Goal: Task Accomplishment & Management: Manage account settings

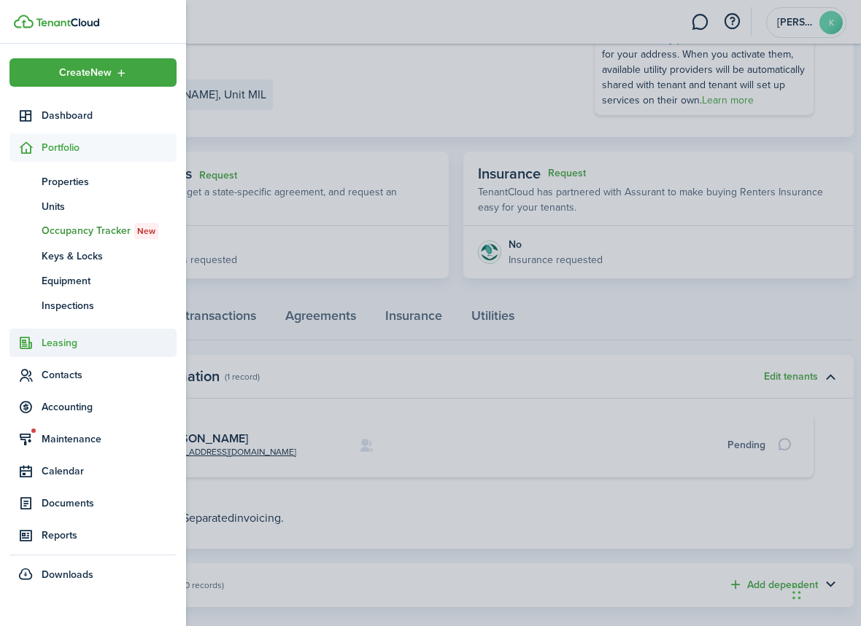
click at [64, 338] on span "Leasing" at bounding box center [109, 342] width 135 height 15
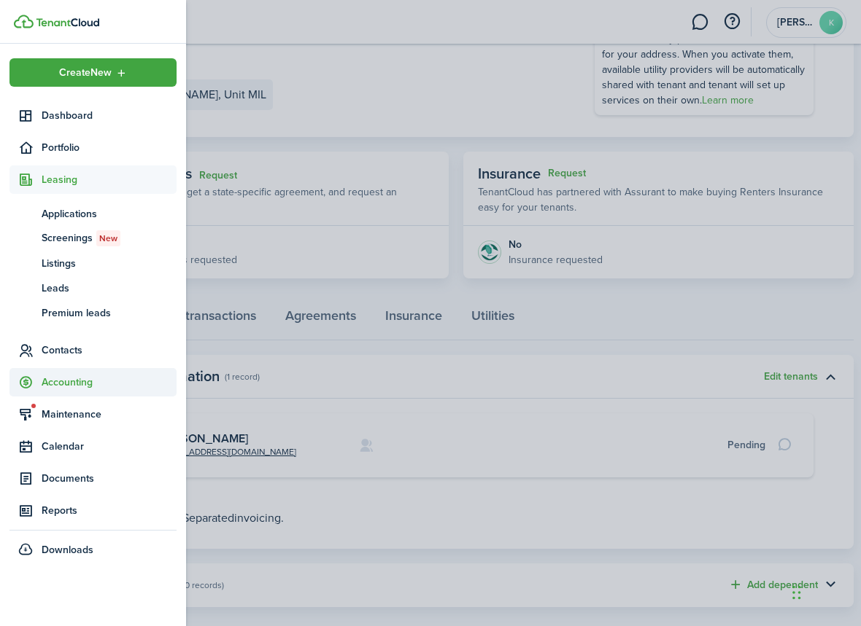
click at [65, 385] on span "Accounting" at bounding box center [109, 382] width 135 height 15
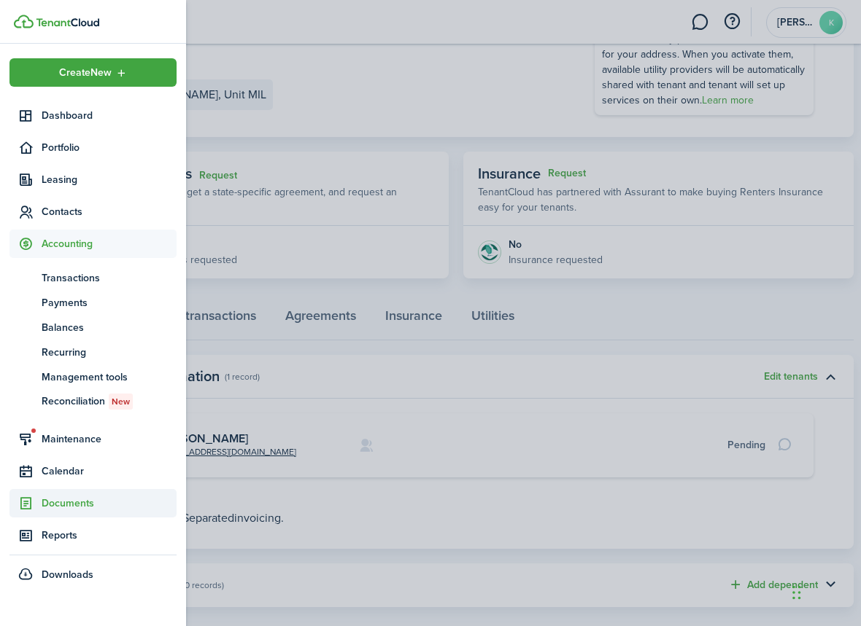
click at [63, 503] on span "Documents" at bounding box center [109, 503] width 135 height 15
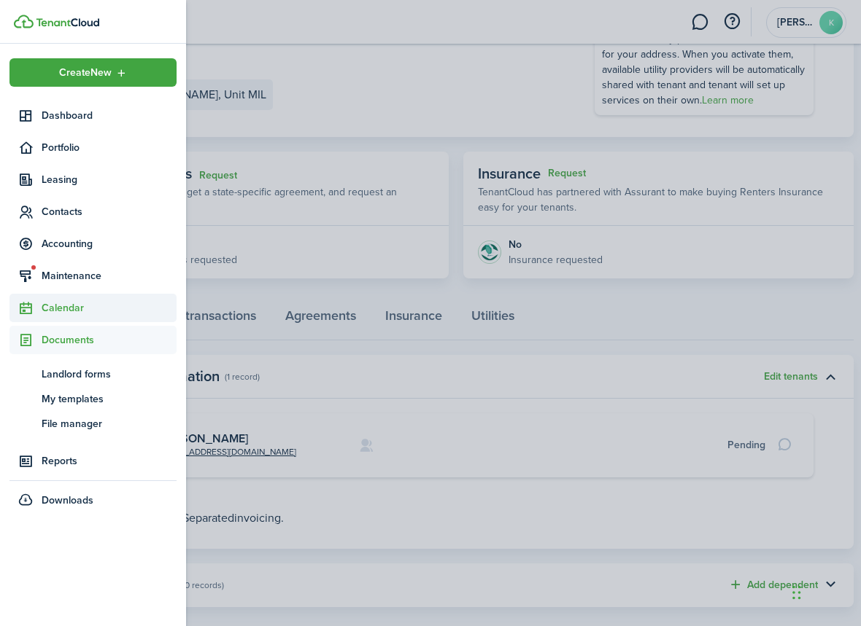
click at [66, 312] on span "Calendar" at bounding box center [109, 307] width 135 height 15
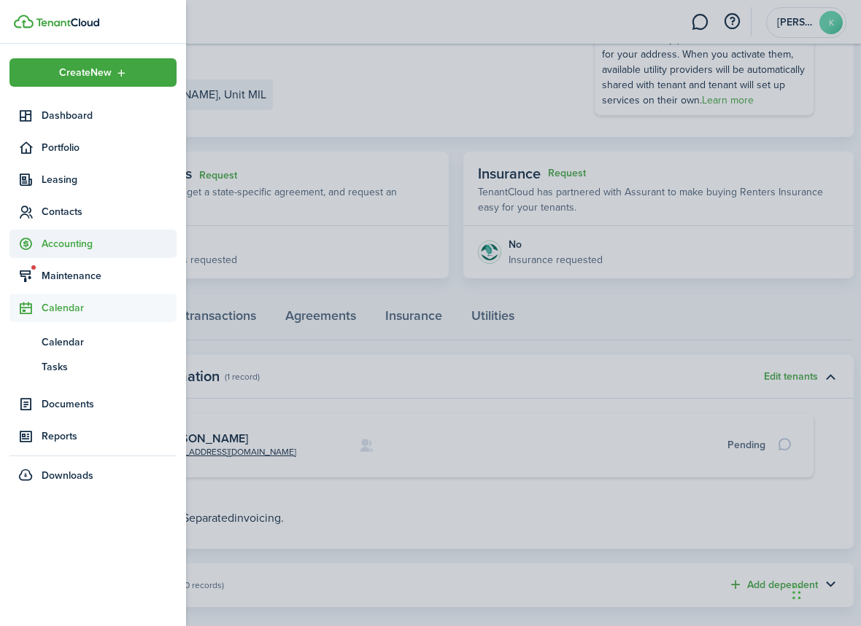
click at [61, 243] on span "Accounting" at bounding box center [109, 243] width 135 height 15
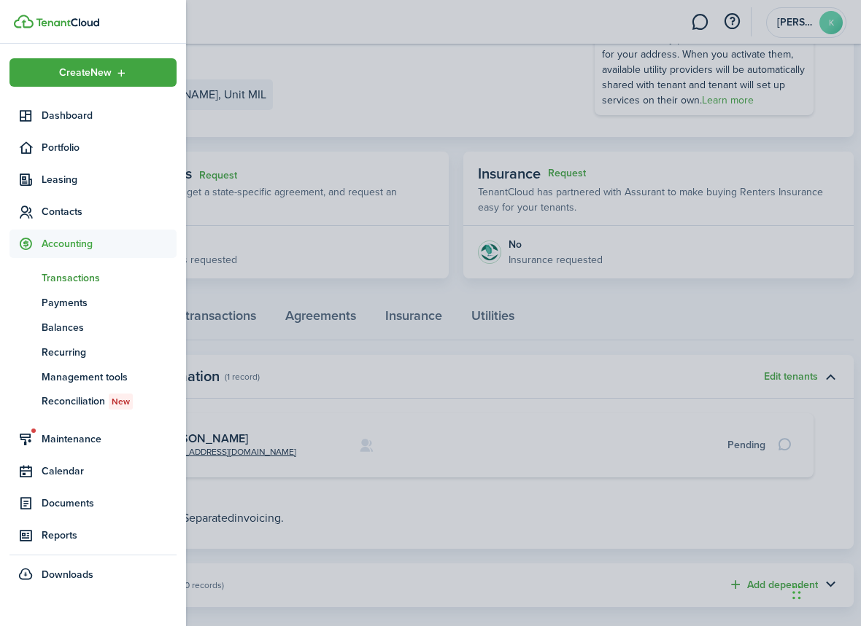
click at [63, 283] on span "Transactions" at bounding box center [109, 278] width 135 height 15
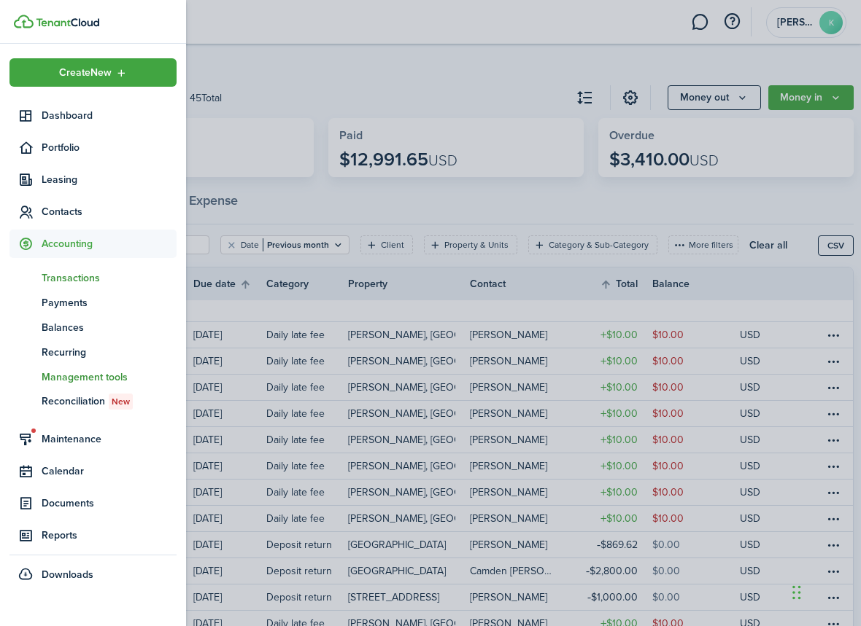
click at [74, 380] on span "Management tools" at bounding box center [109, 377] width 135 height 15
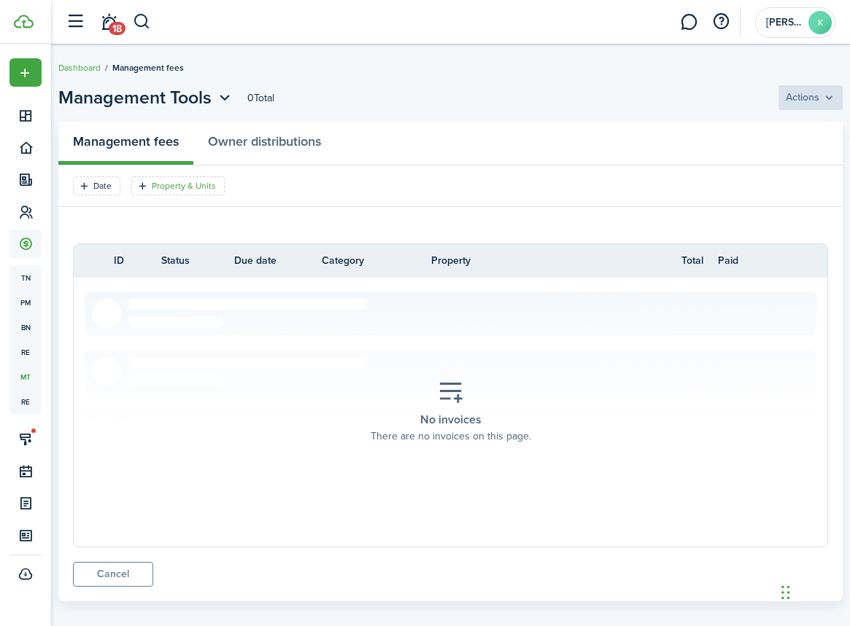
click at [178, 187] on filter-tag-label "Property & Units" at bounding box center [184, 185] width 64 height 13
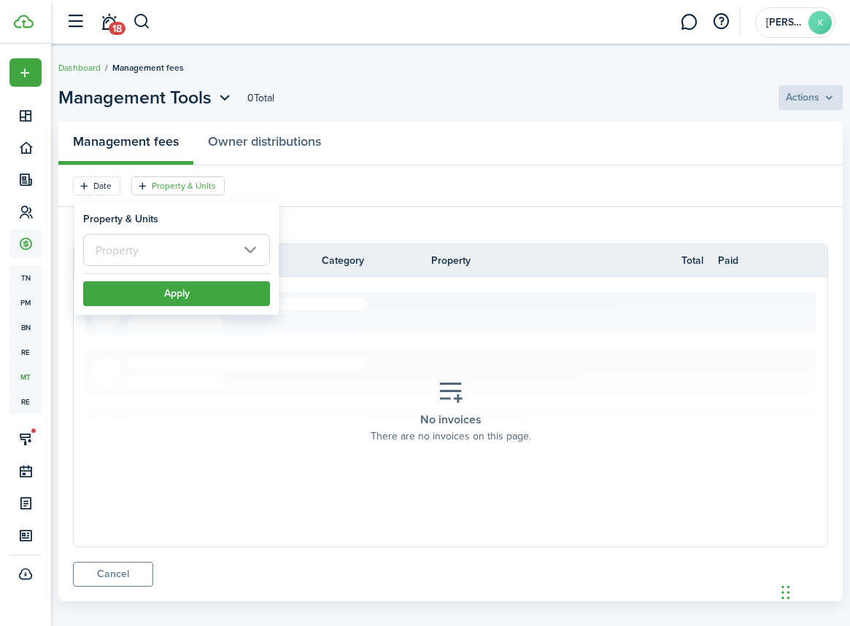
click at [187, 245] on input "text" at bounding box center [176, 250] width 187 height 32
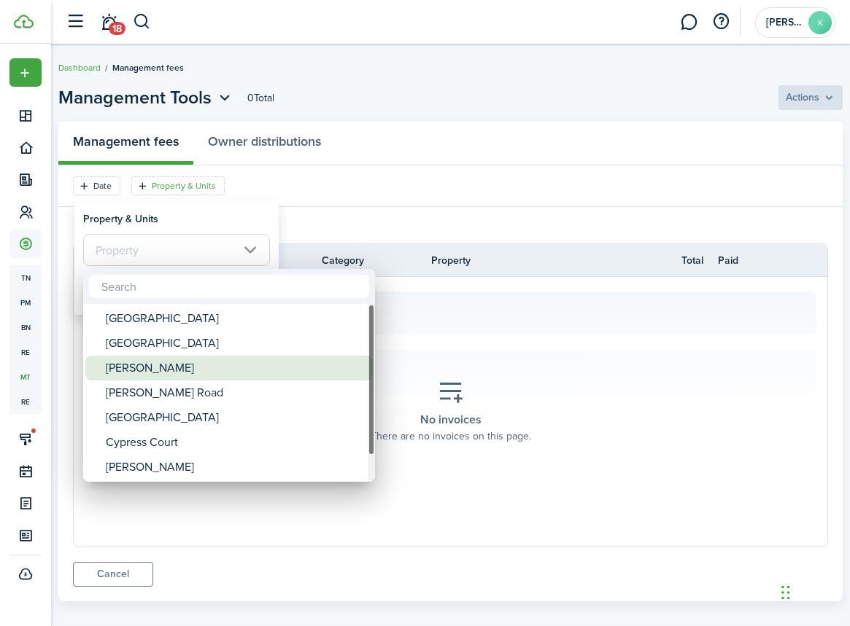
click at [169, 369] on div "[PERSON_NAME]" at bounding box center [235, 368] width 258 height 25
type input "[PERSON_NAME]"
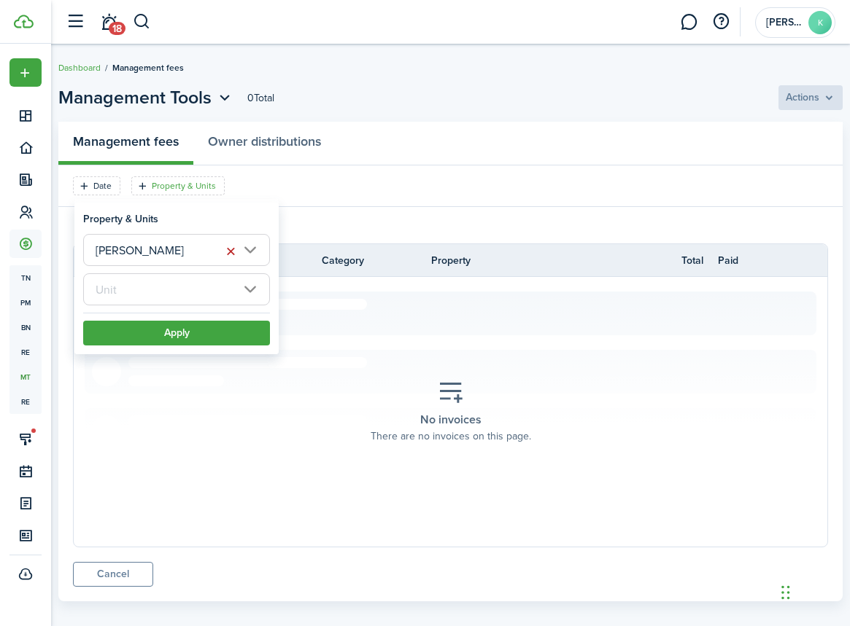
click at [249, 287] on input "text" at bounding box center [176, 289] width 187 height 32
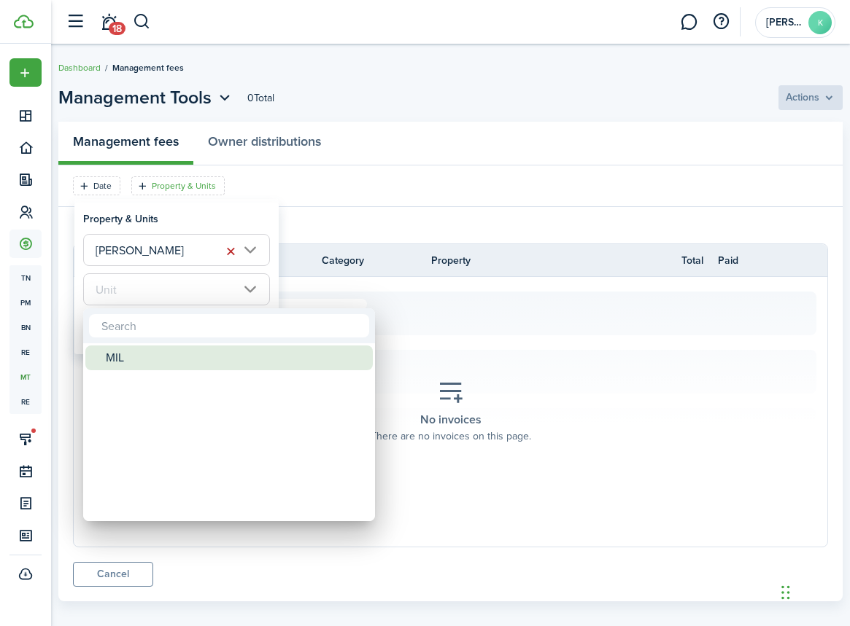
click at [154, 354] on div "MIL" at bounding box center [235, 358] width 258 height 25
type input "MIL"
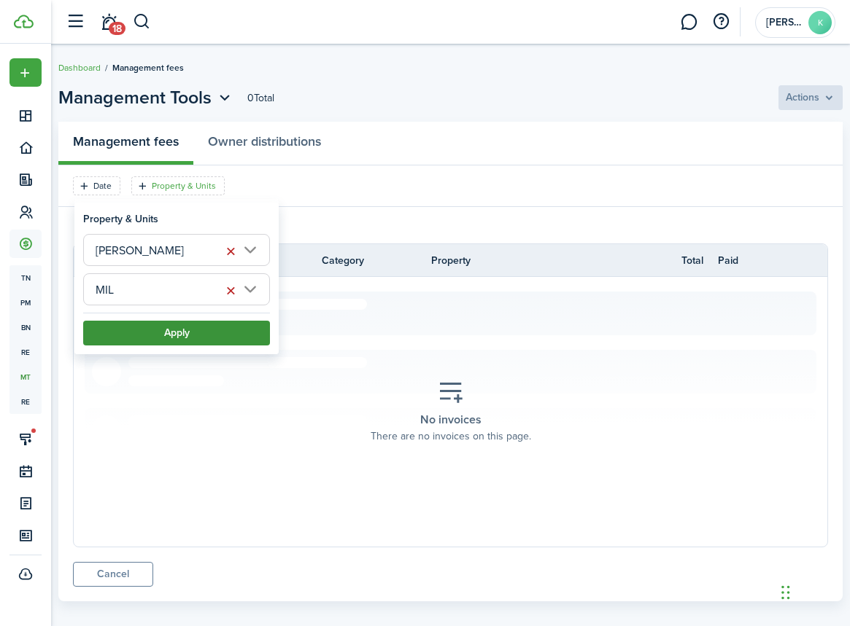
click at [182, 340] on button "Apply" at bounding box center [176, 333] width 187 height 25
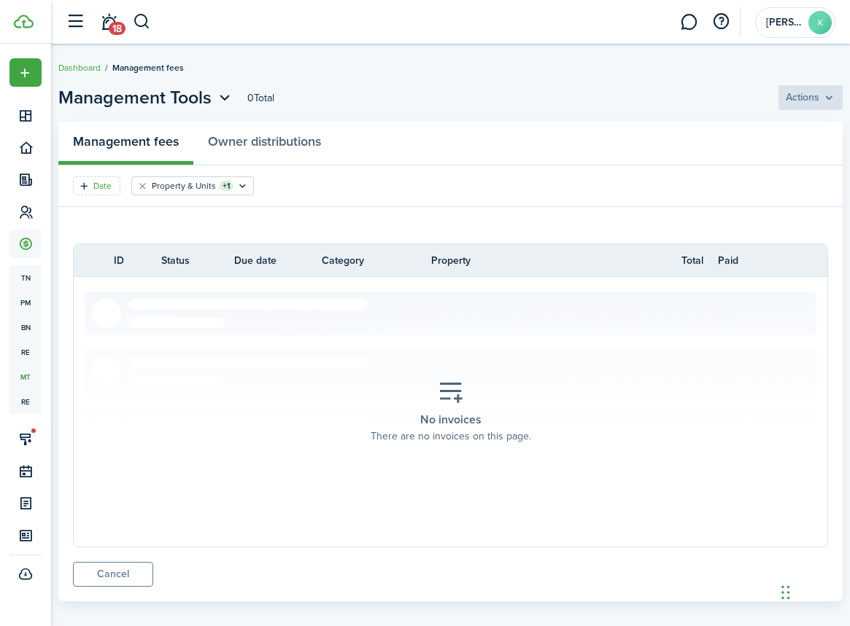
click at [97, 189] on filter-tag-label "Date" at bounding box center [102, 185] width 18 height 13
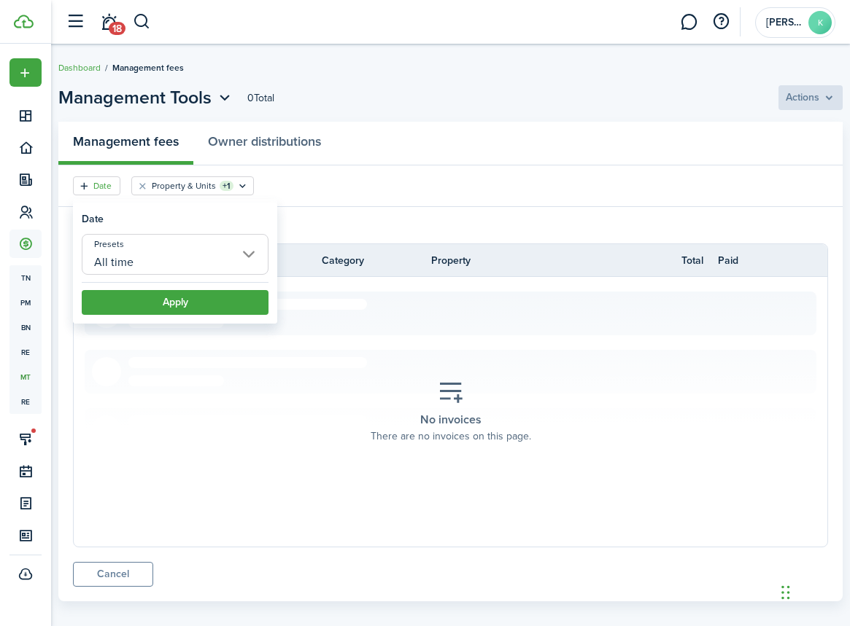
click at [137, 260] on input "All time" at bounding box center [175, 254] width 187 height 41
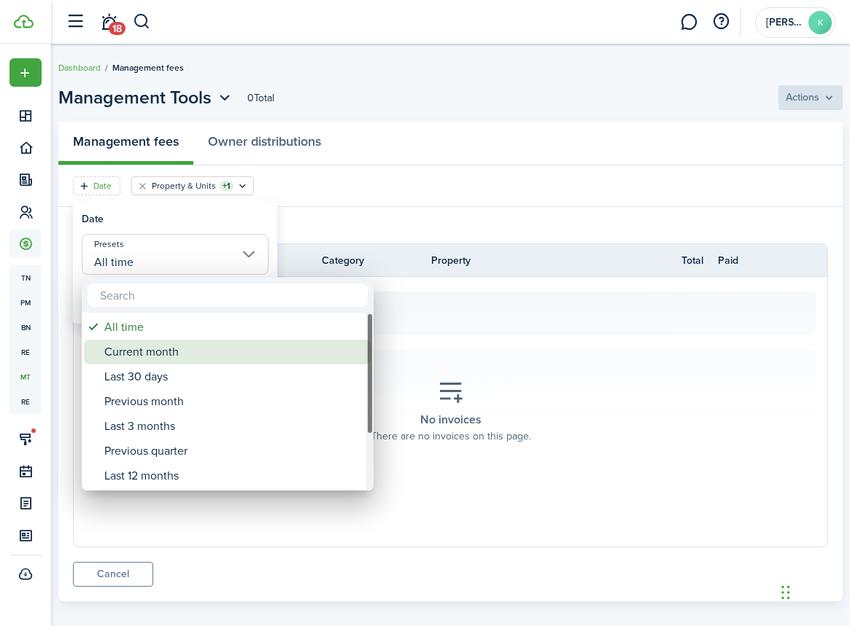
click at [150, 358] on div "Current month" at bounding box center [233, 352] width 258 height 25
type input "Current month"
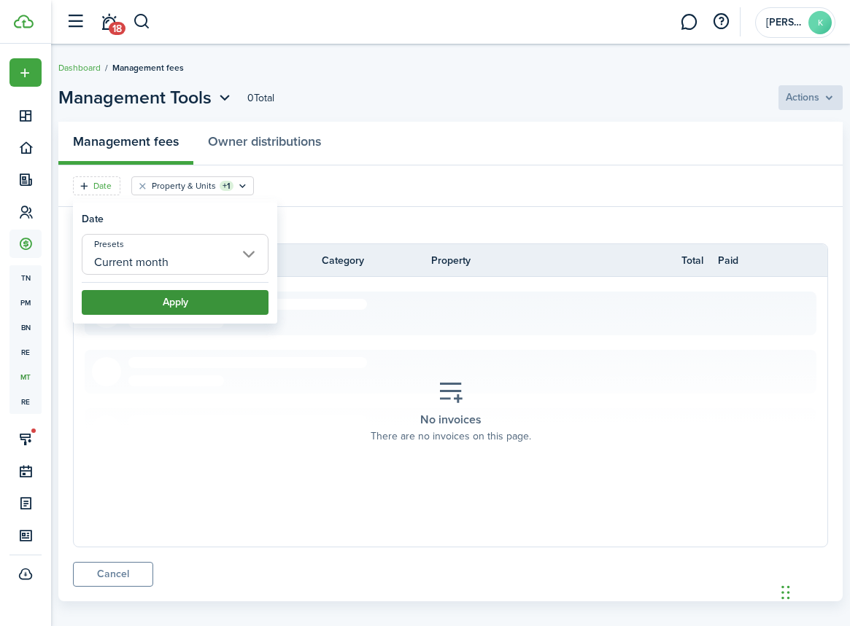
click at [182, 304] on button "Apply" at bounding box center [175, 302] width 187 height 25
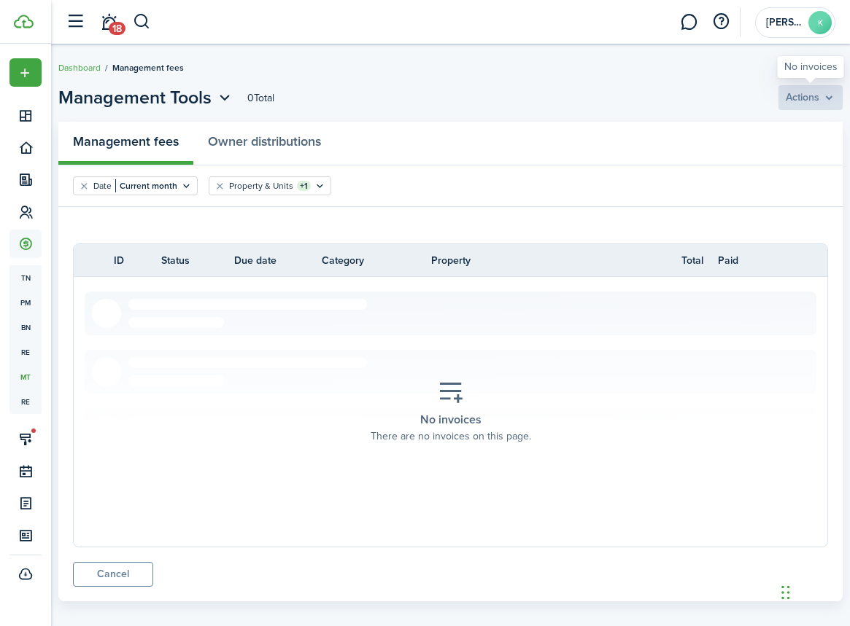
click at [825, 97] on bulk-payment-actions "Actions" at bounding box center [810, 97] width 64 height 25
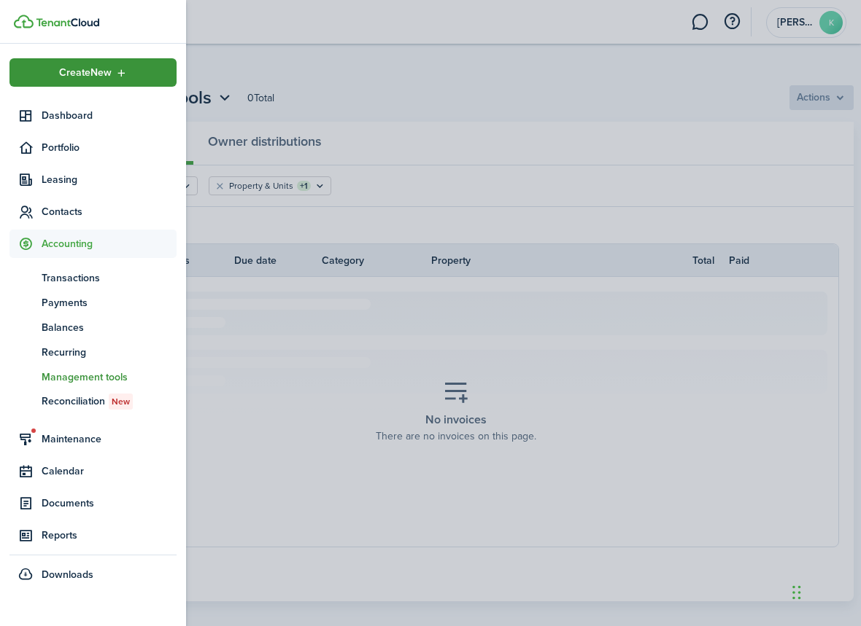
click at [120, 69] on icon "Open menu" at bounding box center [121, 73] width 12 height 12
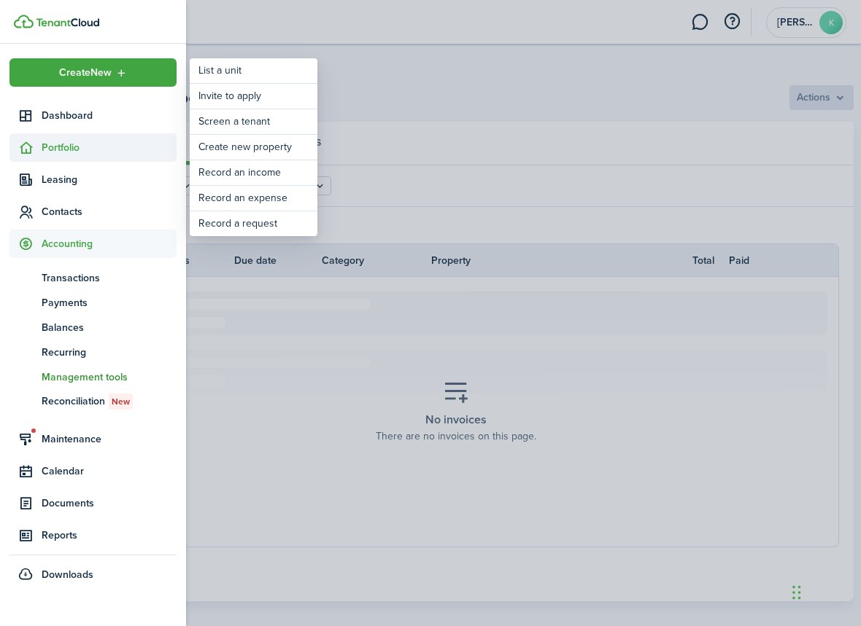
click at [50, 153] on span "Portfolio" at bounding box center [109, 147] width 135 height 15
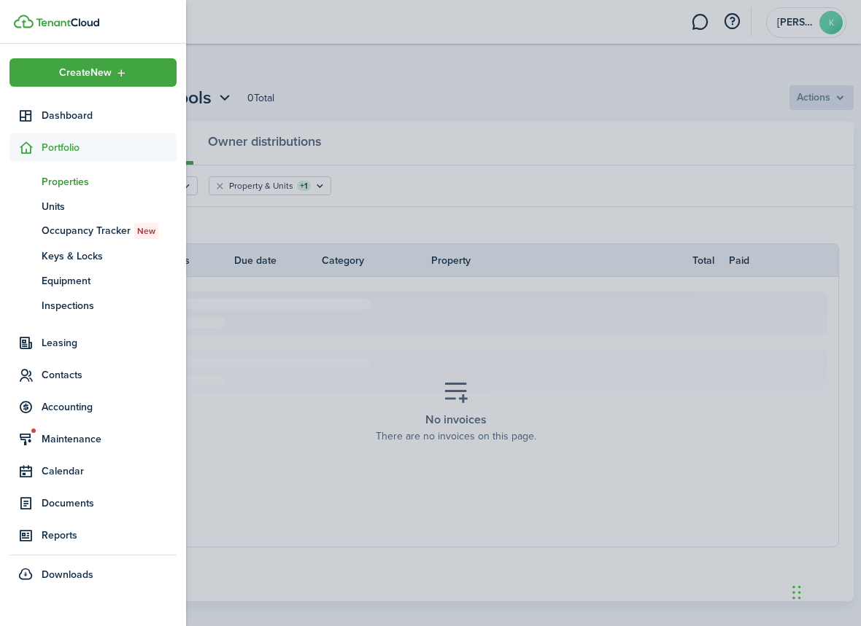
click at [61, 186] on span "Properties" at bounding box center [109, 181] width 135 height 15
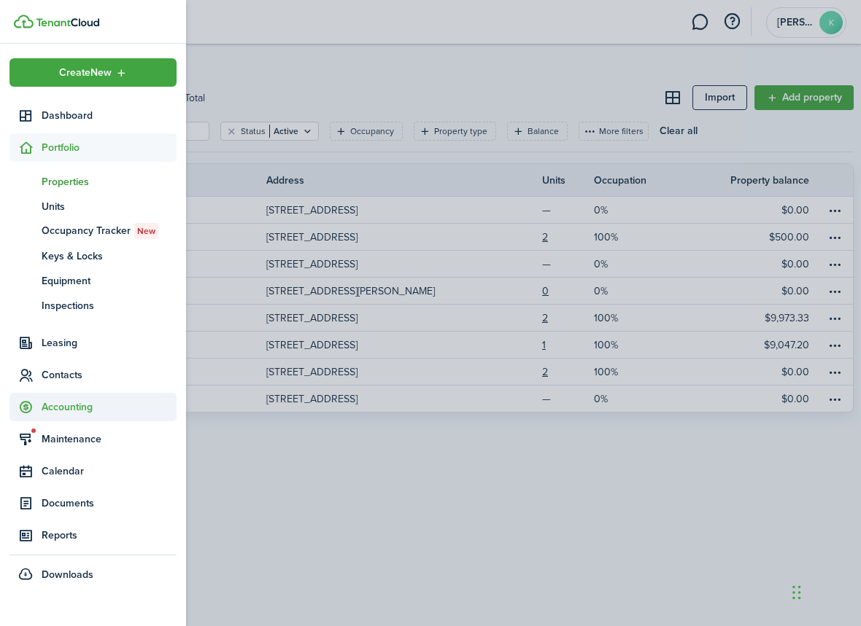
click at [68, 405] on span "Accounting" at bounding box center [109, 407] width 135 height 15
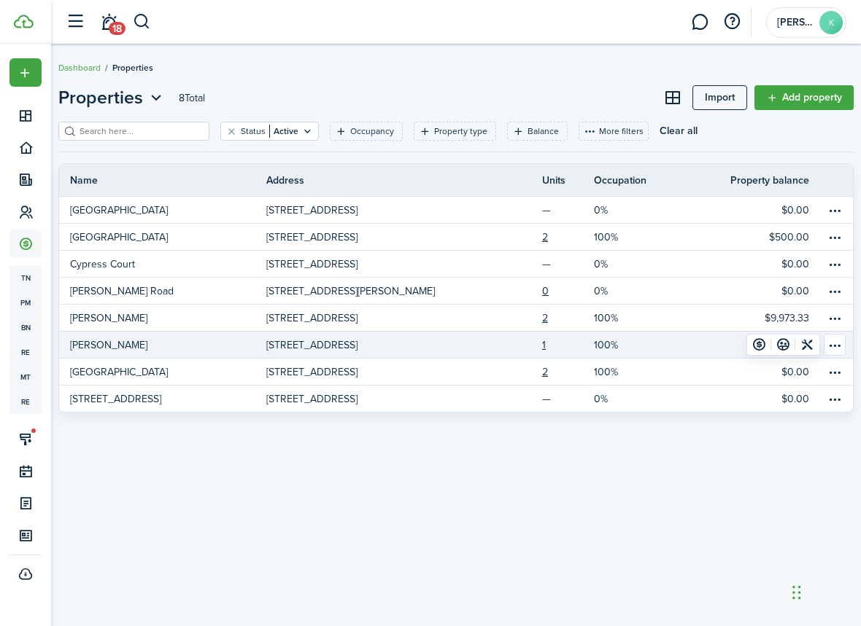
click at [237, 345] on link "[PERSON_NAME]" at bounding box center [162, 345] width 207 height 26
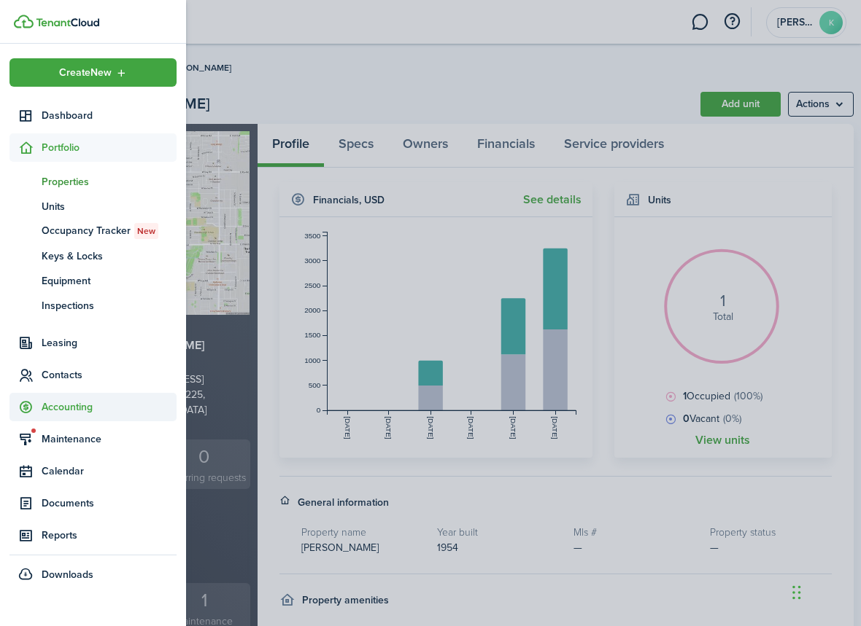
click at [50, 403] on span "Accounting" at bounding box center [109, 407] width 135 height 15
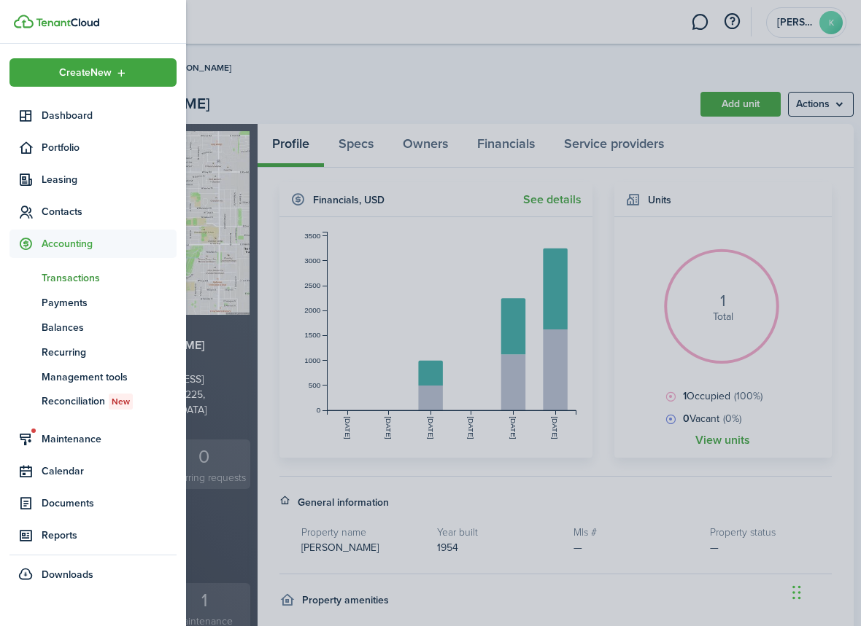
click at [69, 282] on span "Transactions" at bounding box center [109, 278] width 135 height 15
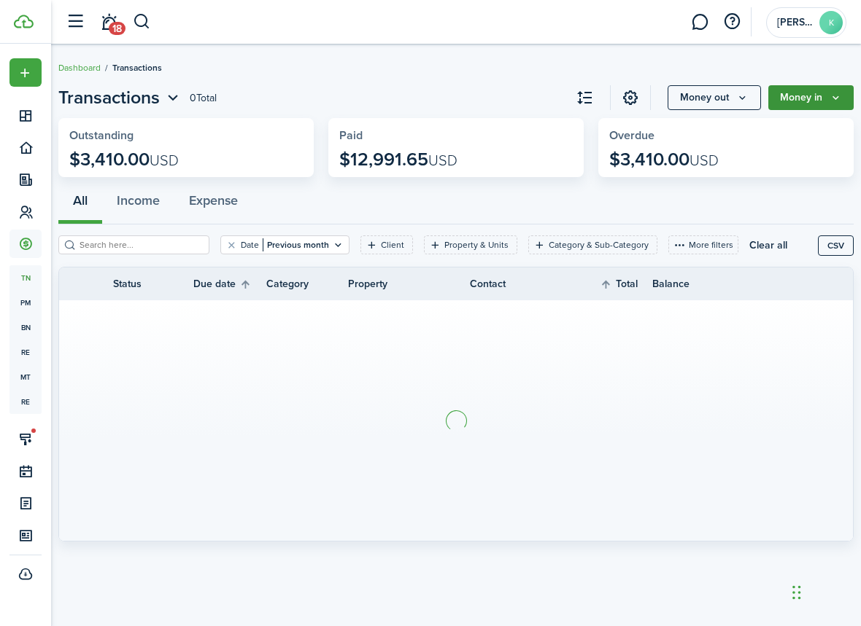
click at [837, 98] on icon "Money in" at bounding box center [835, 98] width 12 height 12
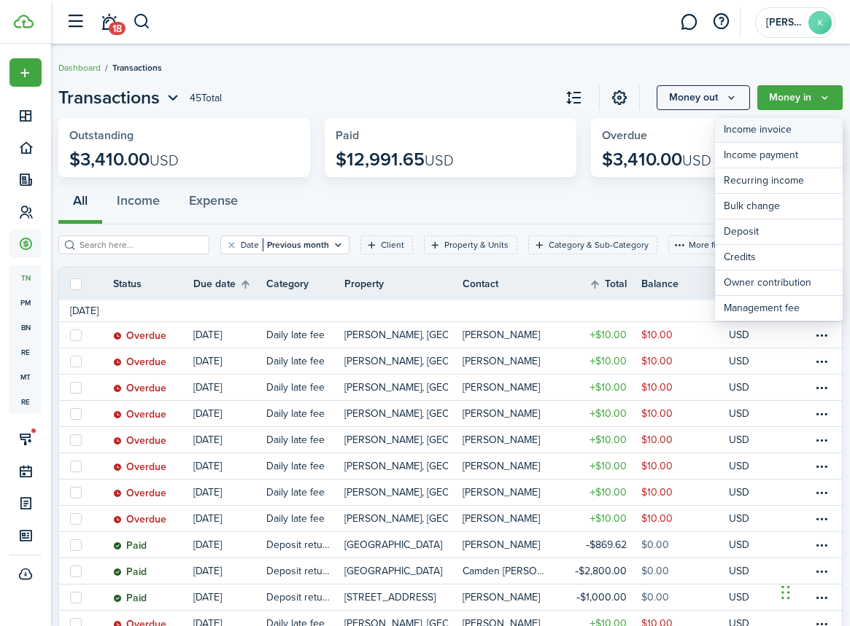
click at [779, 134] on link "Income invoice" at bounding box center [779, 130] width 128 height 26
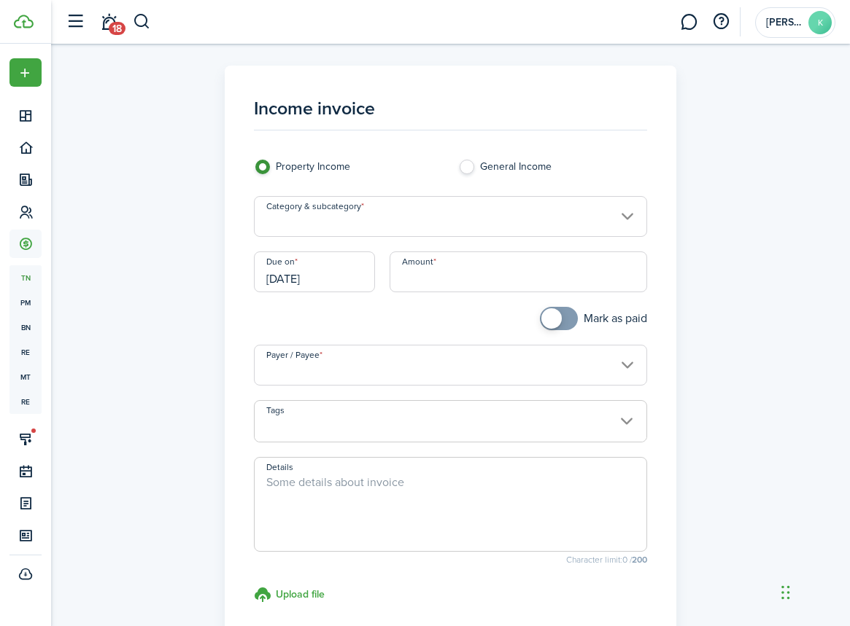
click at [621, 223] on input "Category & subcategory" at bounding box center [450, 216] width 393 height 41
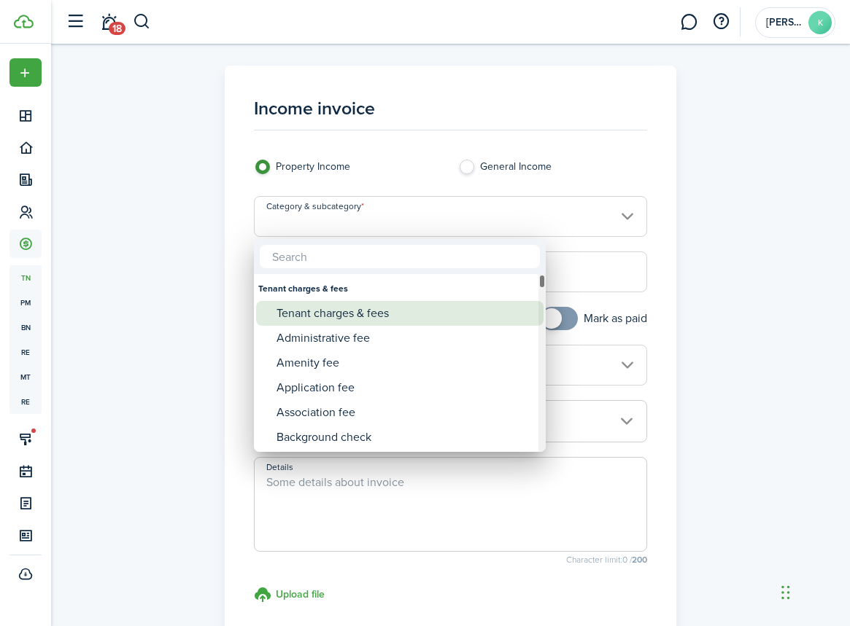
click at [368, 317] on div "Tenant charges & fees" at bounding box center [405, 313] width 258 height 25
type input "Tenant charges & fees"
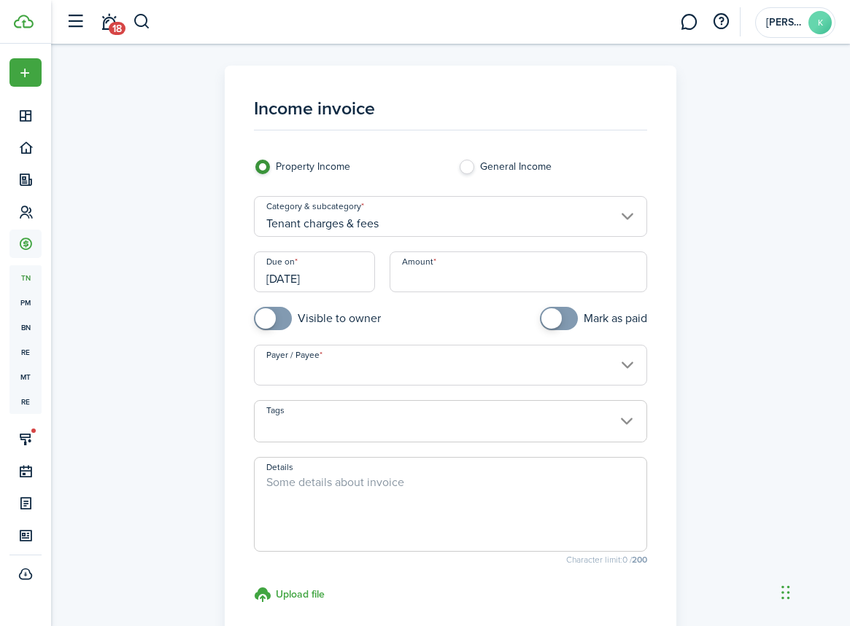
click at [629, 219] on input "Tenant charges & fees" at bounding box center [450, 216] width 393 height 41
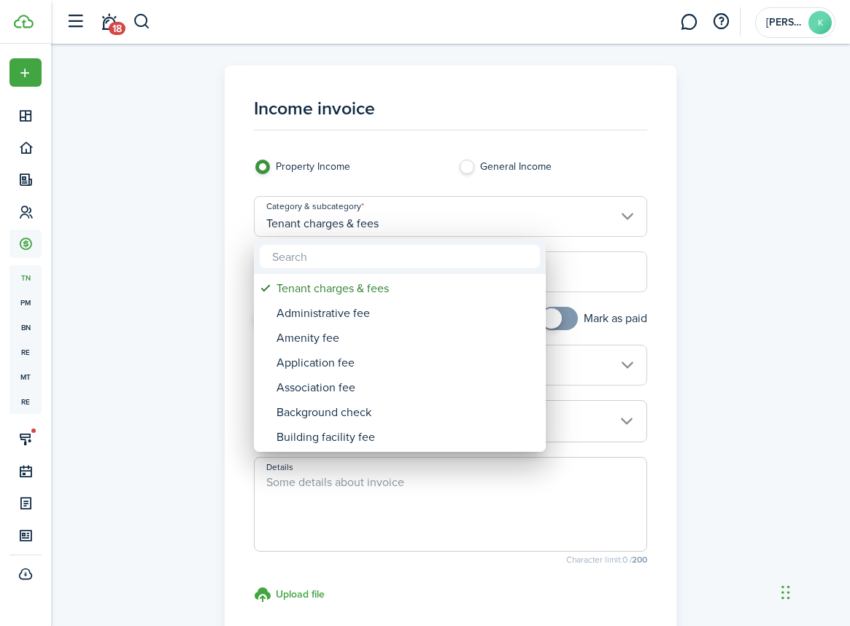
click at [629, 219] on div at bounding box center [424, 313] width 1083 height 860
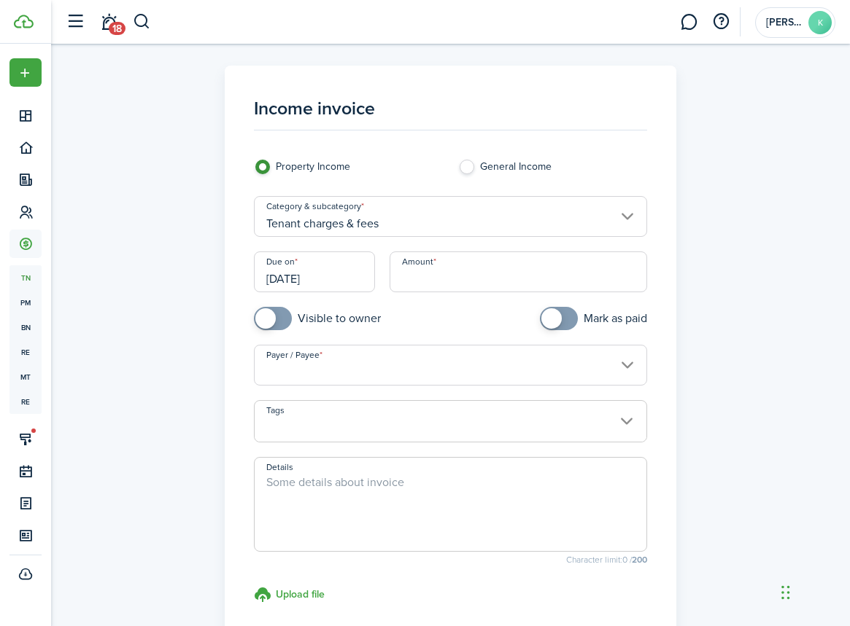
click at [483, 278] on input "Amount" at bounding box center [517, 272] width 257 height 41
click at [536, 368] on input "Payer / Payee" at bounding box center [450, 365] width 393 height 41
type input "$1,340.00"
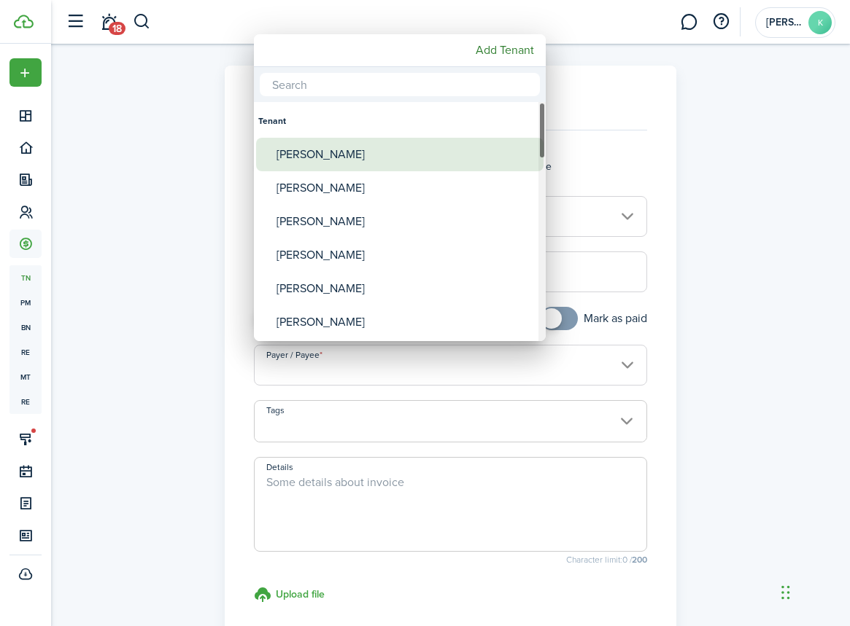
click at [370, 160] on div "[PERSON_NAME]" at bounding box center [405, 155] width 258 height 34
type input "[PERSON_NAME]"
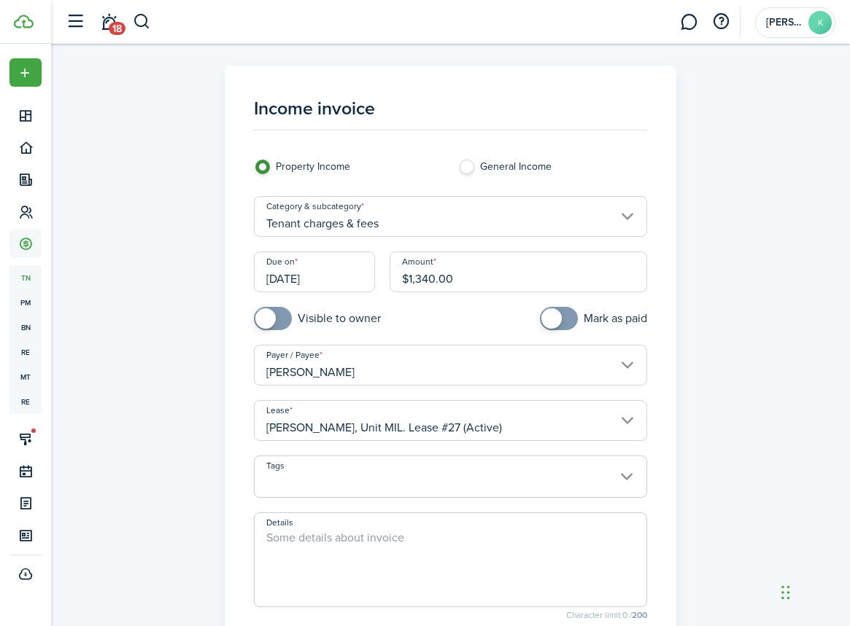
click at [338, 473] on span at bounding box center [451, 485] width 392 height 25
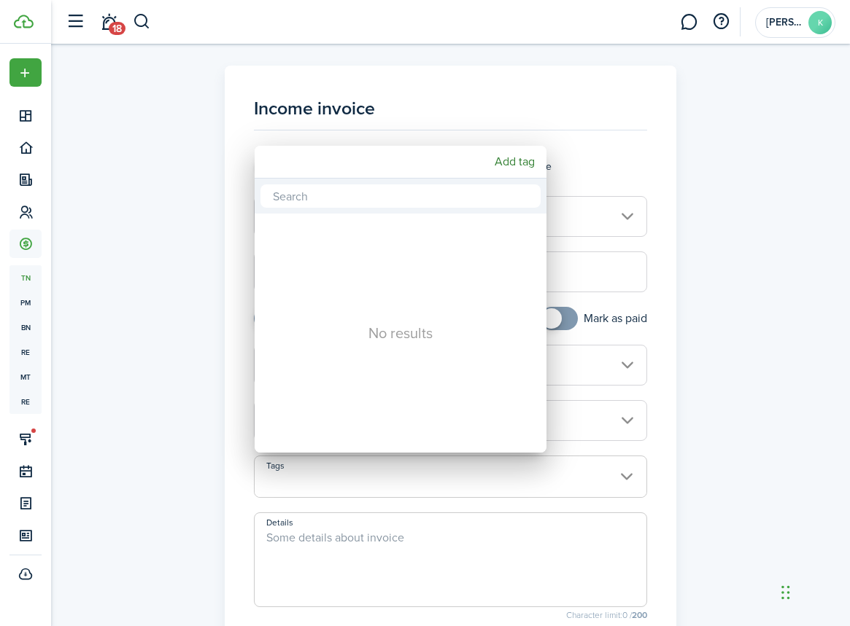
click at [338, 473] on div at bounding box center [424, 313] width 1083 height 860
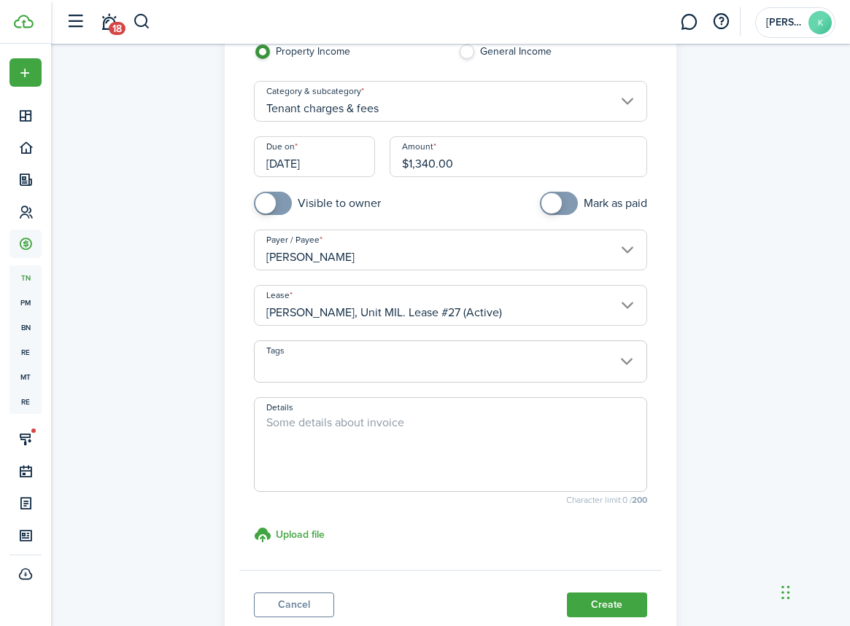
scroll to position [117, 0]
click at [290, 427] on textarea "Details" at bounding box center [451, 448] width 392 height 70
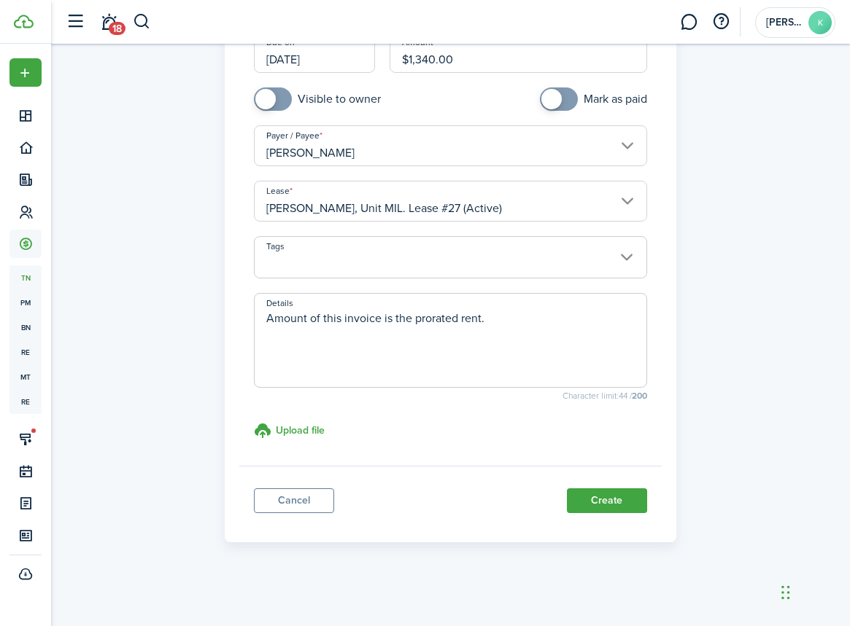
scroll to position [230, 0]
type textarea "Amount of this invoice is the prorated rent."
click at [593, 503] on button "Create" at bounding box center [607, 501] width 80 height 25
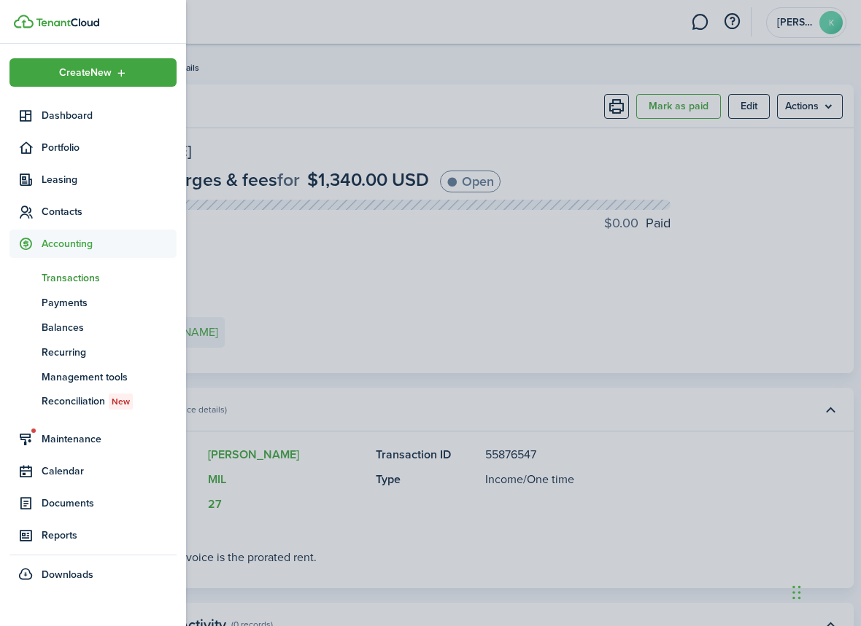
click at [77, 277] on span "Transactions" at bounding box center [109, 278] width 135 height 15
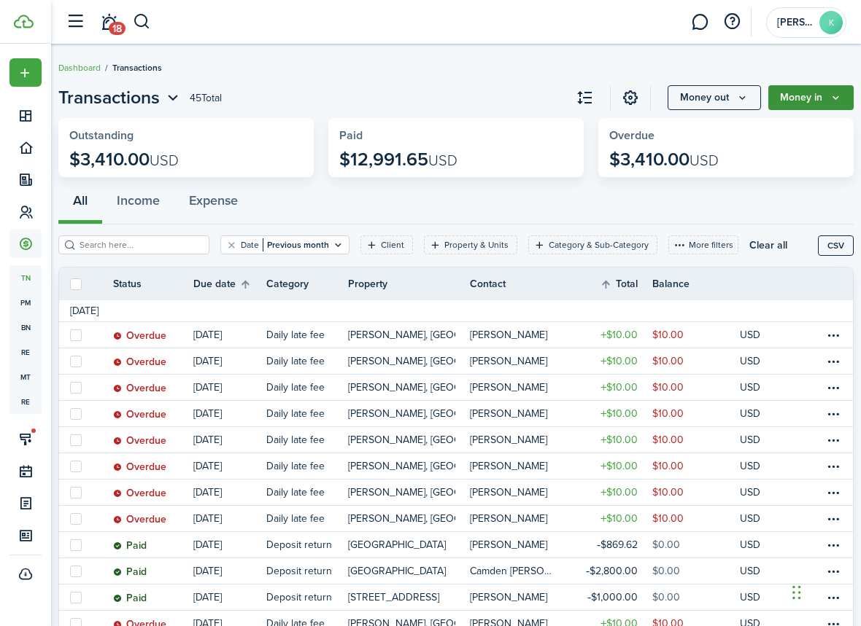
click at [833, 99] on button "Money in" at bounding box center [810, 97] width 85 height 25
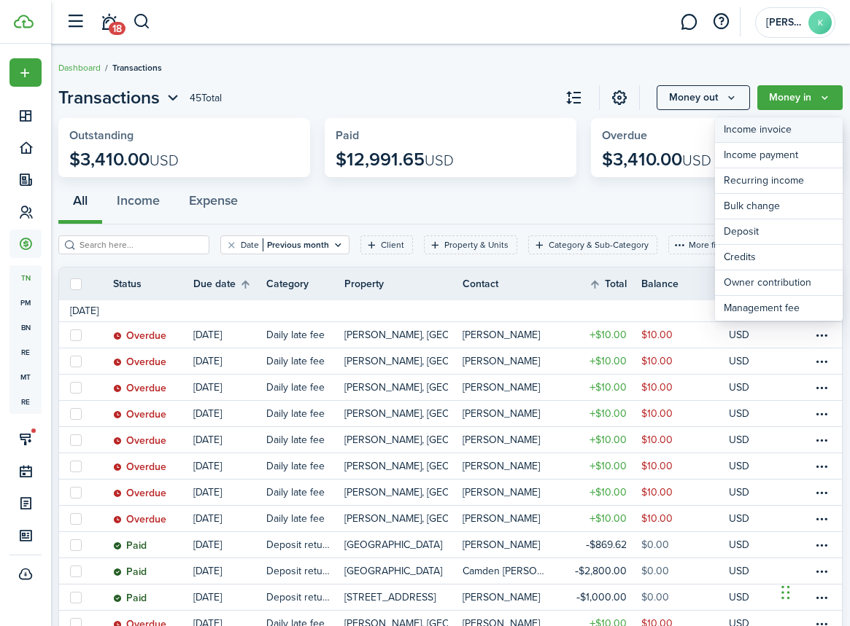
click at [779, 133] on link "Income invoice" at bounding box center [779, 130] width 128 height 26
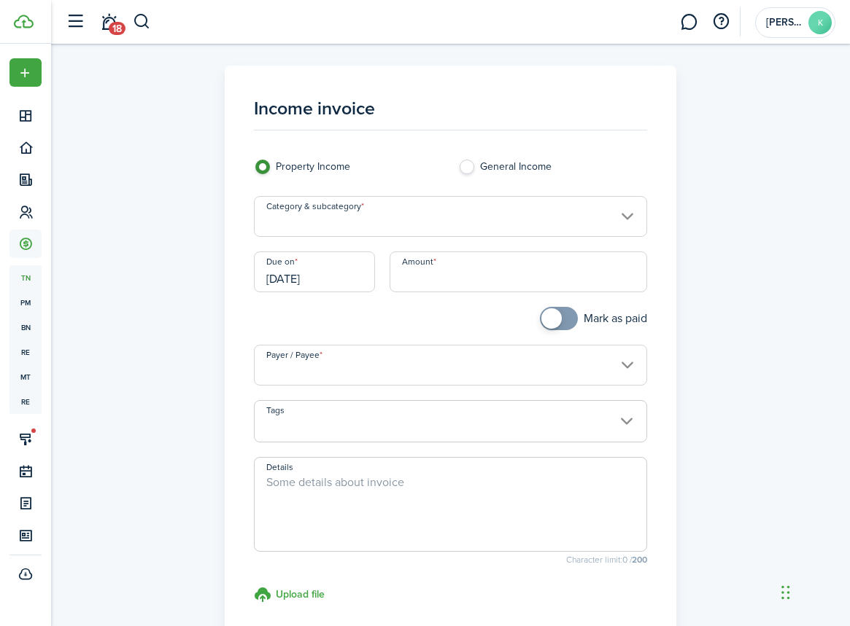
click at [627, 214] on input "Category & subcategory" at bounding box center [450, 216] width 393 height 41
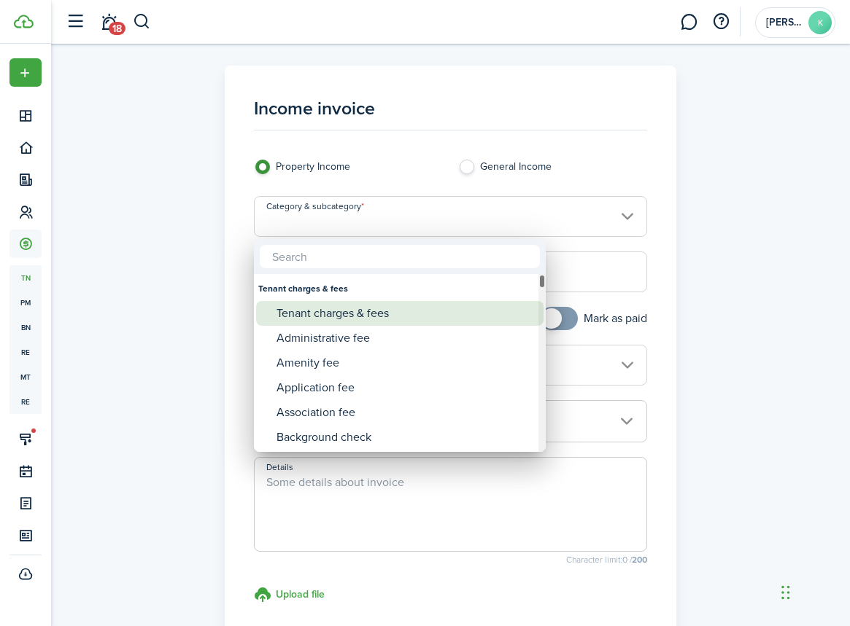
click at [389, 317] on div "Tenant charges & fees" at bounding box center [405, 313] width 258 height 25
type input "Tenant charges & fees"
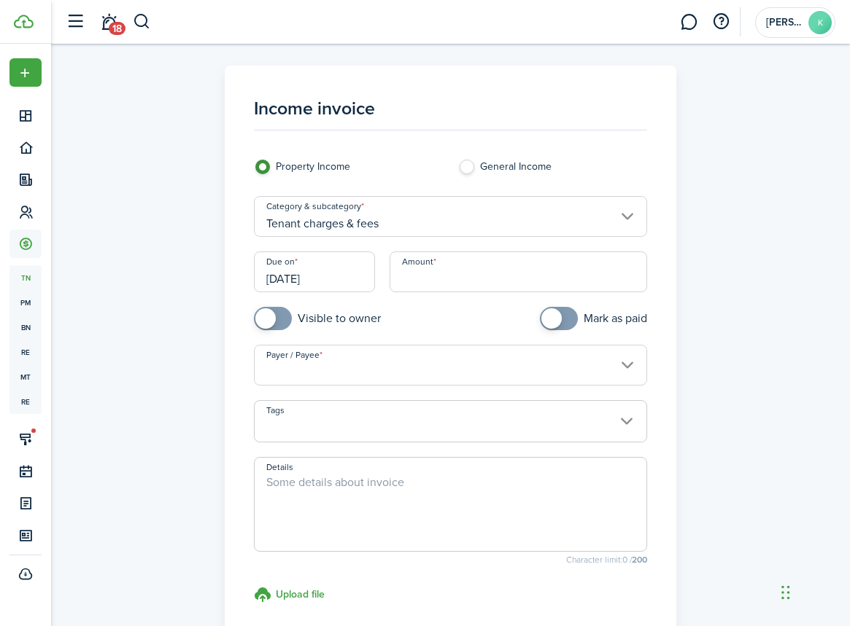
click at [473, 167] on label "General Income" at bounding box center [552, 171] width 189 height 22
radio input "false"
radio input "true"
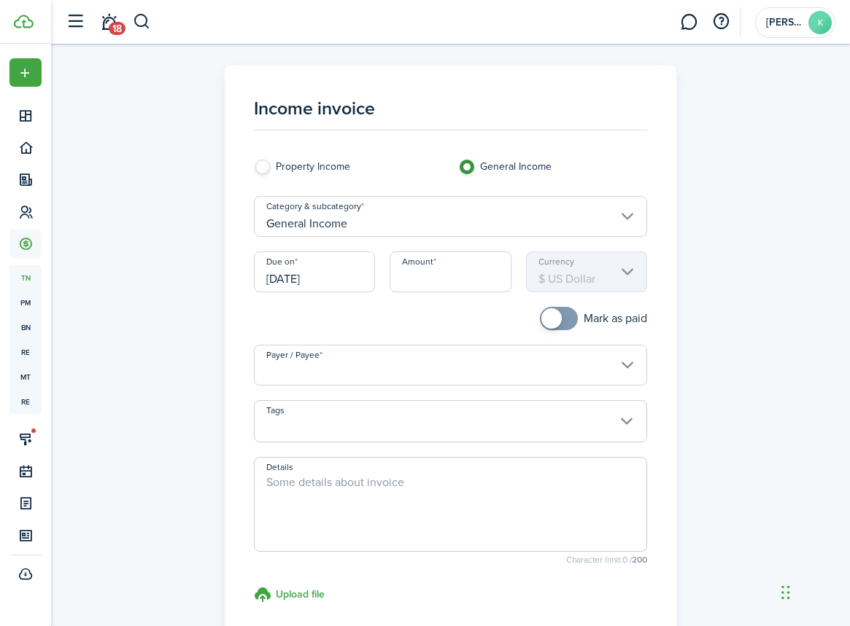
click at [265, 165] on label "Property Income" at bounding box center [348, 171] width 189 height 22
radio input "true"
click at [625, 216] on input "Category & subcategory" at bounding box center [450, 216] width 393 height 41
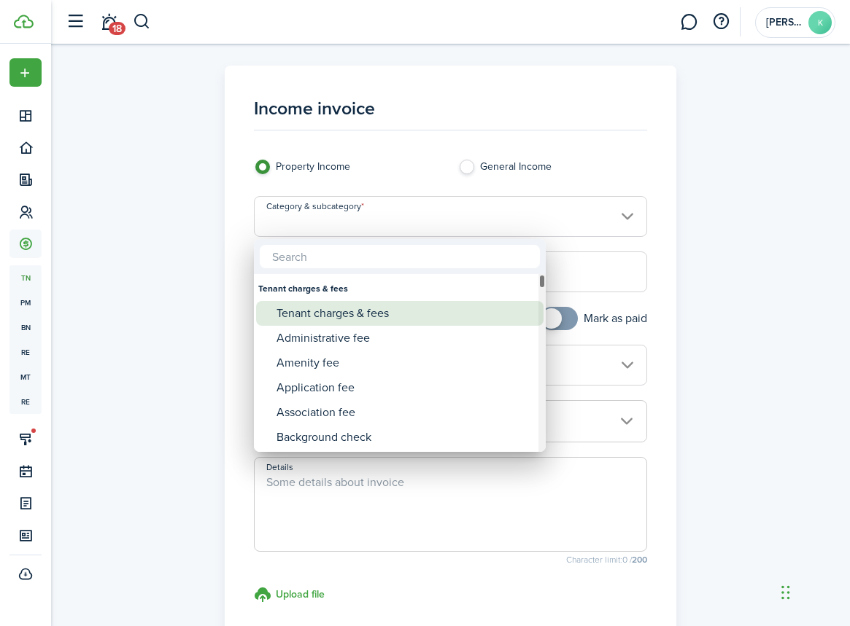
click at [351, 316] on div "Tenant charges & fees" at bounding box center [405, 313] width 258 height 25
type input "Tenant charges & fees"
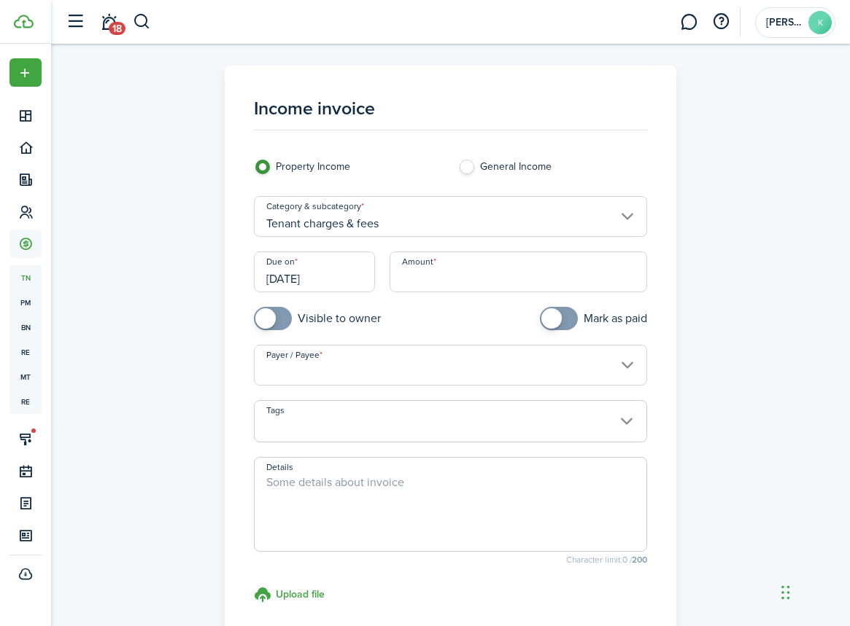
click at [437, 267] on input "Amount" at bounding box center [517, 272] width 257 height 41
click at [341, 276] on input "[DATE]" at bounding box center [314, 272] width 121 height 41
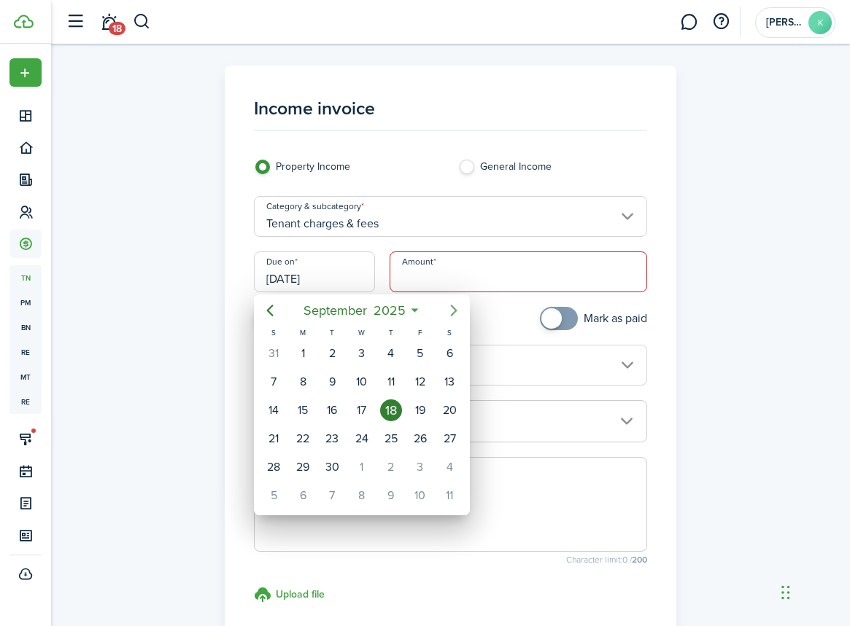
click at [451, 311] on icon "Next page" at bounding box center [454, 311] width 18 height 18
click at [422, 383] on div "10" at bounding box center [420, 382] width 22 height 22
type input "[DATE]"
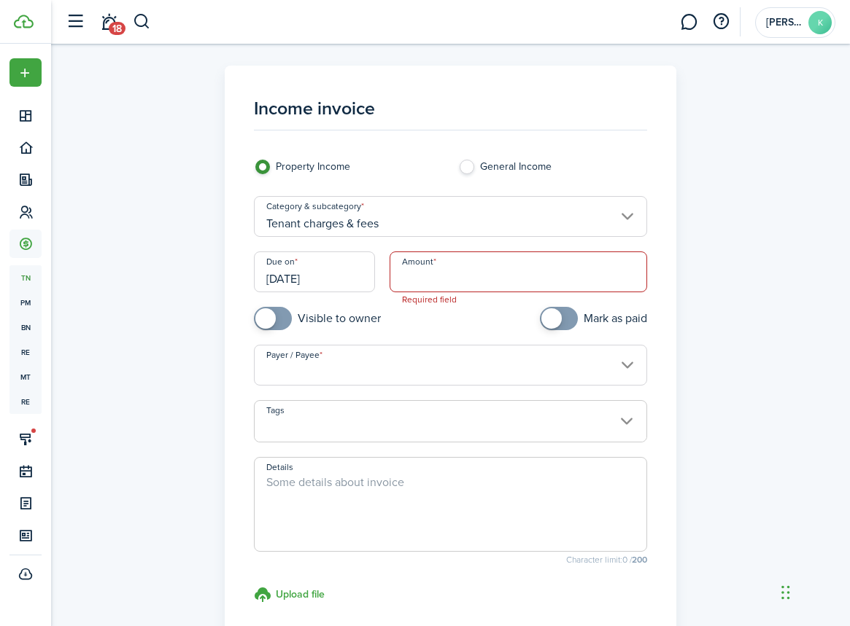
click at [467, 272] on input "Amount" at bounding box center [517, 272] width 257 height 41
click at [629, 366] on input "Payer / Payee" at bounding box center [450, 365] width 393 height 41
type input "$500.00"
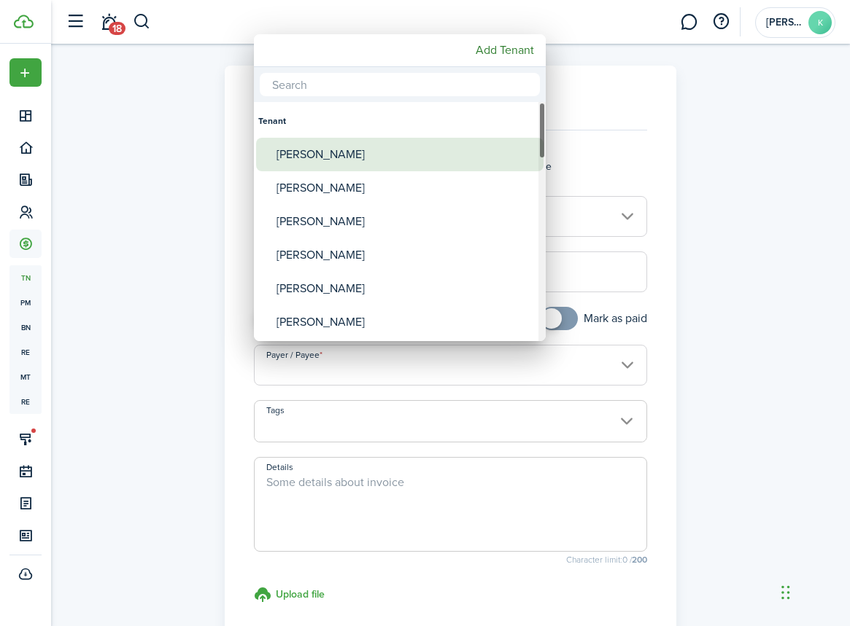
click at [321, 147] on div "[PERSON_NAME]" at bounding box center [405, 155] width 258 height 34
type input "[PERSON_NAME]"
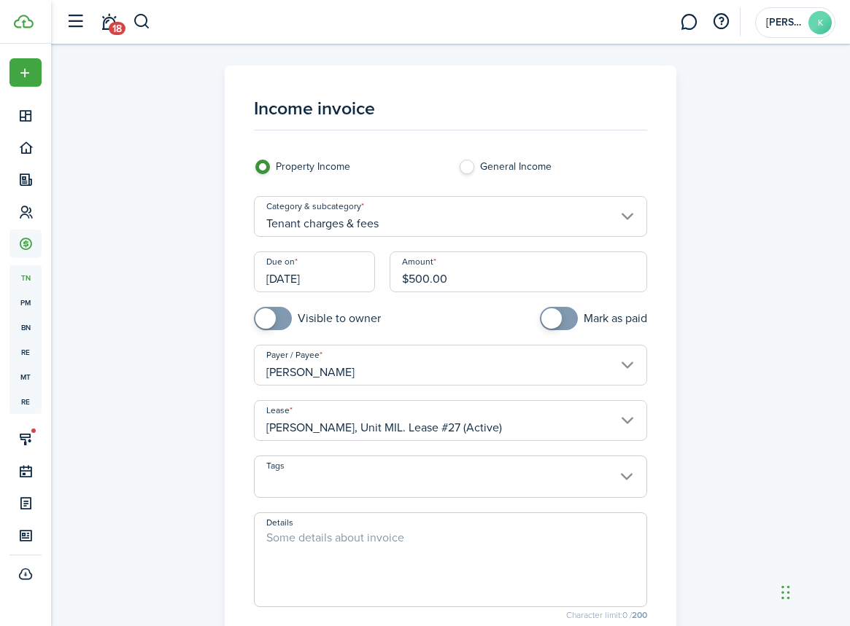
click at [613, 473] on span at bounding box center [451, 485] width 392 height 25
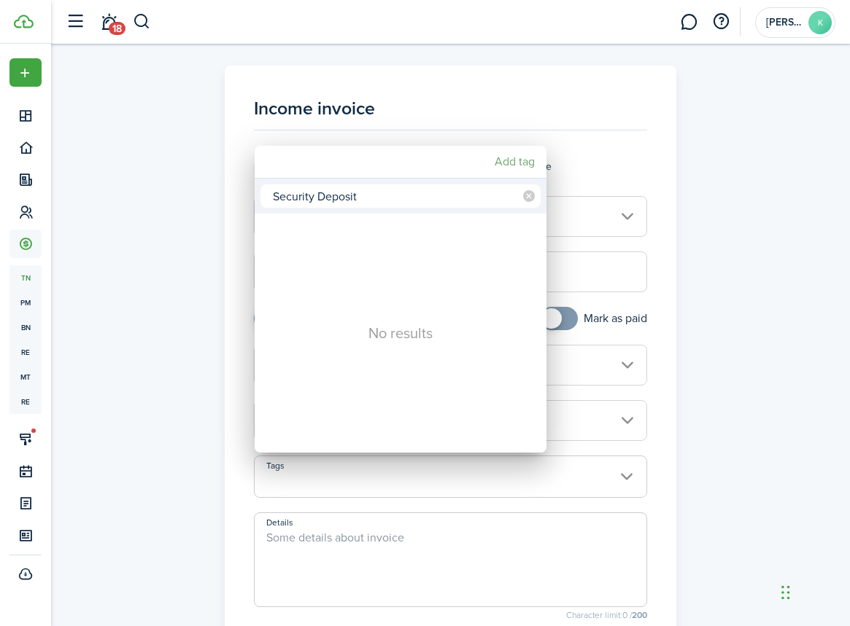
type input "Security Deposit"
click at [519, 163] on mbsc-button "Add tag" at bounding box center [515, 162] width 52 height 26
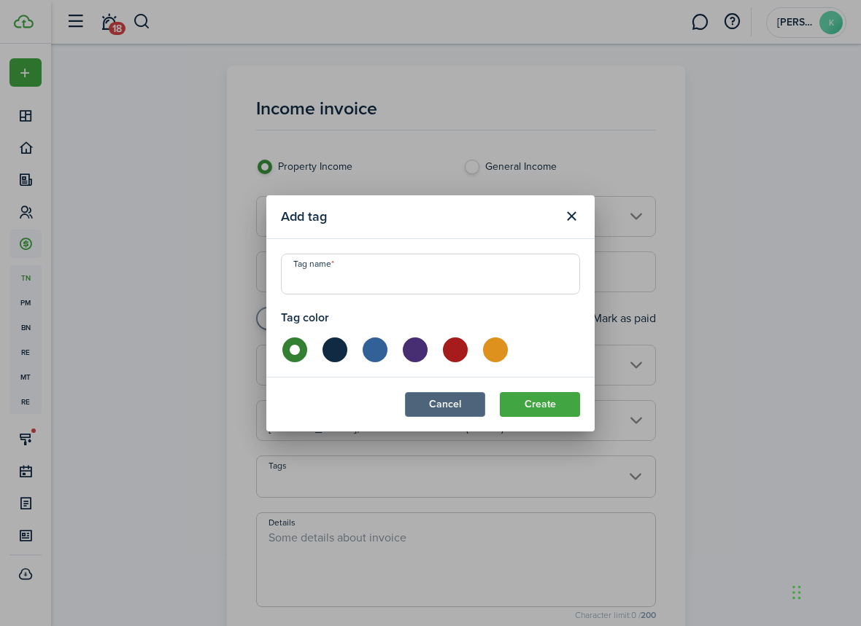
click at [461, 393] on button "Cancel" at bounding box center [445, 404] width 80 height 25
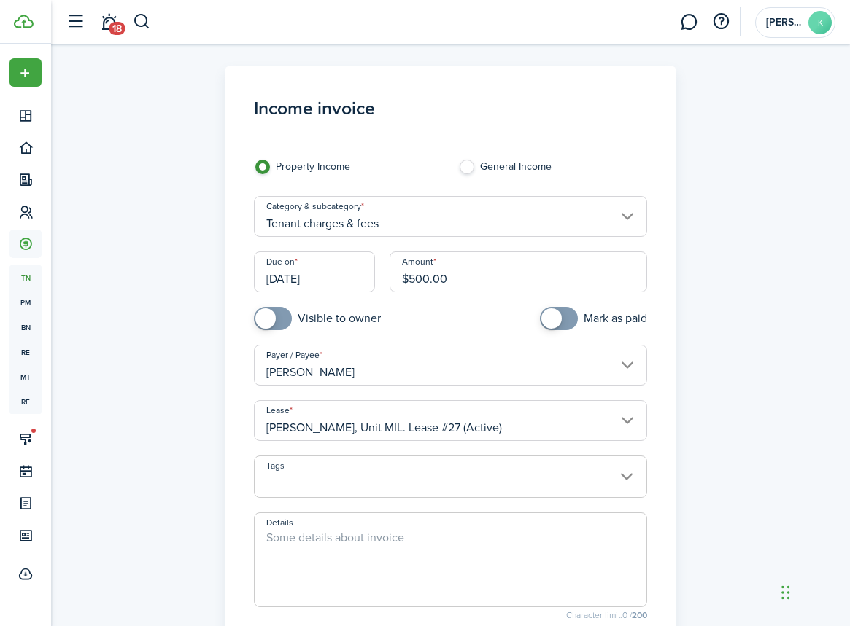
click at [380, 538] on textarea "Details" at bounding box center [451, 564] width 392 height 70
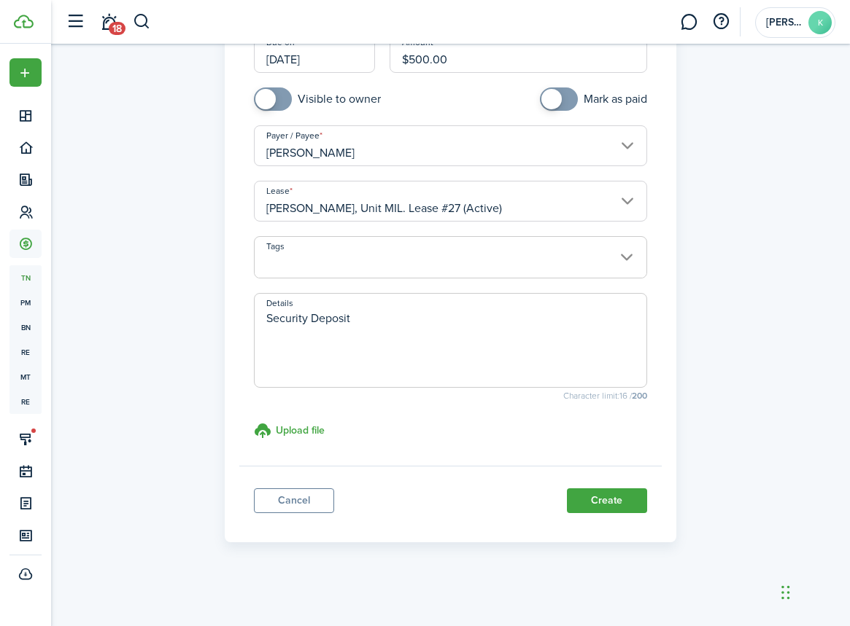
scroll to position [230, 0]
type textarea "Security Deposit"
click at [589, 503] on button "Create" at bounding box center [607, 501] width 80 height 25
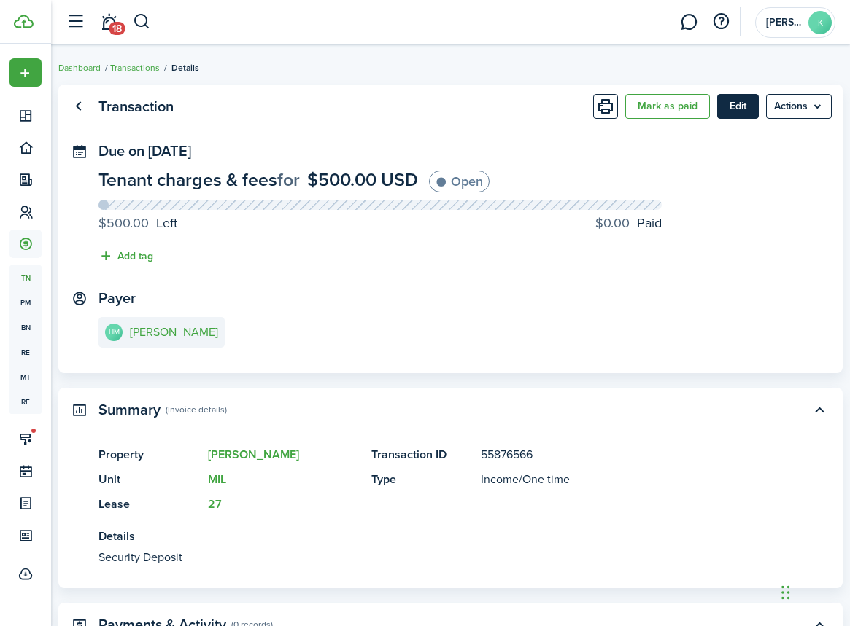
click at [740, 107] on button "Edit" at bounding box center [738, 106] width 42 height 25
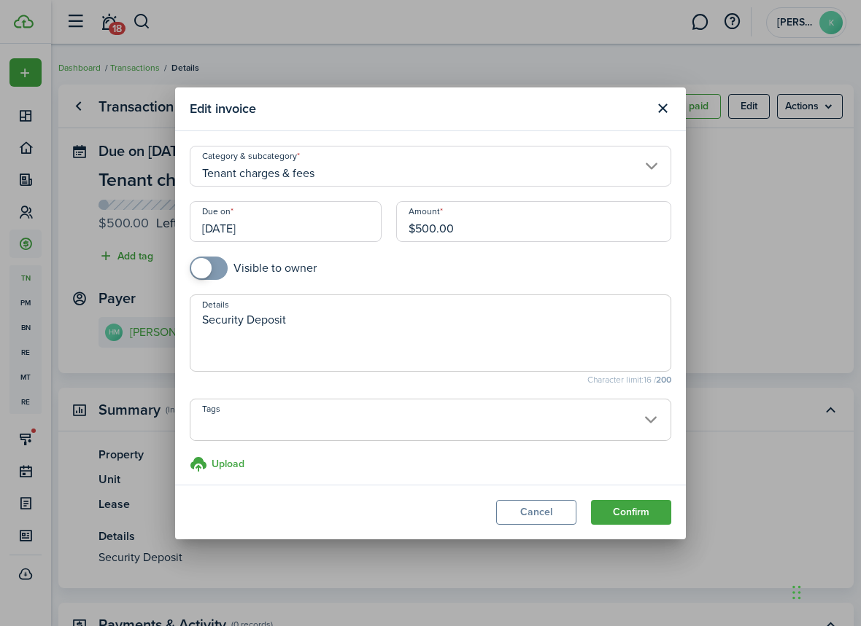
click at [320, 330] on textarea "Security Deposit" at bounding box center [430, 337] width 480 height 53
type textarea "Security Deposit and Cleaning Fee"
click at [454, 229] on input "$500.00" at bounding box center [533, 221] width 275 height 41
type input "$"
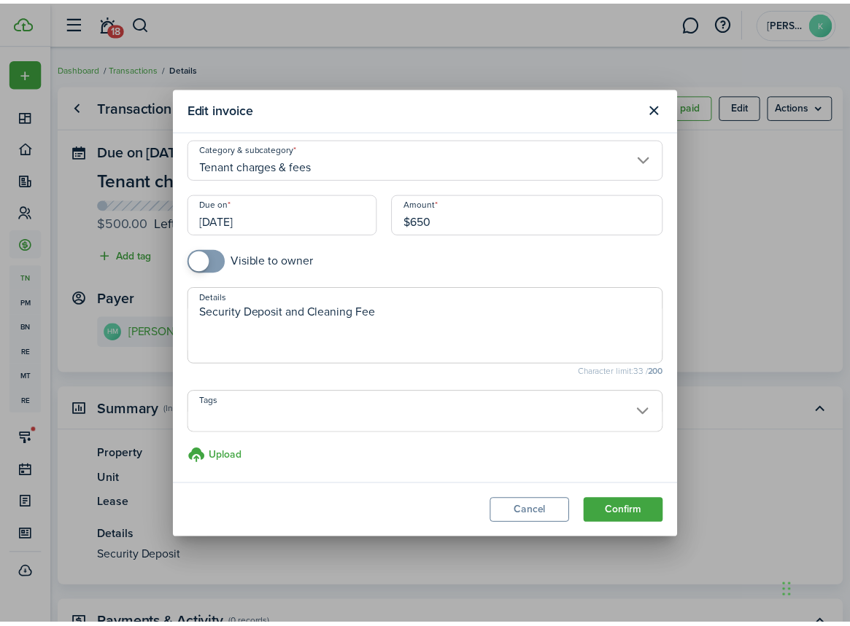
scroll to position [7, 0]
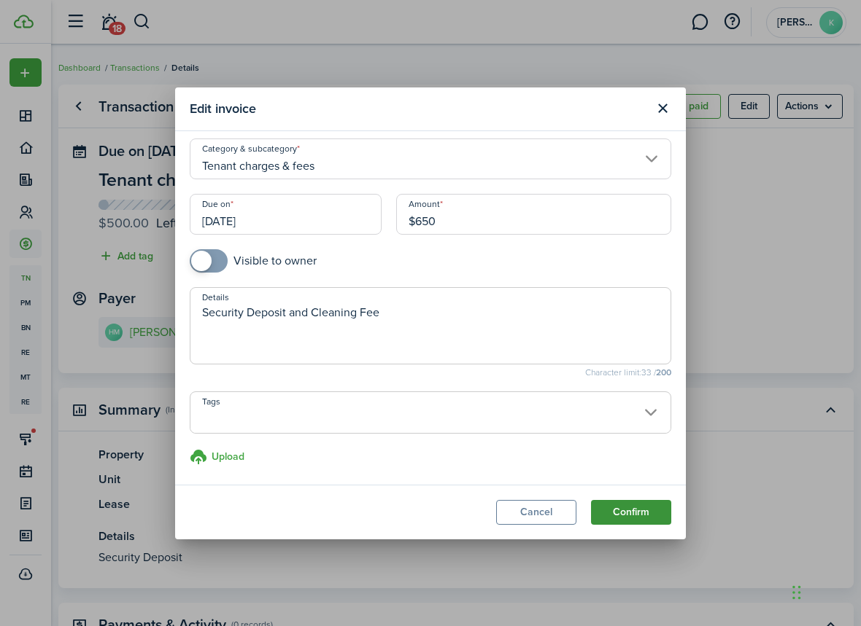
type input "$650.00"
click at [624, 508] on button "Confirm" at bounding box center [631, 512] width 80 height 25
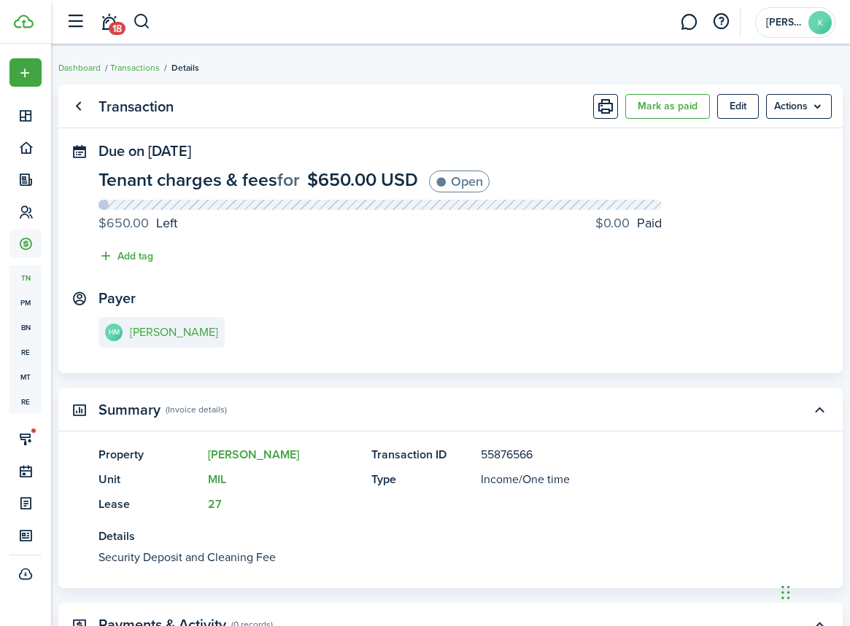
scroll to position [0, 0]
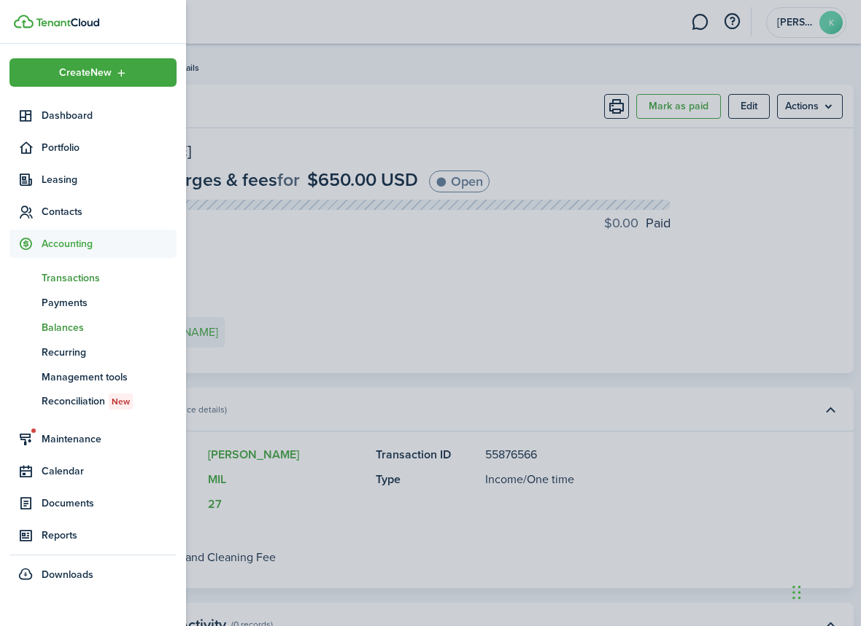
click at [63, 326] on span "Balances" at bounding box center [109, 327] width 135 height 15
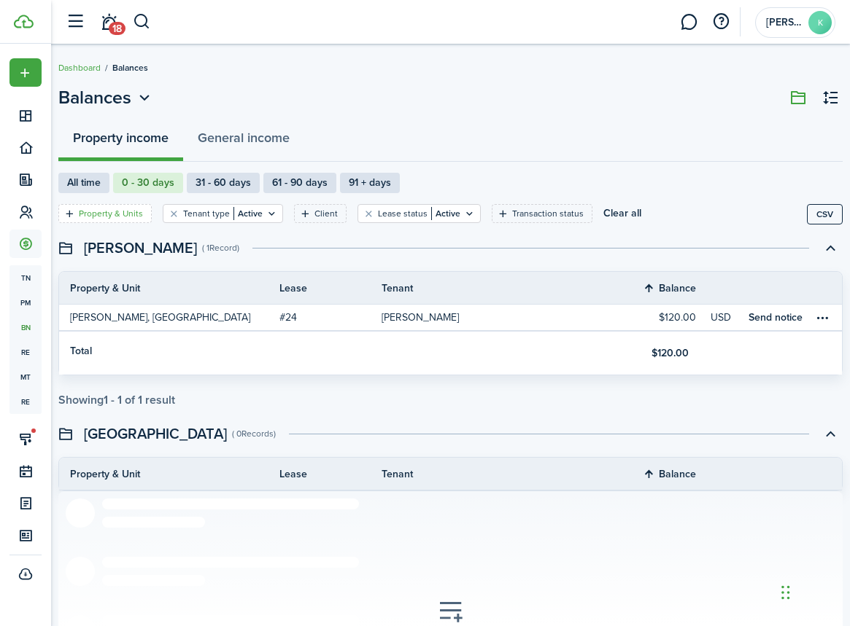
click at [99, 215] on filter-tag-label "Property & Units" at bounding box center [111, 213] width 64 height 13
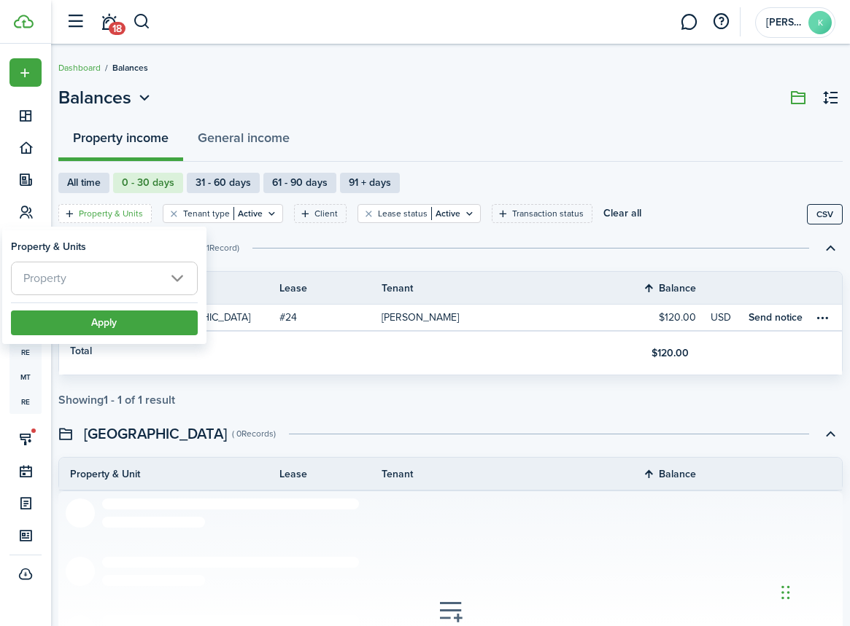
click at [141, 279] on span "Property" at bounding box center [104, 279] width 185 height 32
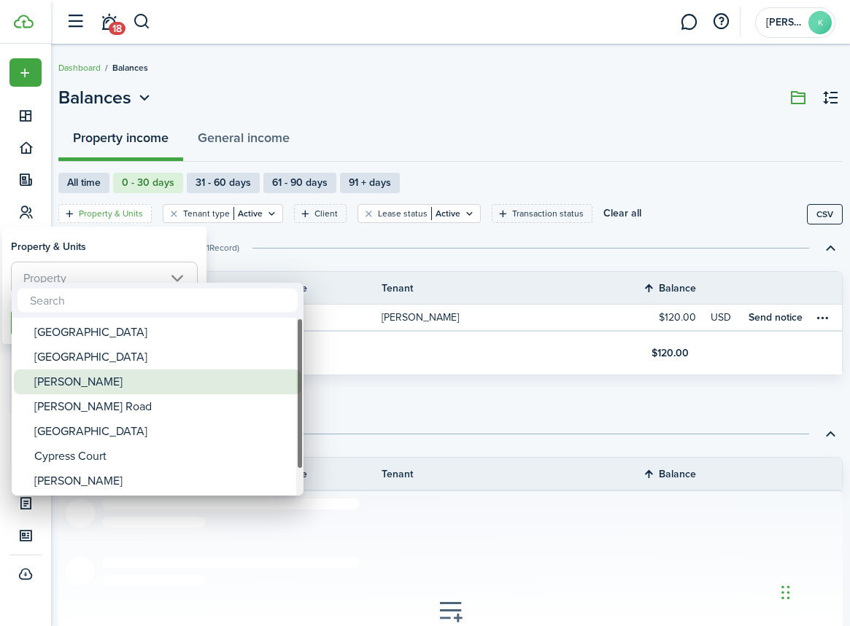
click at [88, 388] on div "[PERSON_NAME]" at bounding box center [163, 382] width 258 height 25
type input "[PERSON_NAME]"
click at [88, 388] on div "[PERSON_NAME]" at bounding box center [163, 382] width 258 height 25
type input "[PERSON_NAME]"
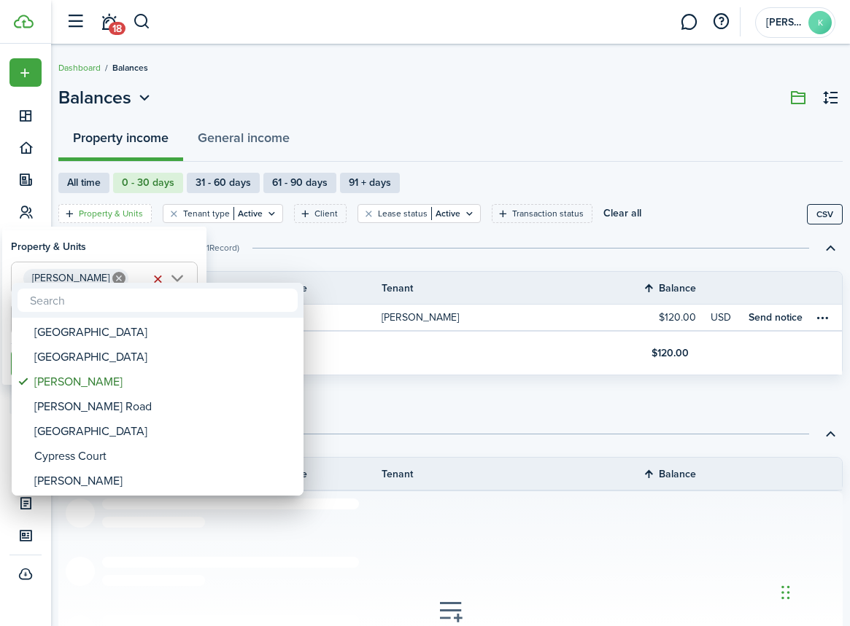
click at [268, 269] on div at bounding box center [424, 313] width 1083 height 860
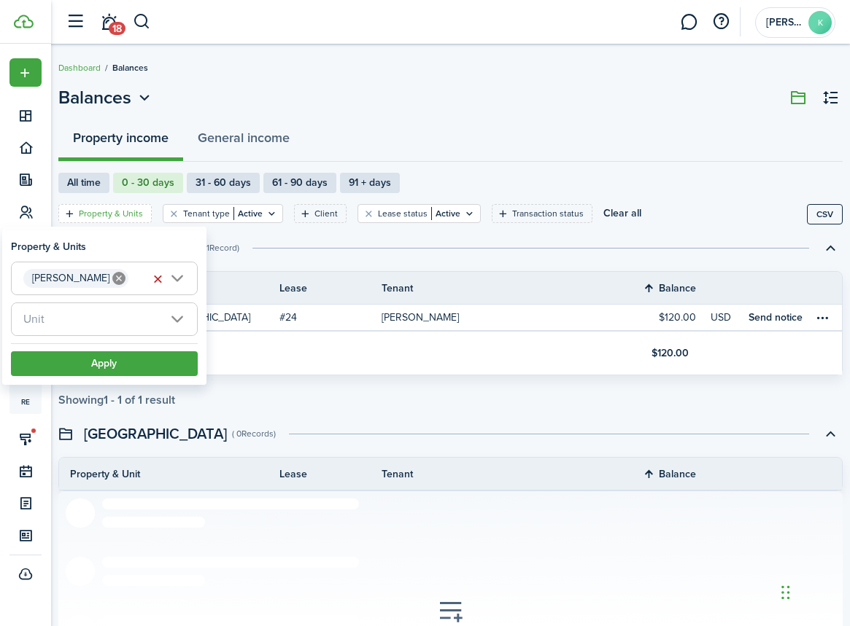
click at [190, 318] on span "Unit" at bounding box center [104, 319] width 185 height 32
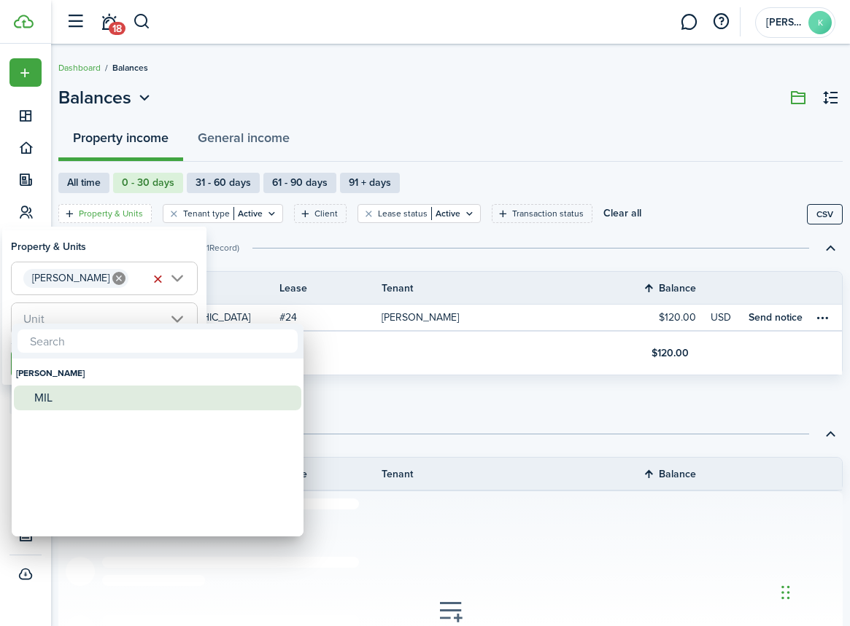
click at [52, 388] on div "MIL" at bounding box center [163, 398] width 258 height 25
type input "MIL"
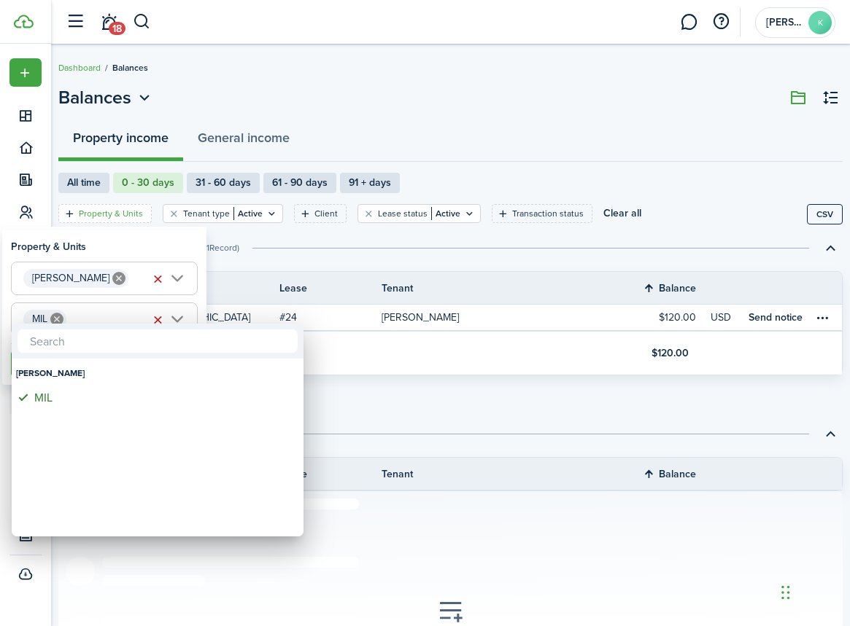
click at [352, 528] on div at bounding box center [424, 313] width 1083 height 860
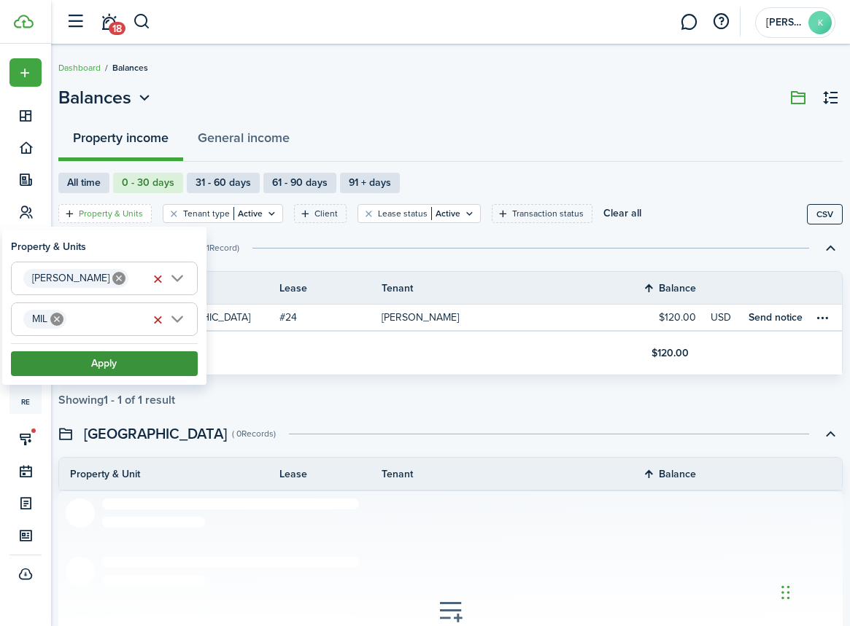
click at [99, 372] on button "Apply" at bounding box center [104, 364] width 187 height 25
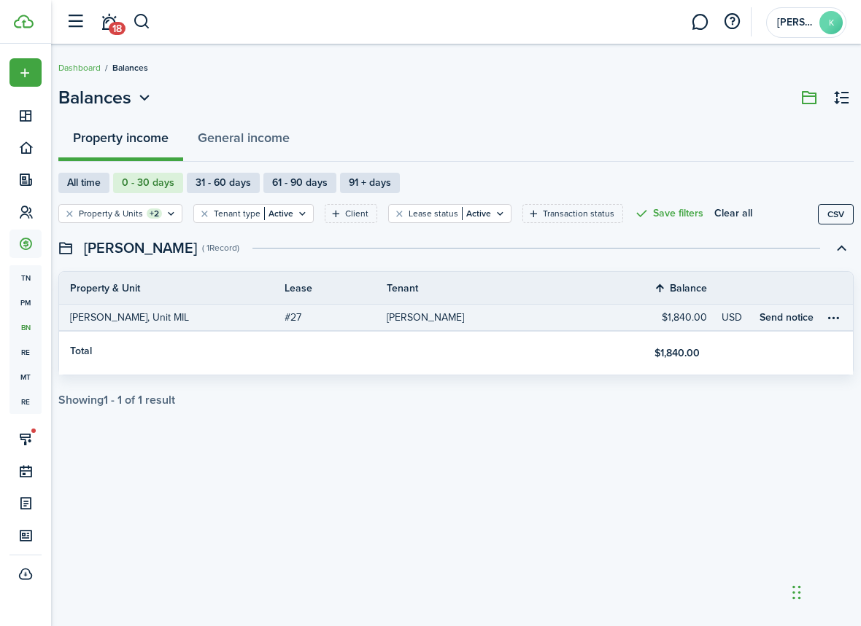
click at [464, 314] on table-profile-info-text "[PERSON_NAME]" at bounding box center [425, 318] width 77 height 12
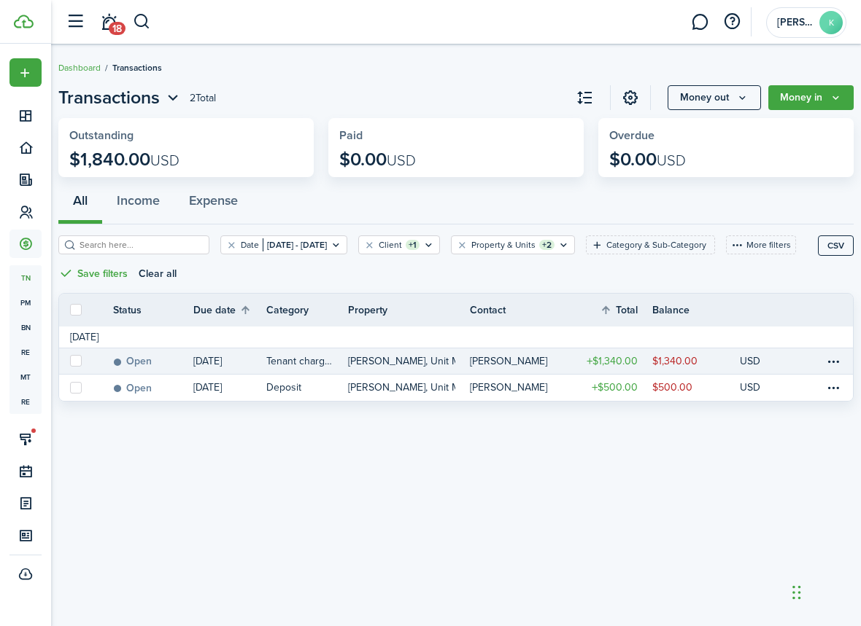
click at [284, 363] on table-info-title "Tenant charges & fees" at bounding box center [299, 361] width 67 height 15
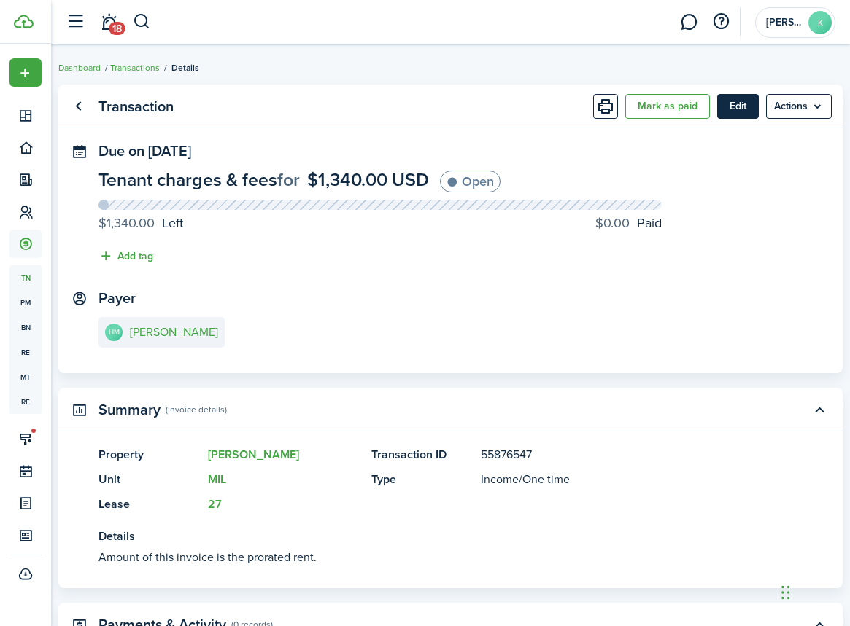
click at [740, 108] on button "Edit" at bounding box center [738, 106] width 42 height 25
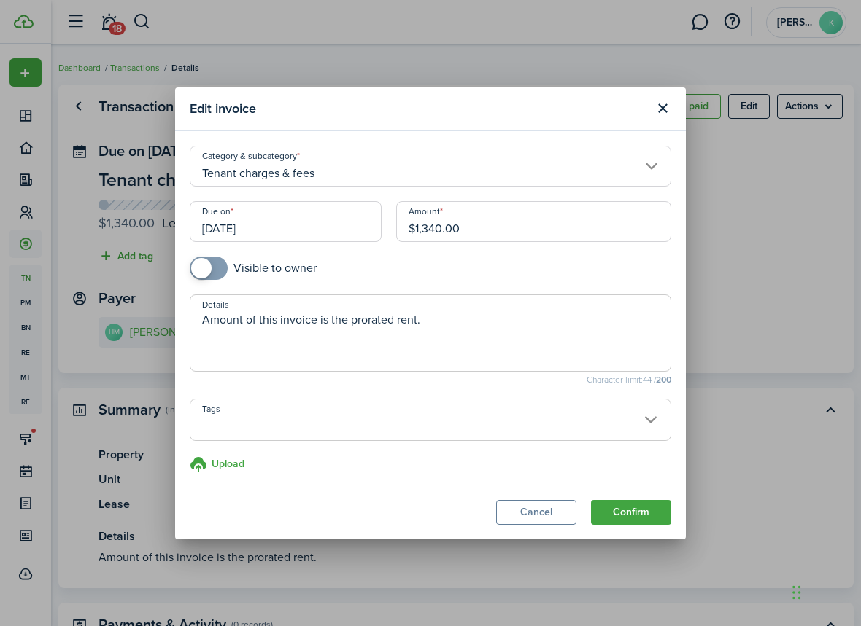
click at [328, 227] on input "[DATE]" at bounding box center [286, 221] width 192 height 41
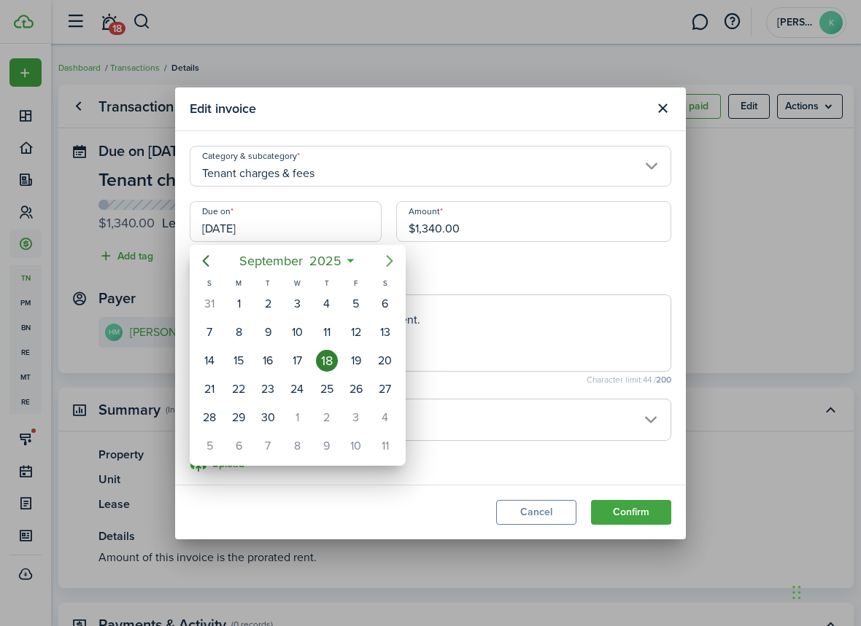
click at [387, 263] on icon "Next page" at bounding box center [390, 261] width 18 height 18
click at [357, 332] on div "10" at bounding box center [356, 333] width 22 height 22
type input "[DATE]"
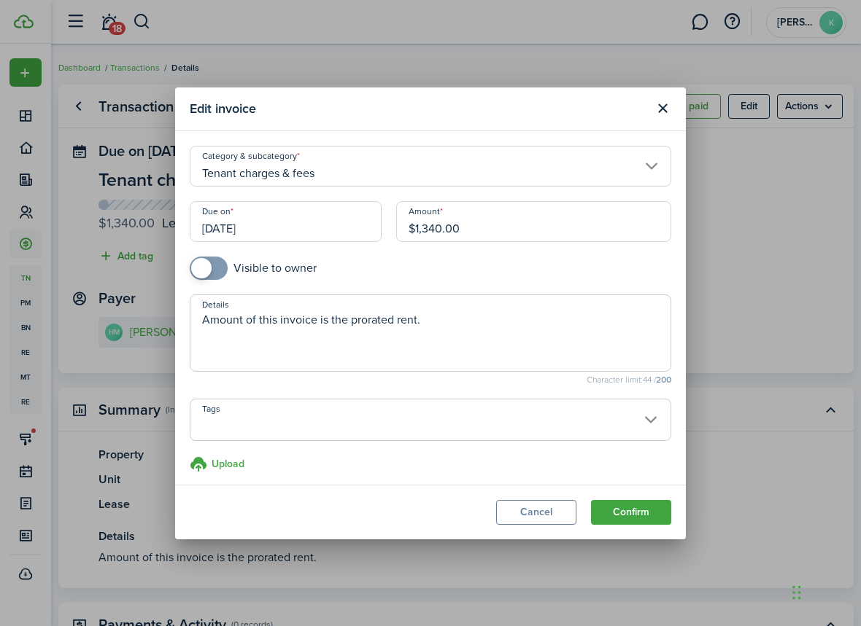
click at [347, 319] on textarea "Amount of this invoice is the prorated rent." at bounding box center [430, 337] width 480 height 53
click at [314, 319] on textarea "Amount of this invoice is prorated rent." at bounding box center [430, 337] width 480 height 53
type textarea "Amount due for prorated rent."
click at [612, 514] on button "Confirm" at bounding box center [631, 512] width 80 height 25
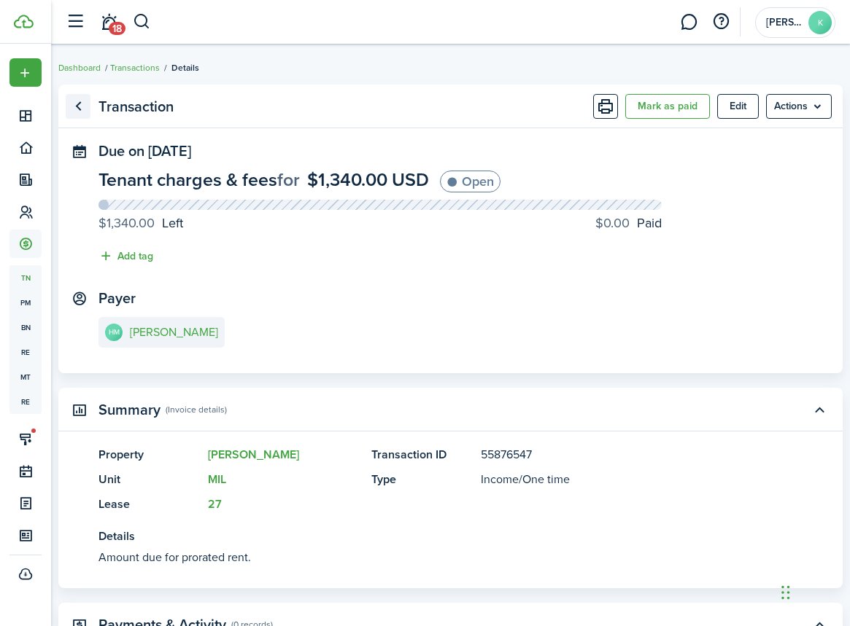
click at [82, 101] on link "Go back" at bounding box center [78, 106] width 25 height 25
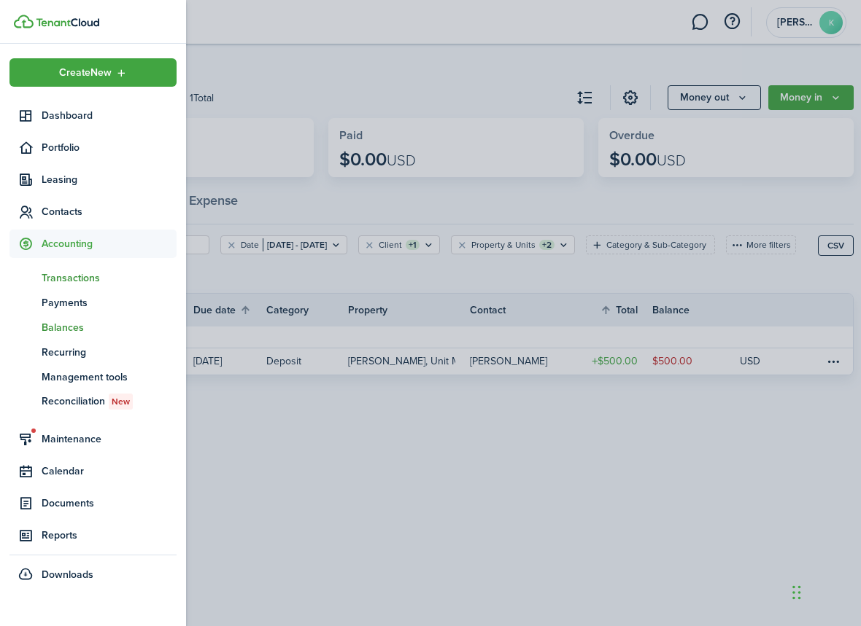
click at [69, 329] on span "Balances" at bounding box center [109, 327] width 135 height 15
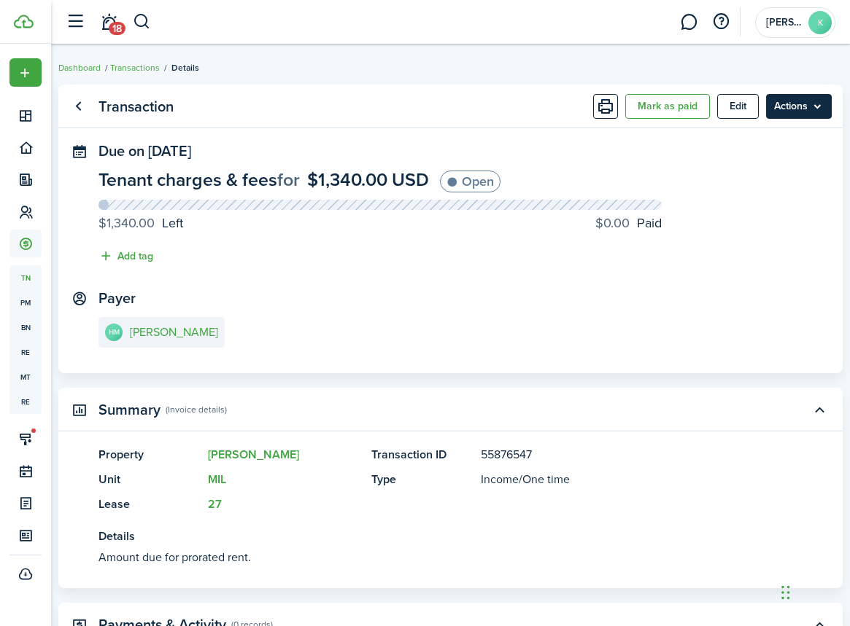
click at [813, 109] on menu-btn "Actions" at bounding box center [799, 106] width 66 height 25
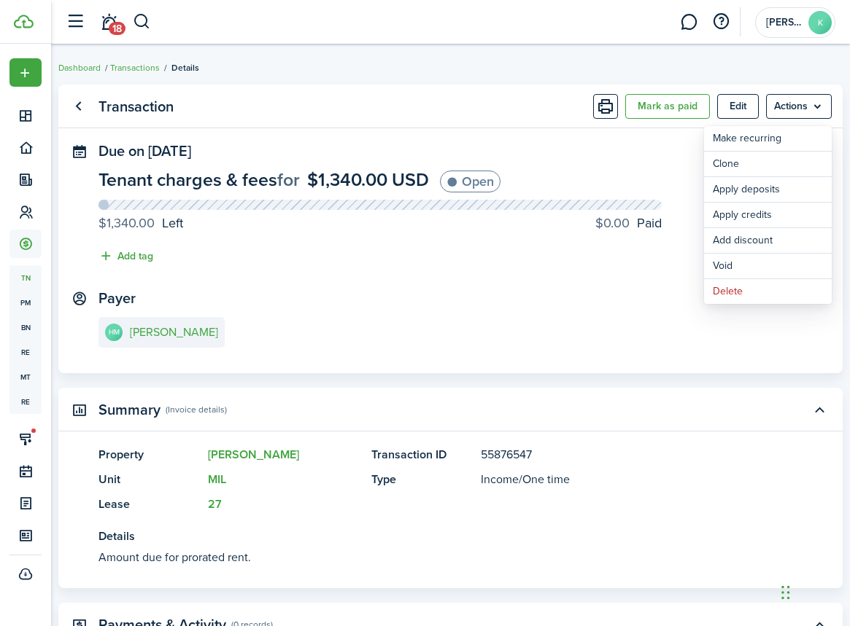
click at [565, 289] on panel-main-body "Due on [DATE] Tenant charges & fees for $1,340.00 USD Open $1,340.00 Left $0.00…" at bounding box center [450, 258] width 784 height 230
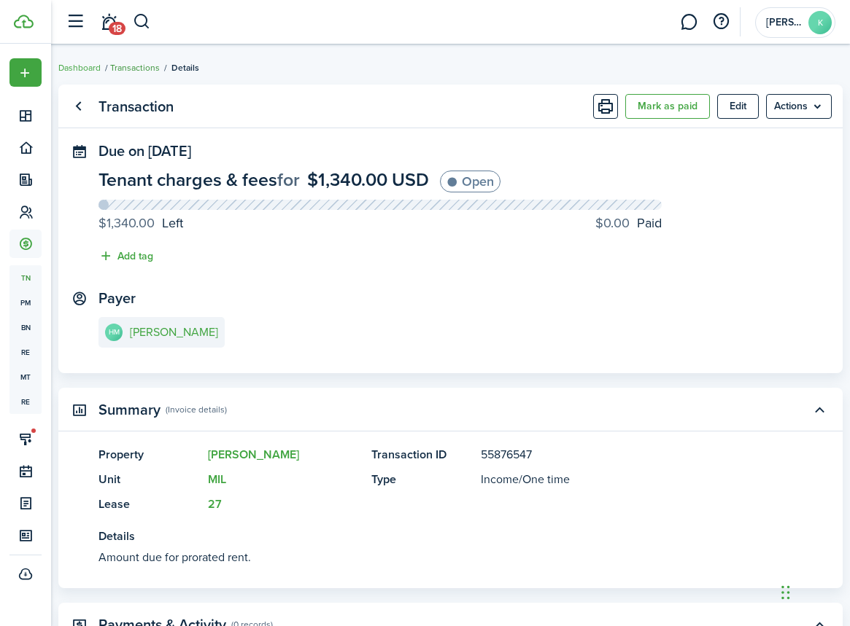
click at [141, 66] on link "Transactions" at bounding box center [135, 67] width 50 height 13
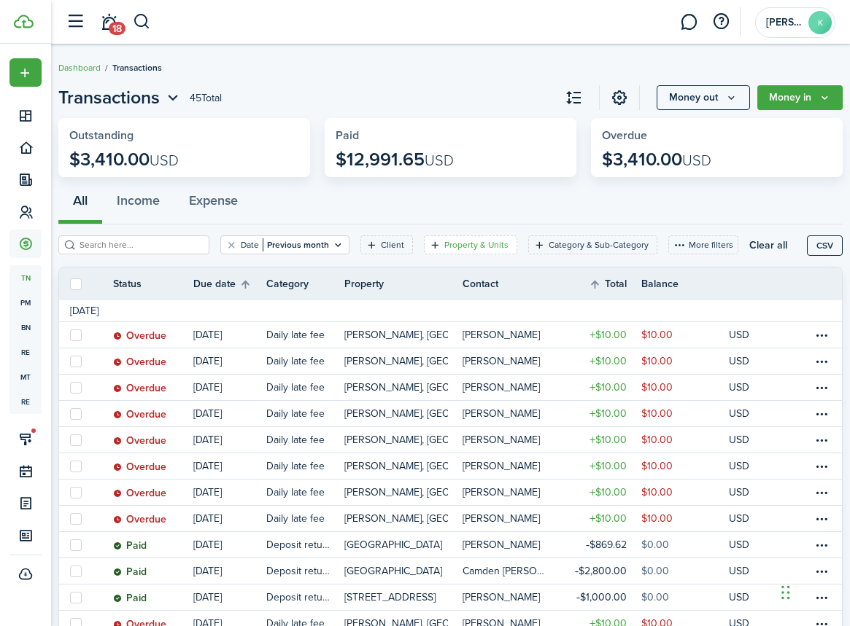
click at [486, 243] on filter-tag-label "Property & Units" at bounding box center [476, 244] width 64 height 13
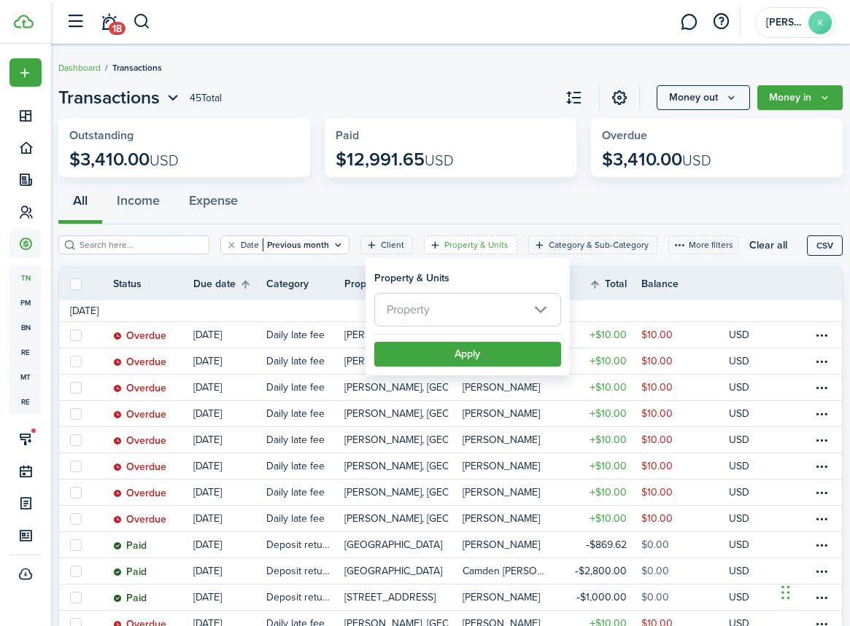
click at [486, 328] on div "Property" at bounding box center [467, 313] width 187 height 41
click at [492, 316] on span "Property" at bounding box center [467, 310] width 185 height 32
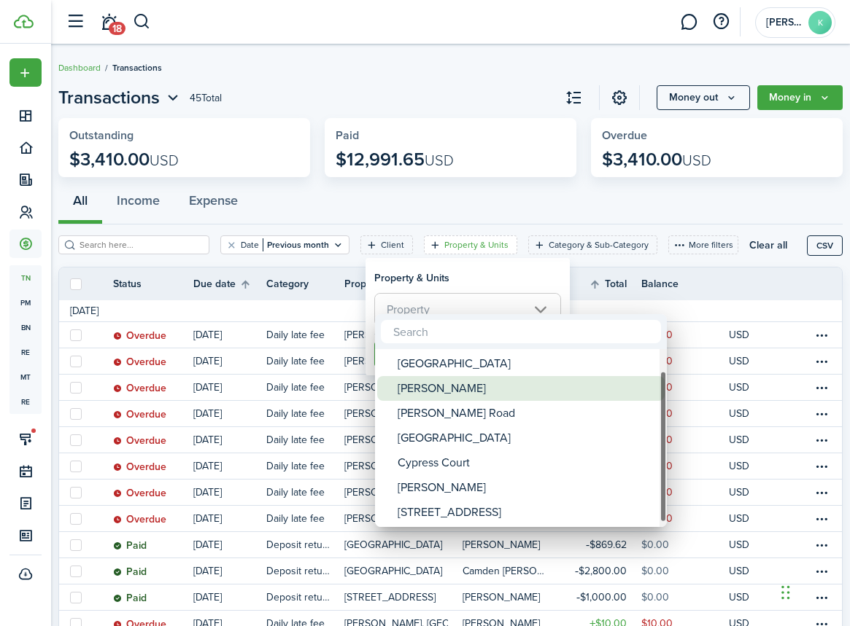
click at [439, 390] on div "[PERSON_NAME]" at bounding box center [526, 388] width 258 height 25
type input "[PERSON_NAME]"
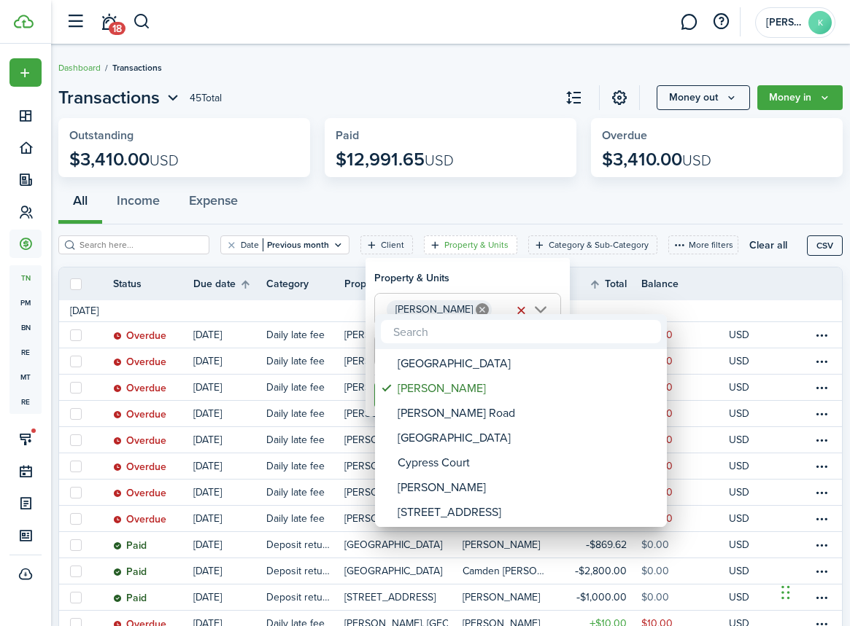
click at [537, 266] on div at bounding box center [424, 313] width 1083 height 860
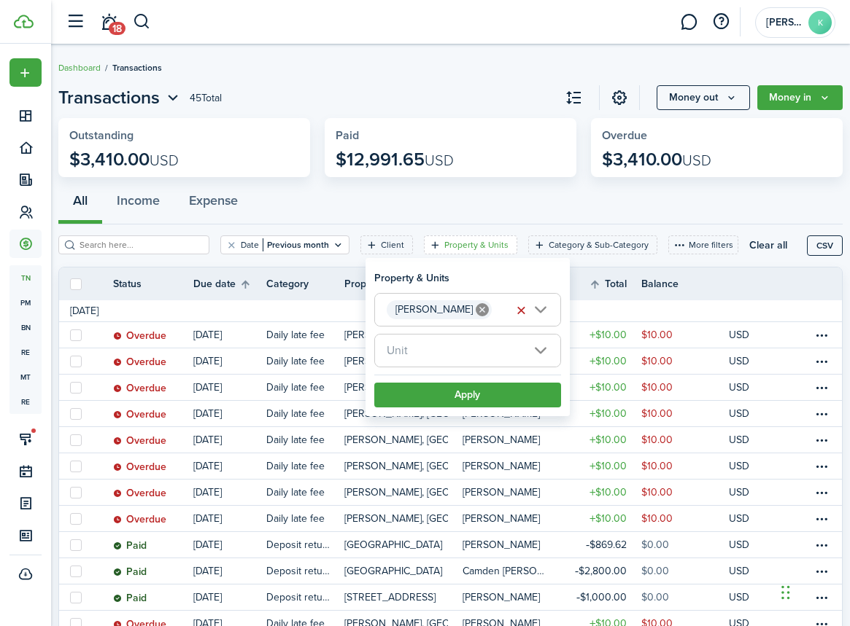
click at [542, 362] on span "Unit" at bounding box center [467, 351] width 185 height 32
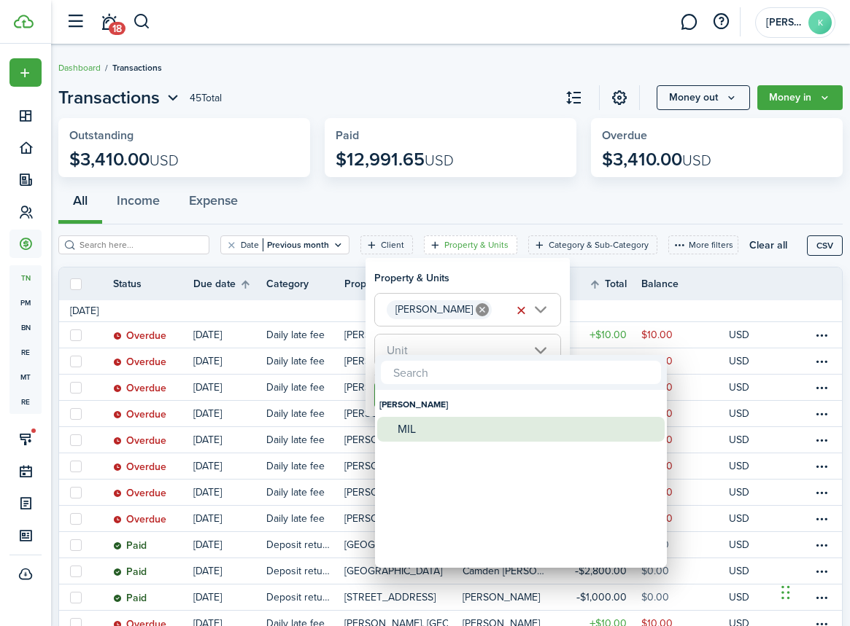
click at [426, 427] on div "MIL" at bounding box center [526, 429] width 258 height 25
type input "MIL"
click at [405, 430] on div "MIL" at bounding box center [526, 429] width 258 height 25
type input "MIL"
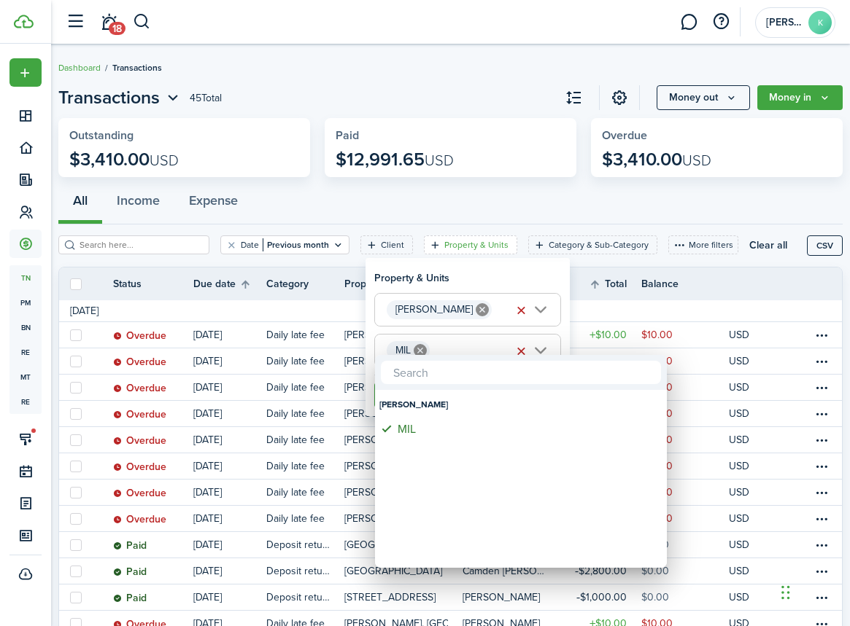
click at [584, 291] on div at bounding box center [424, 313] width 1083 height 860
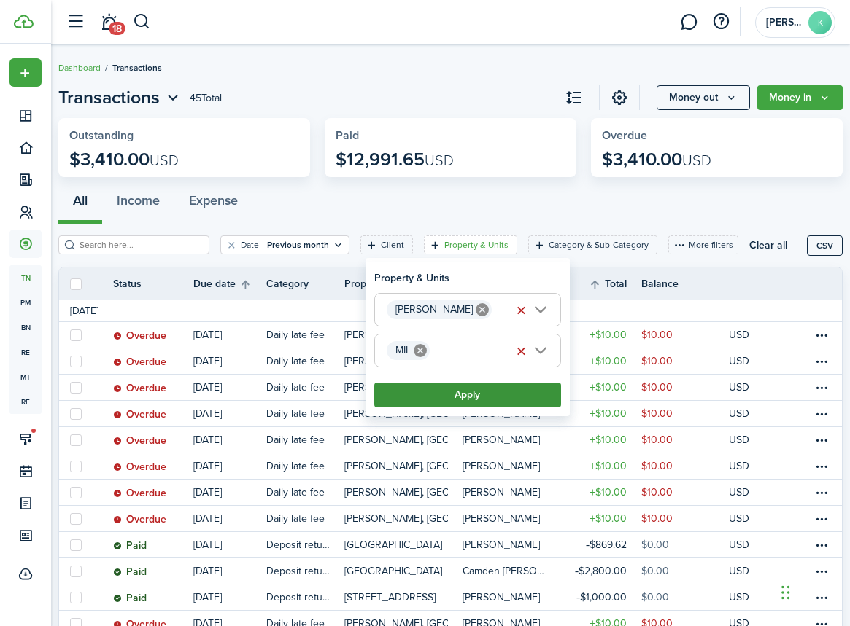
click at [511, 397] on button "Apply" at bounding box center [467, 395] width 187 height 25
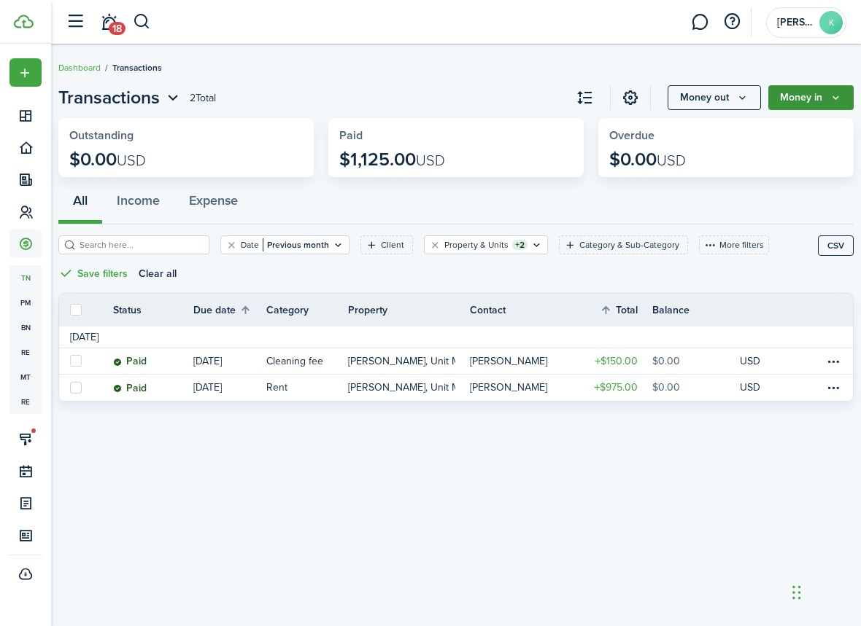
click at [783, 96] on button "Money in" at bounding box center [810, 97] width 85 height 25
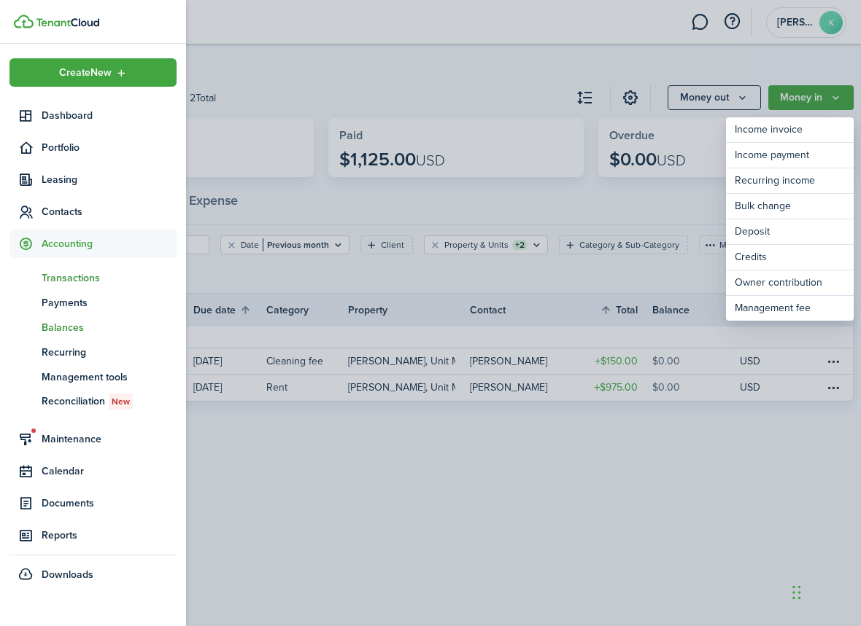
click at [61, 324] on span "Balances" at bounding box center [109, 327] width 135 height 15
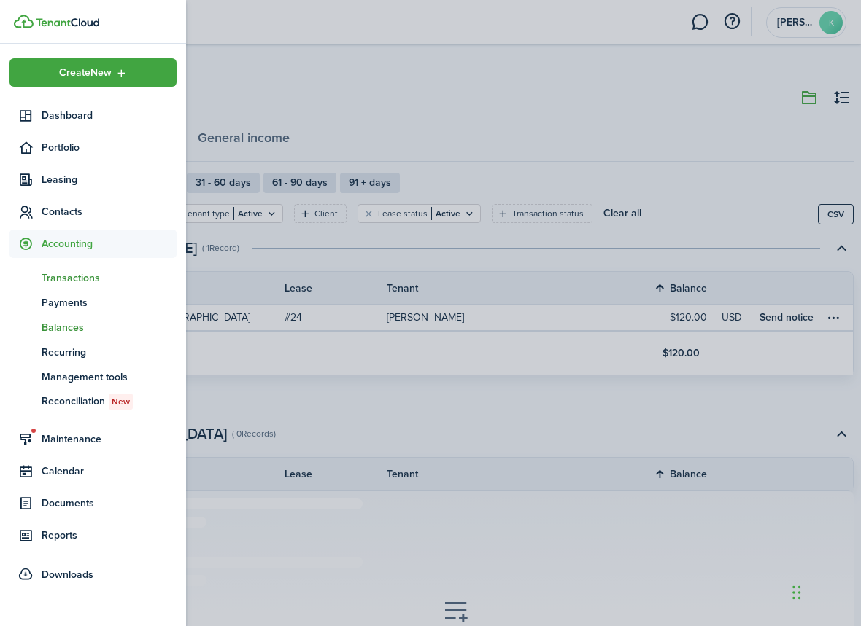
click at [64, 277] on span "Transactions" at bounding box center [109, 278] width 135 height 15
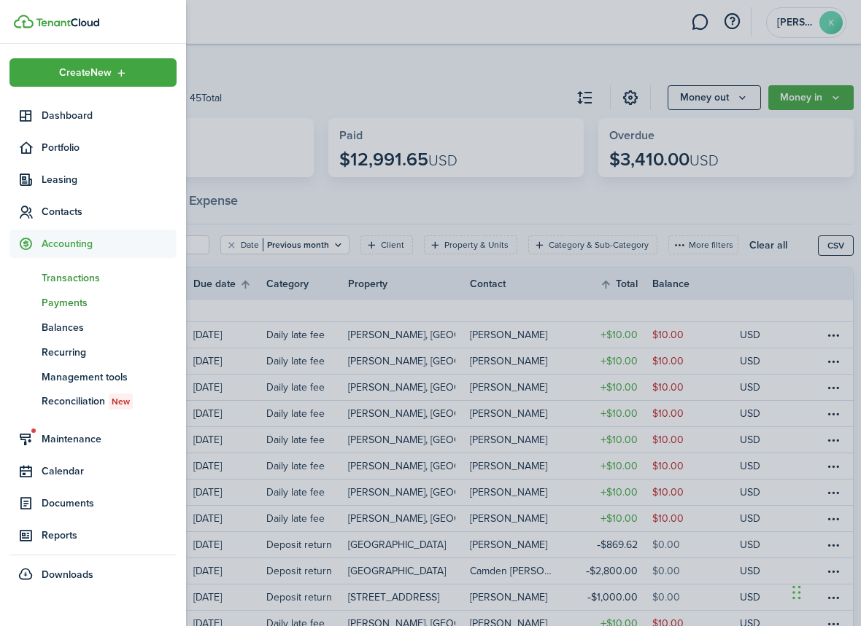
click at [64, 302] on span "Payments" at bounding box center [109, 302] width 135 height 15
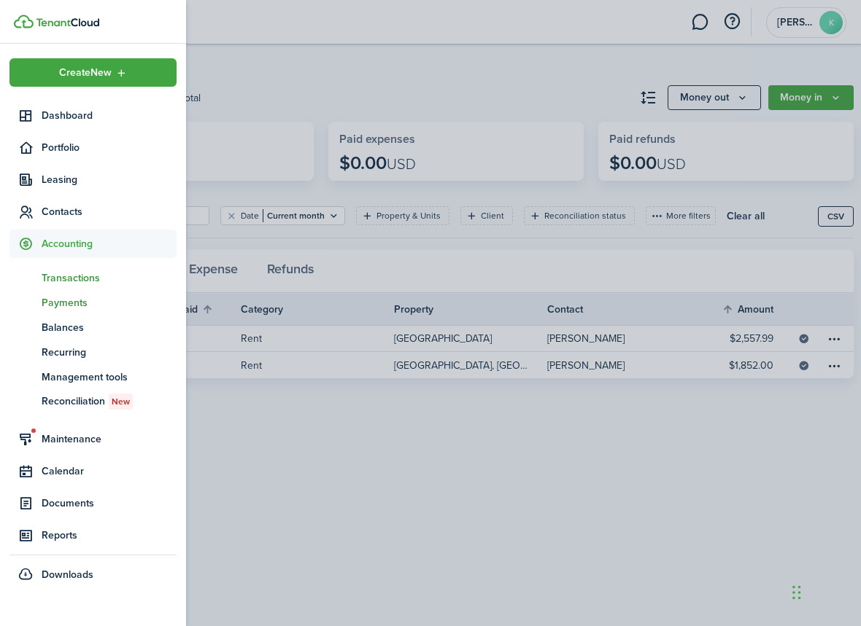
click at [69, 278] on span "Transactions" at bounding box center [109, 278] width 135 height 15
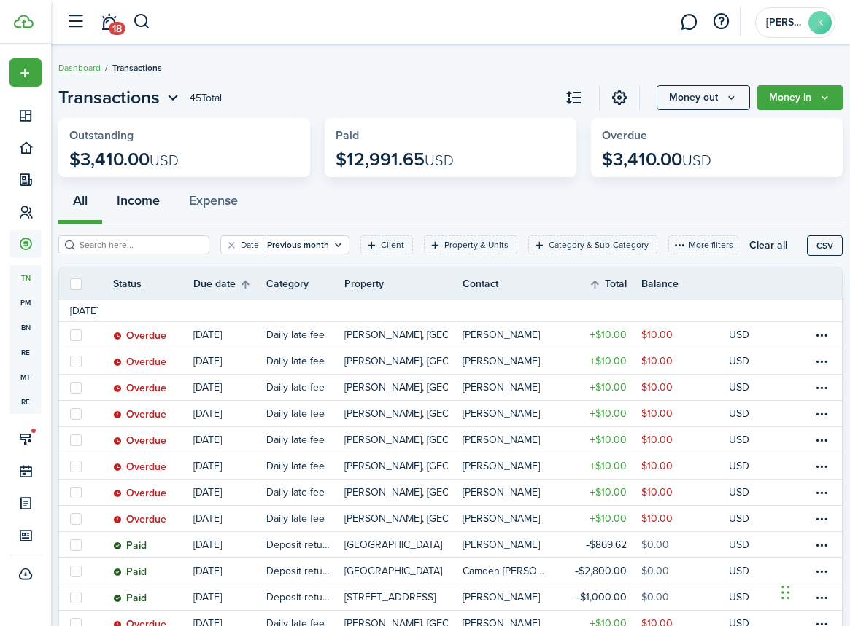
click at [145, 203] on button "Income" at bounding box center [138, 202] width 72 height 43
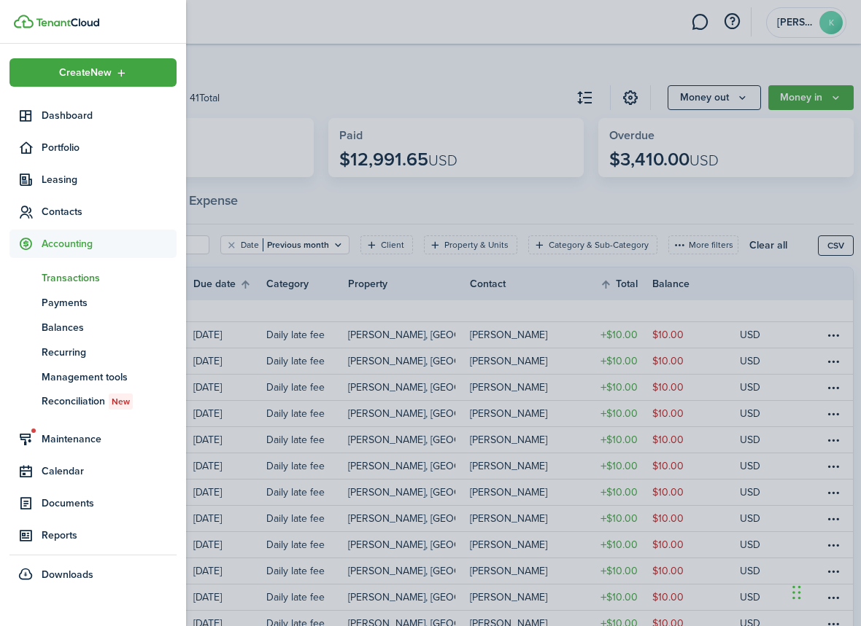
click at [66, 245] on span "Accounting" at bounding box center [109, 243] width 135 height 15
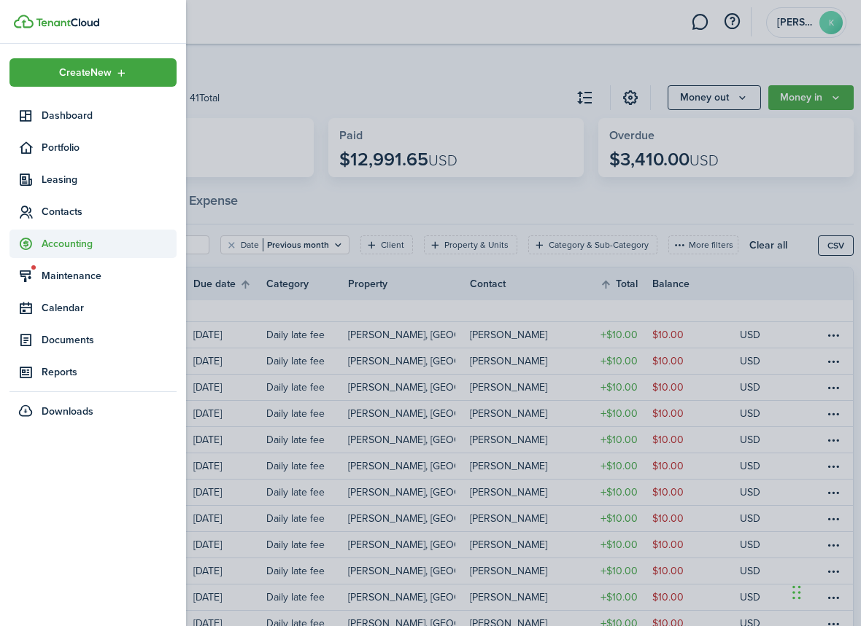
click at [66, 245] on span "Accounting" at bounding box center [109, 243] width 135 height 15
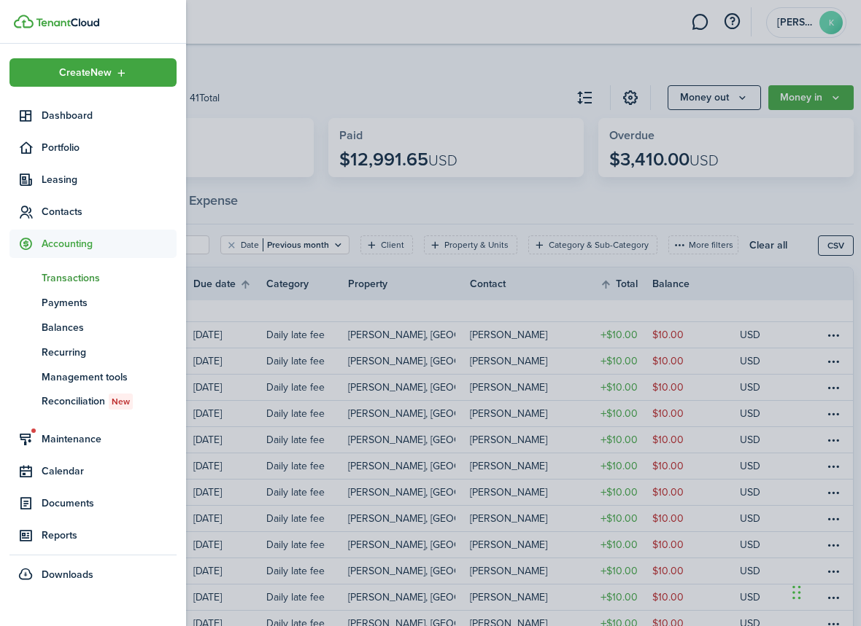
click at [69, 276] on span "Transactions" at bounding box center [109, 278] width 135 height 15
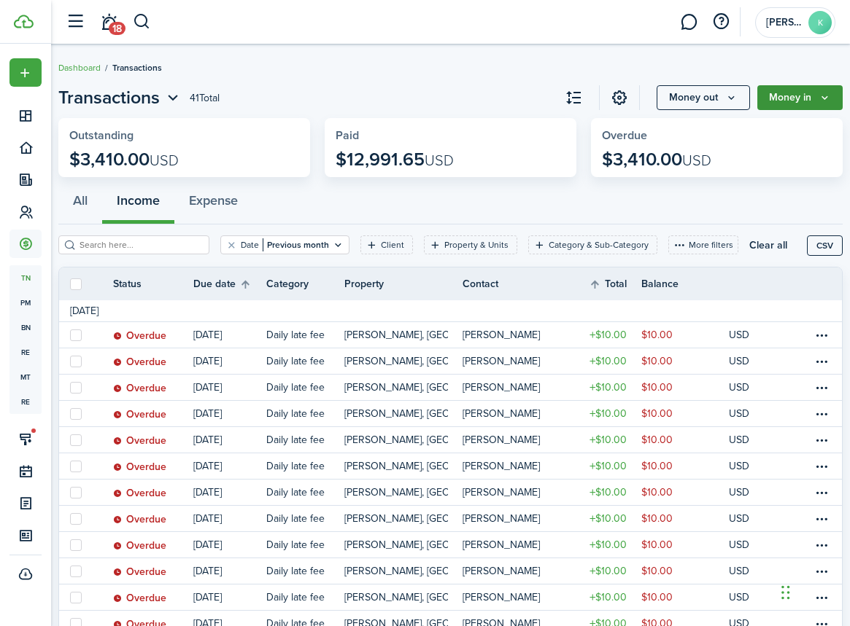
click at [831, 92] on button "Money in" at bounding box center [799, 97] width 85 height 25
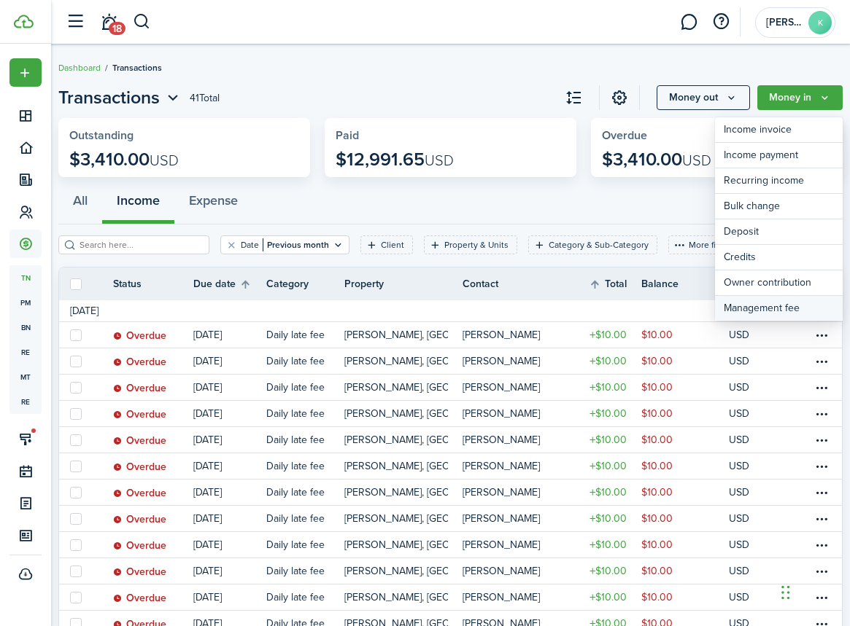
click at [753, 306] on link "Management fee" at bounding box center [779, 308] width 128 height 25
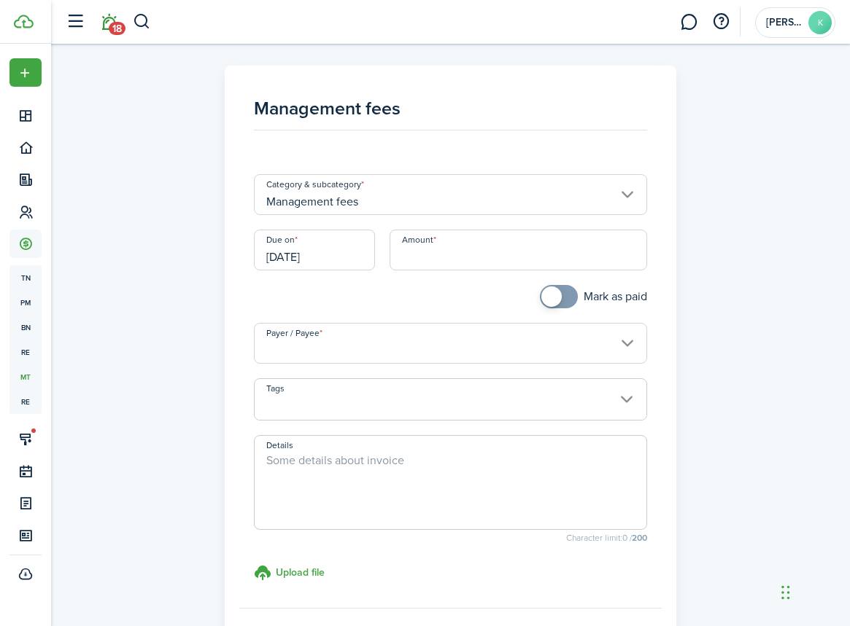
click at [105, 26] on link "18" at bounding box center [109, 22] width 28 height 37
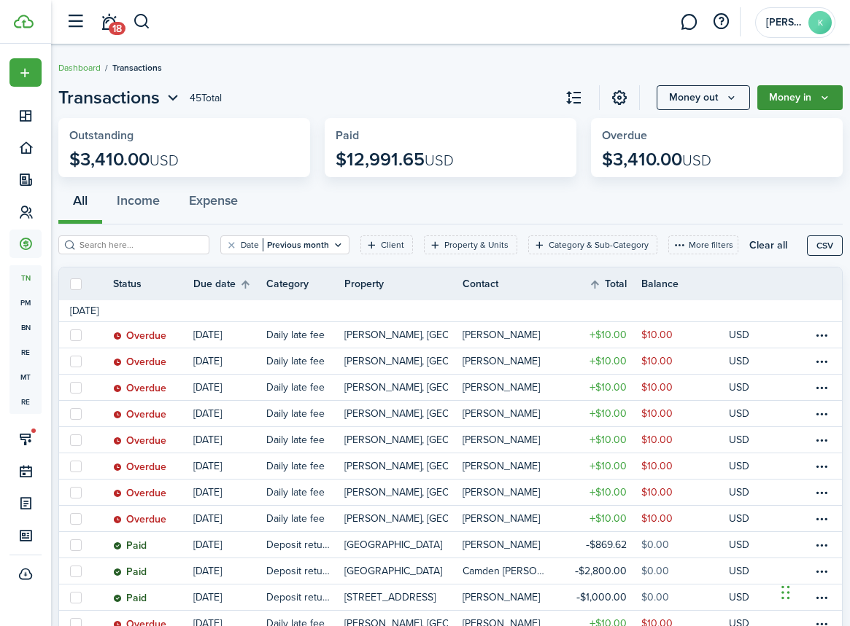
click at [810, 99] on button "Money in" at bounding box center [799, 97] width 85 height 25
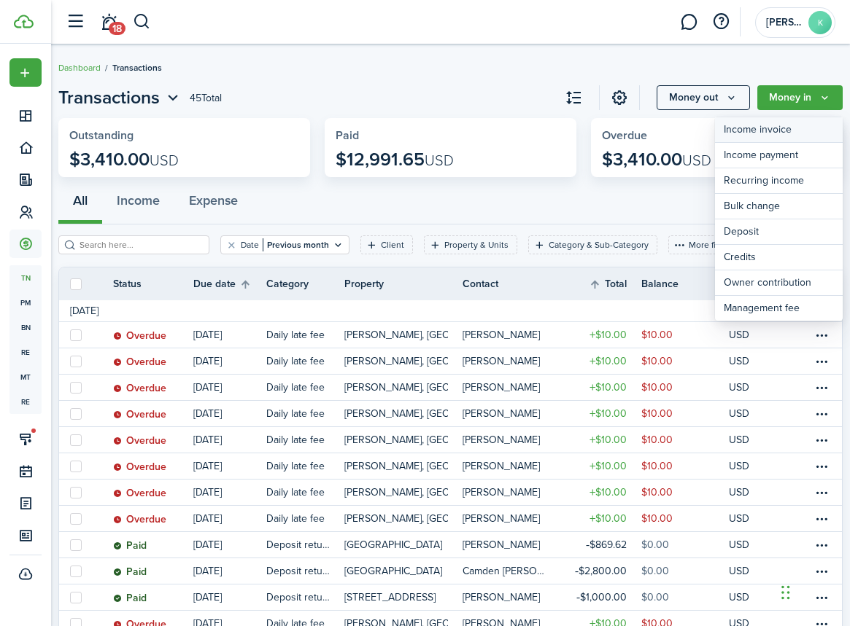
click at [777, 131] on link "Income invoice" at bounding box center [779, 130] width 128 height 26
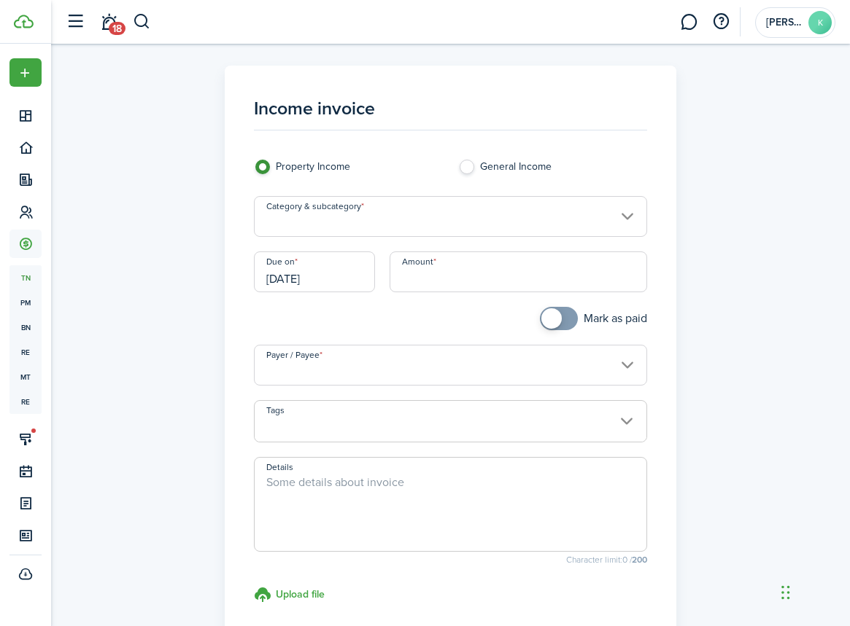
click at [605, 227] on input "Category & subcategory" at bounding box center [450, 216] width 393 height 41
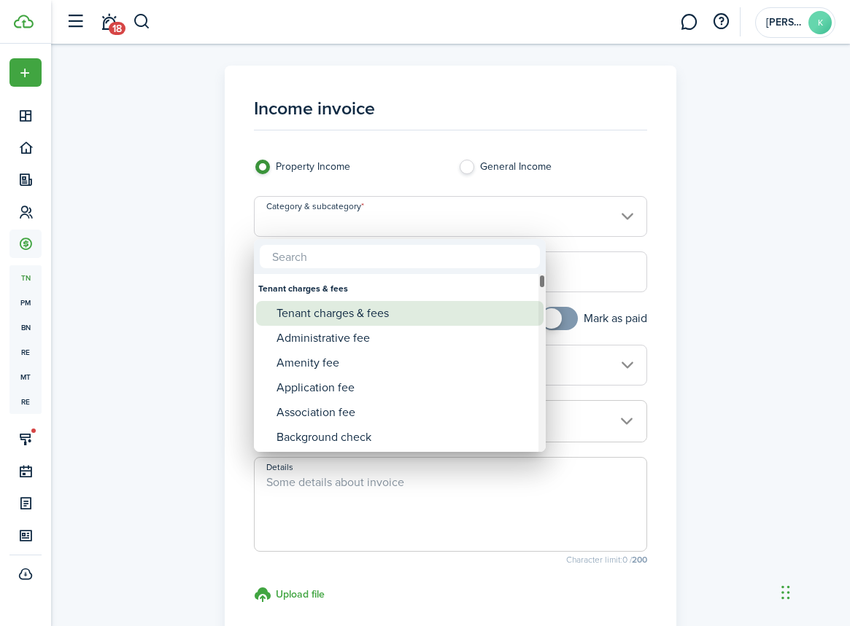
click at [370, 314] on div "Tenant charges & fees" at bounding box center [405, 313] width 258 height 25
type input "Tenant charges & fees"
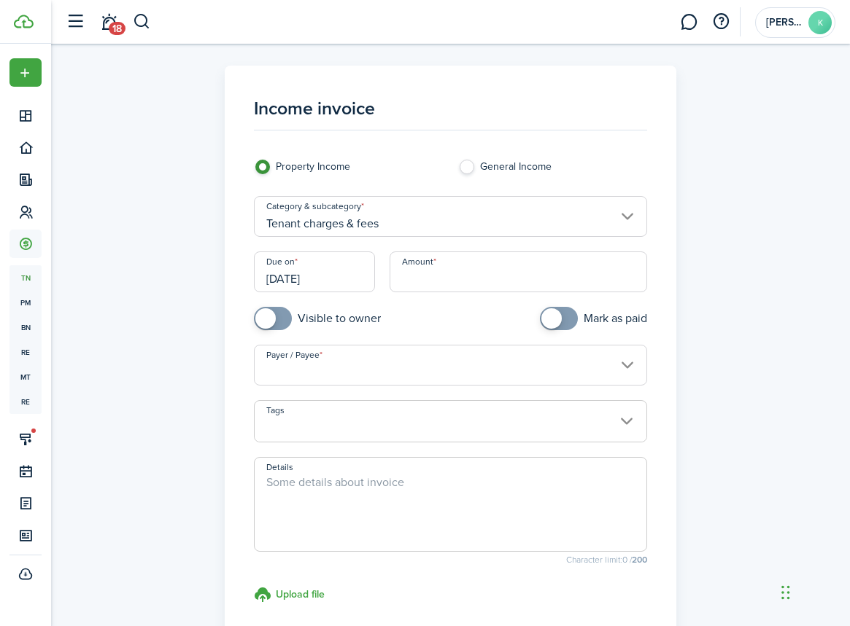
click at [335, 280] on input "[DATE]" at bounding box center [314, 272] width 121 height 41
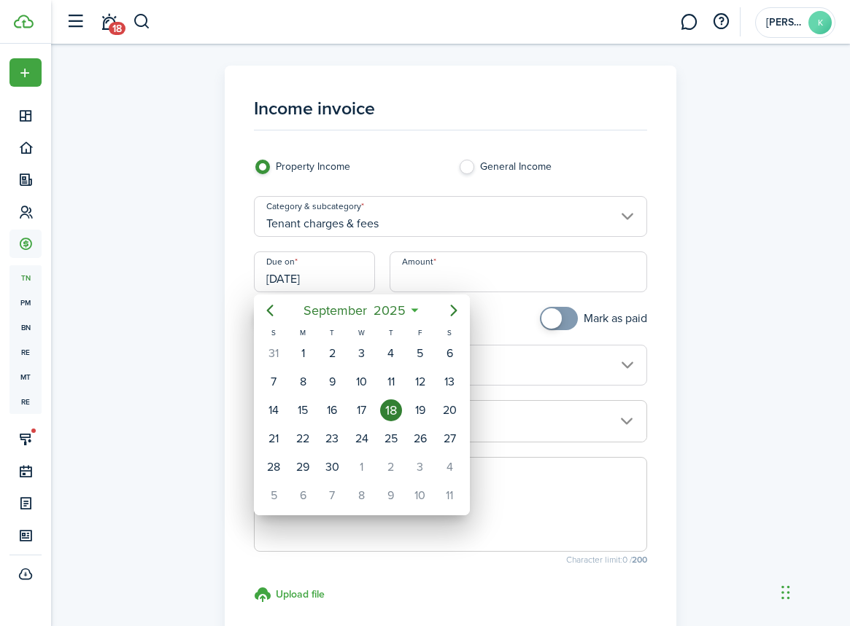
click at [24, 211] on div at bounding box center [424, 313] width 1083 height 860
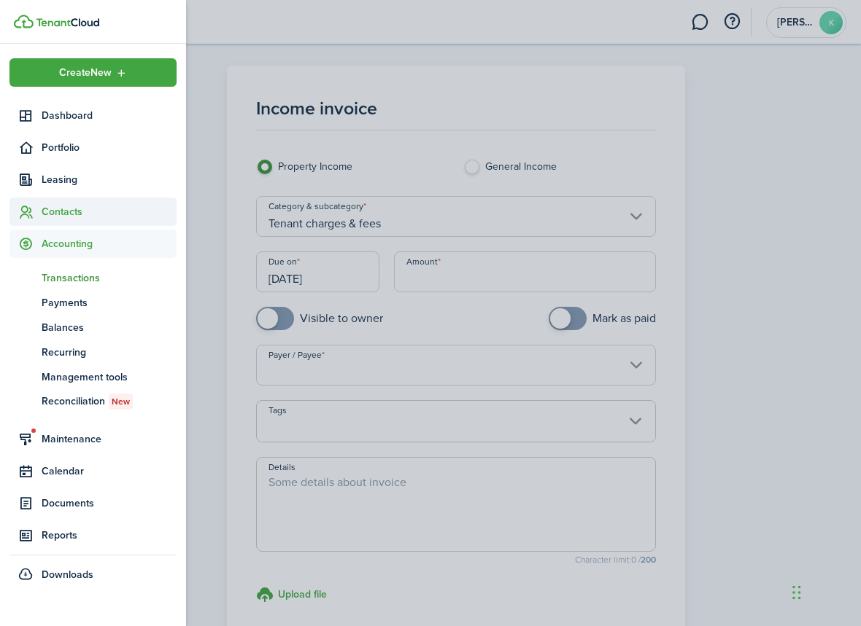
click at [53, 204] on span "Contacts" at bounding box center [109, 211] width 135 height 15
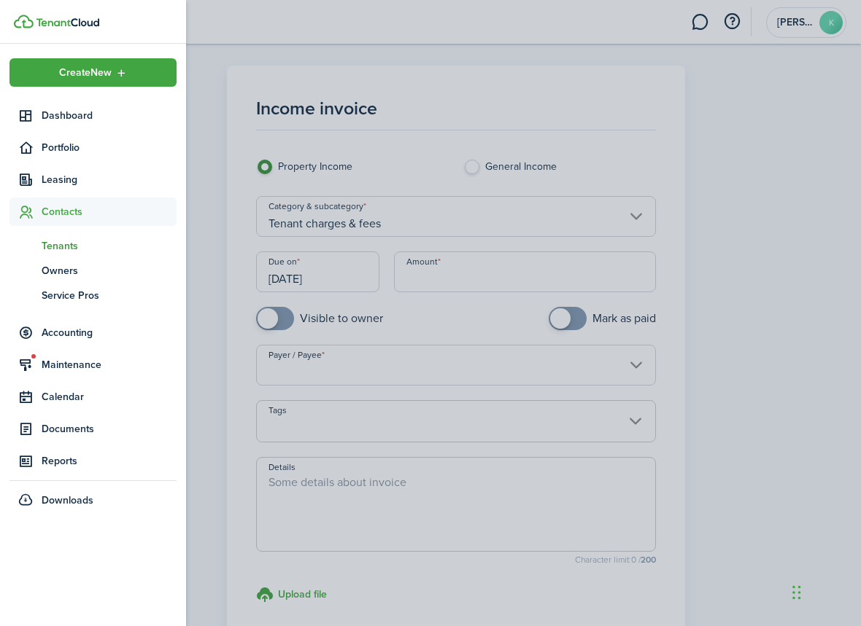
click at [63, 255] on link "tn Tenants" at bounding box center [92, 245] width 167 height 25
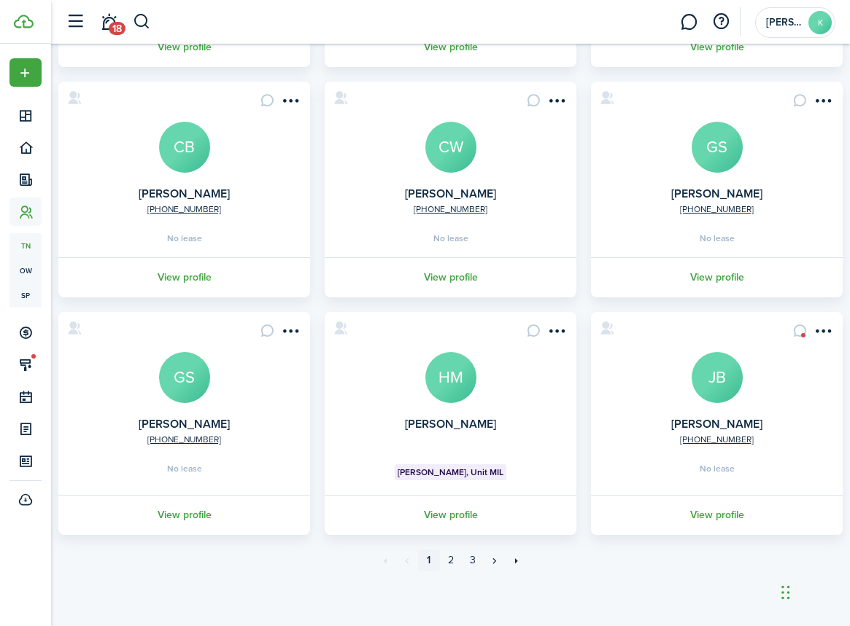
scroll to position [557, 0]
click at [450, 417] on card "[PERSON_NAME] [PERSON_NAME], Unit MIL View profile" at bounding box center [451, 423] width 252 height 223
click at [451, 364] on avatar-text "HM" at bounding box center [450, 377] width 51 height 51
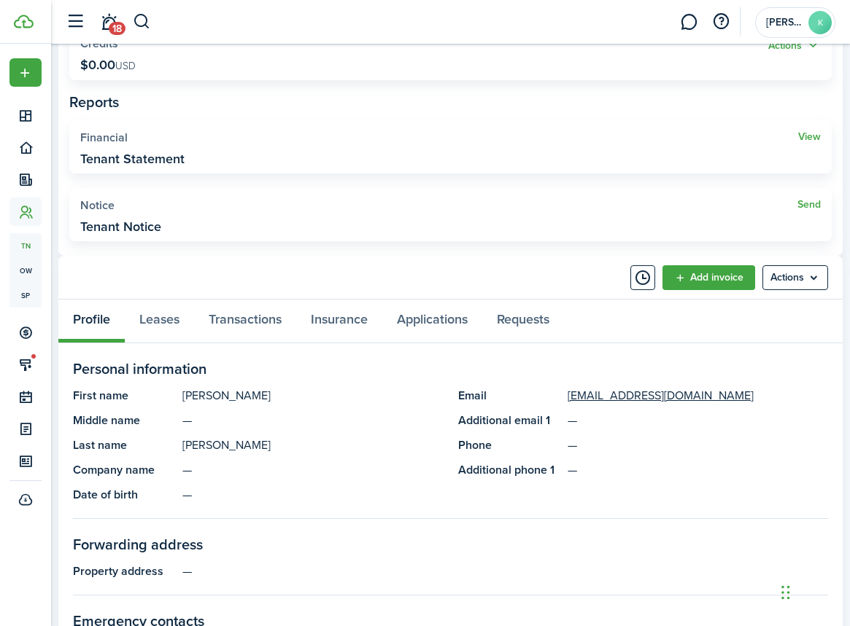
scroll to position [375, 0]
click at [252, 318] on link "Transactions" at bounding box center [245, 320] width 102 height 43
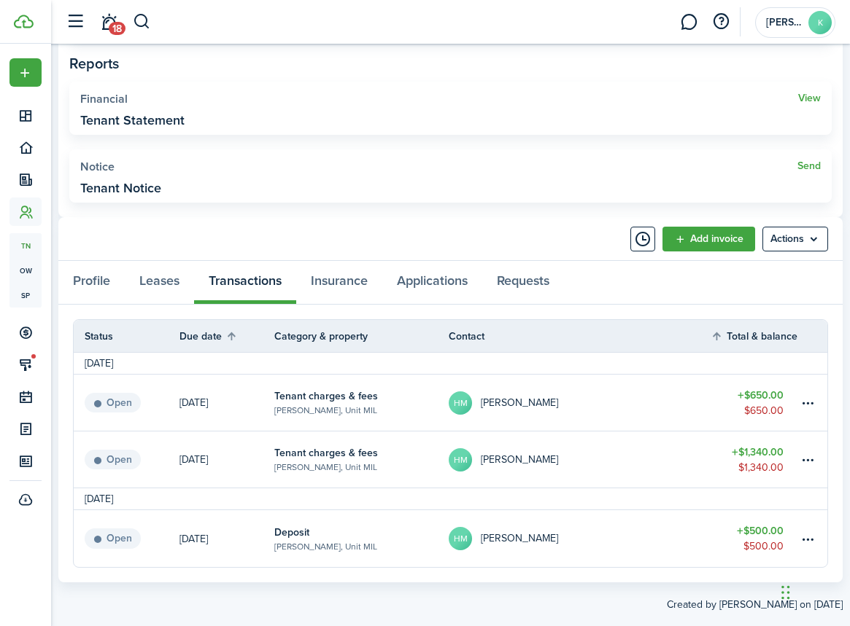
scroll to position [426, 0]
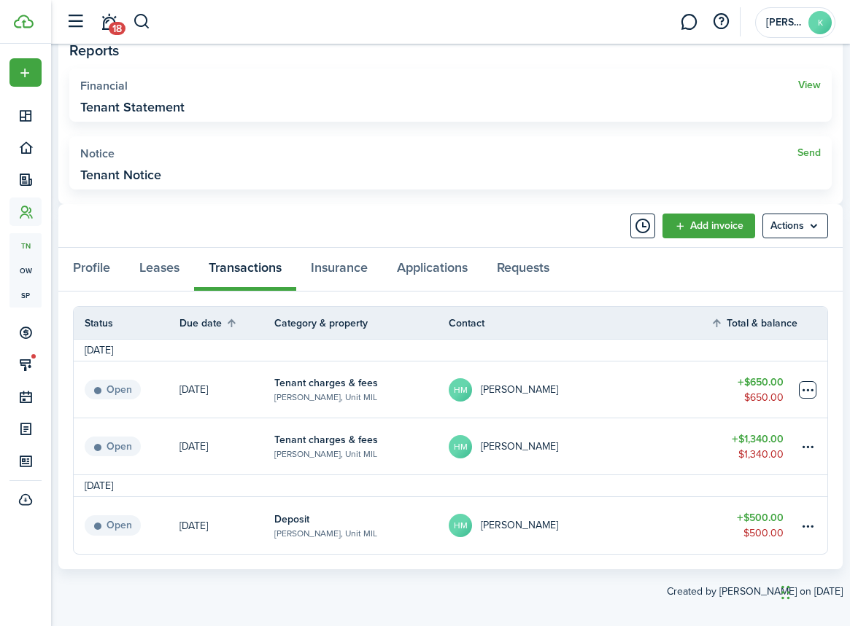
click at [804, 389] on table-menu-btn-icon at bounding box center [808, 390] width 18 height 18
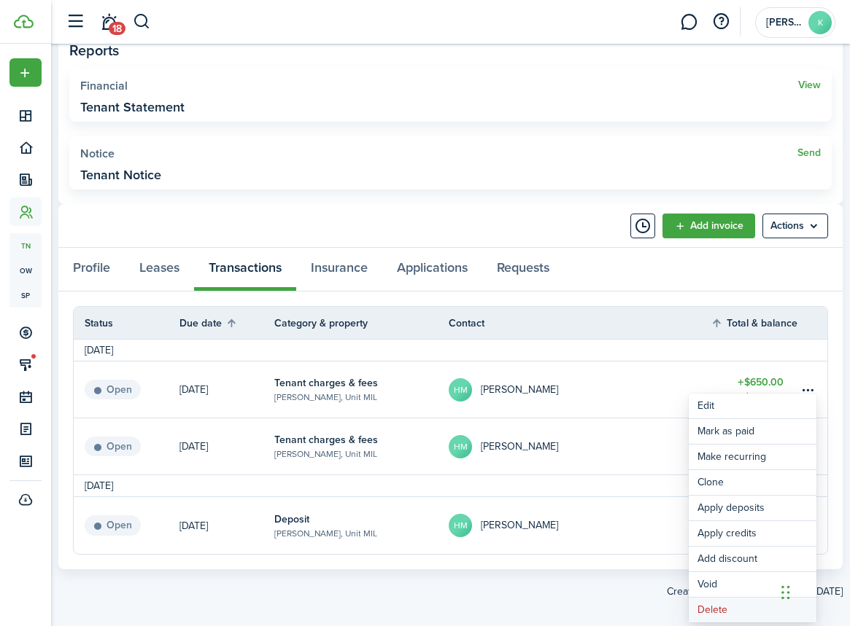
click at [710, 608] on button "Delete" at bounding box center [752, 610] width 128 height 25
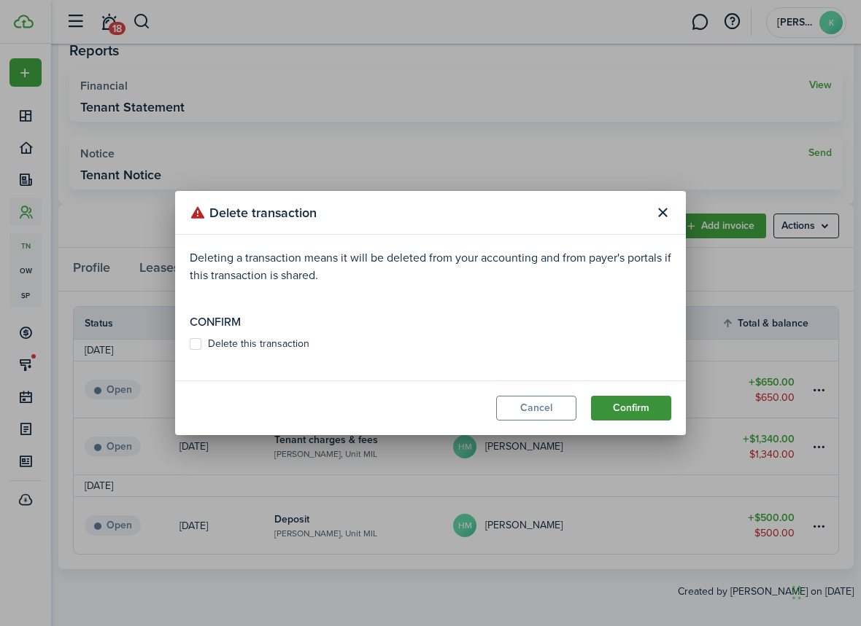
click at [621, 414] on button "Confirm" at bounding box center [631, 408] width 80 height 25
click at [198, 346] on label "Delete this transaction" at bounding box center [250, 344] width 120 height 12
click at [190, 352] on input "Delete this transaction" at bounding box center [189, 352] width 1 height 1
checkbox input "true"
click at [621, 401] on button "Confirm" at bounding box center [631, 408] width 80 height 25
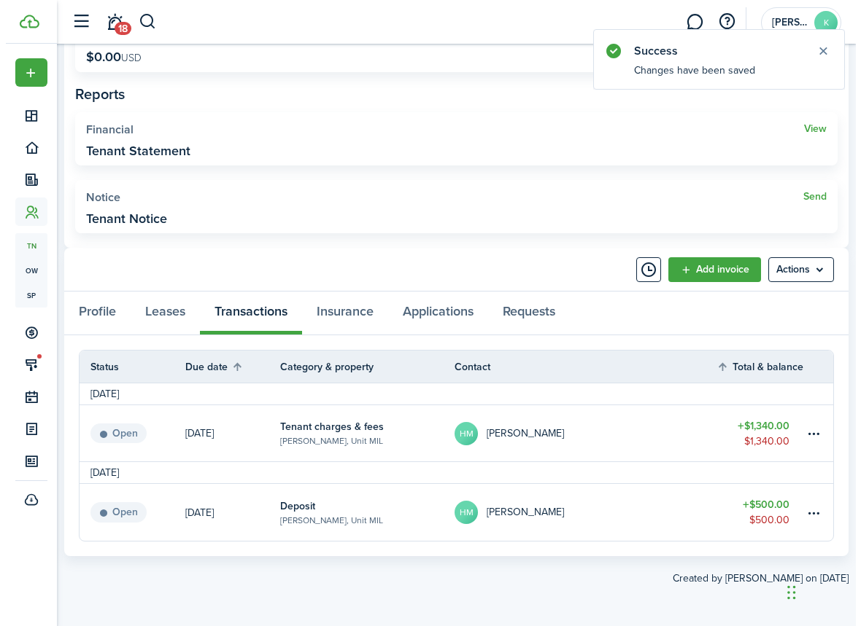
scroll to position [381, 0]
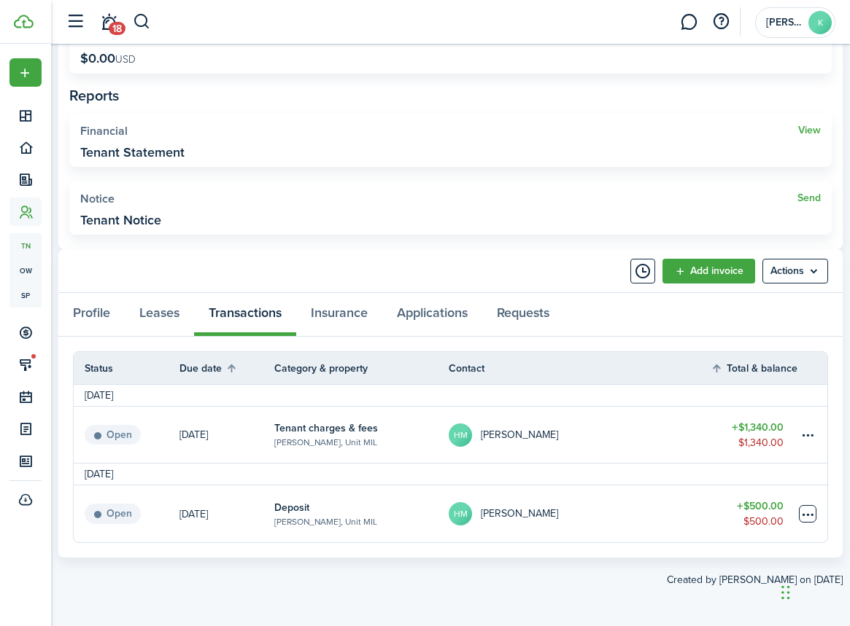
click at [810, 509] on table-menu-btn-icon at bounding box center [808, 514] width 18 height 18
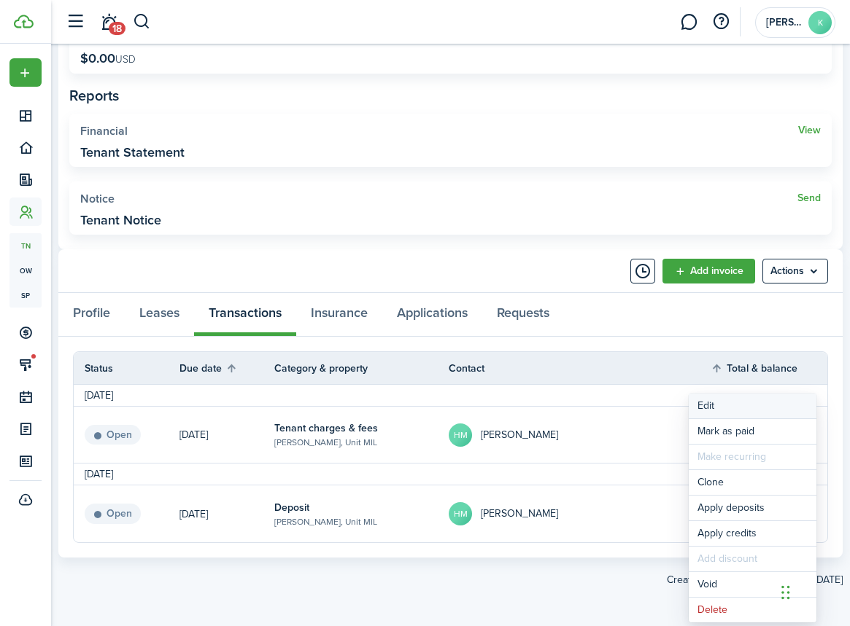
click at [713, 409] on button "Edit" at bounding box center [752, 406] width 128 height 25
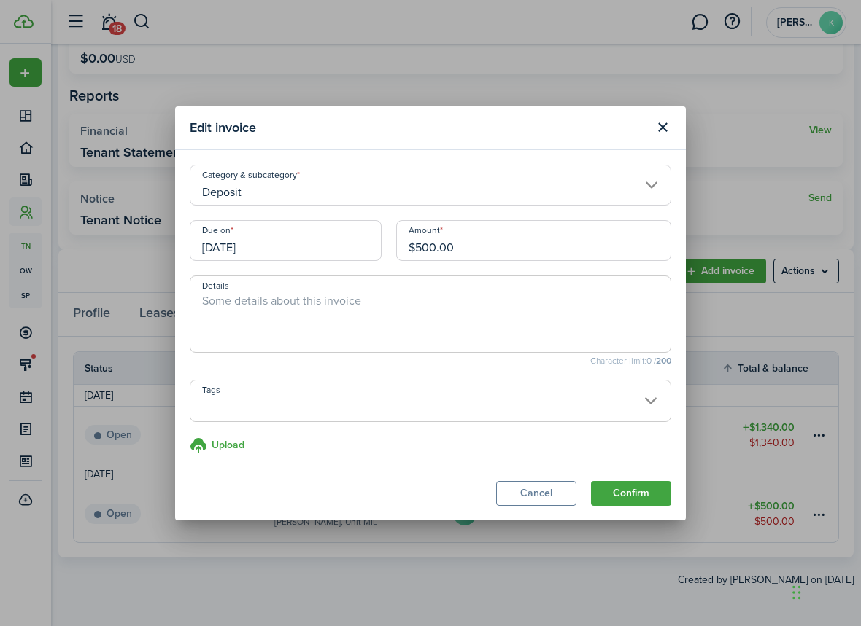
click at [282, 251] on input "[DATE]" at bounding box center [286, 240] width 192 height 41
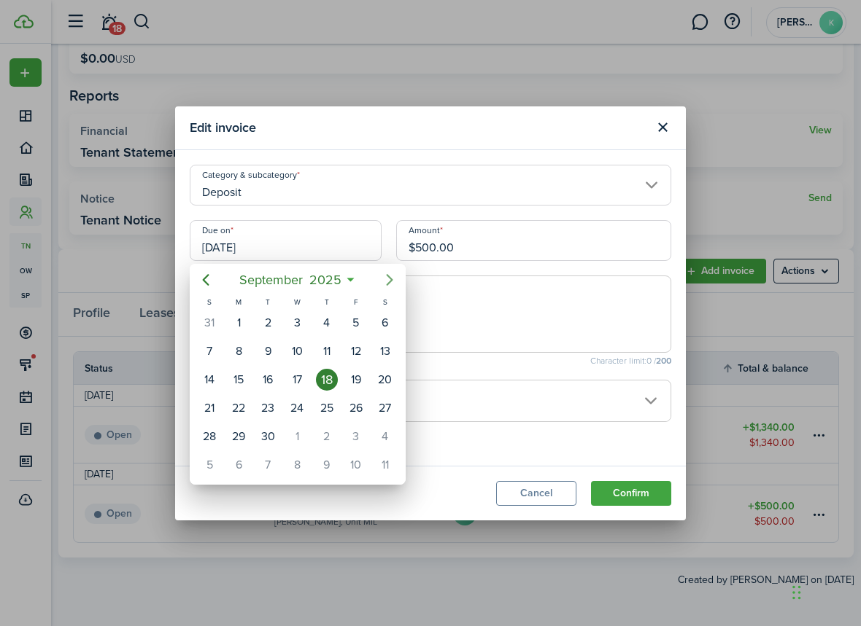
click at [390, 284] on icon "Next page" at bounding box center [390, 280] width 18 height 18
click at [359, 355] on div "10" at bounding box center [356, 352] width 22 height 22
type input "[DATE]"
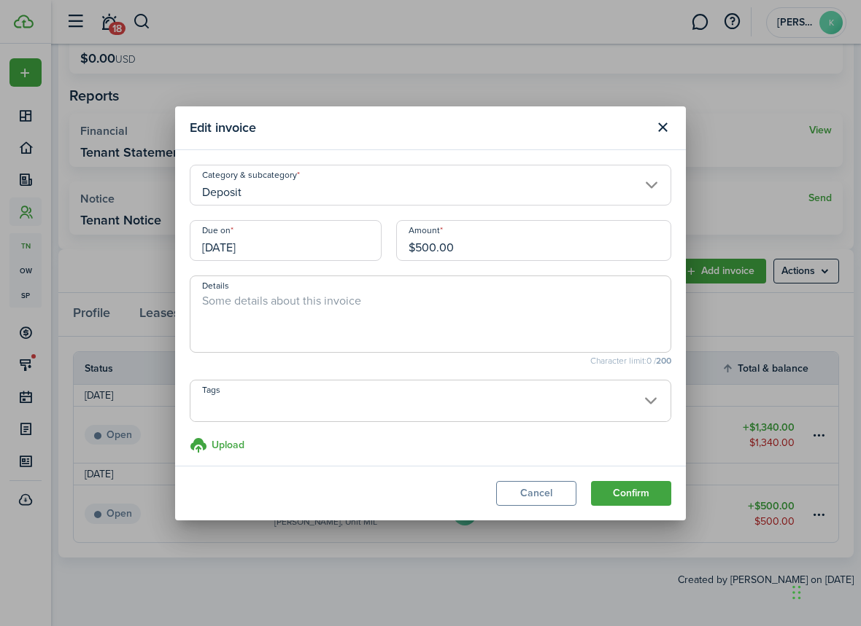
click at [324, 297] on textarea "Details" at bounding box center [430, 318] width 480 height 53
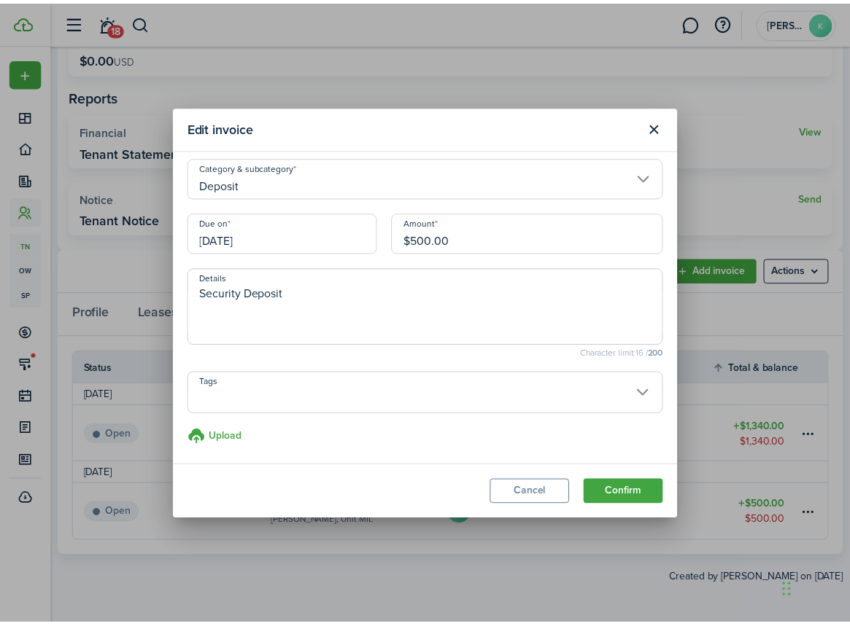
scroll to position [7, 0]
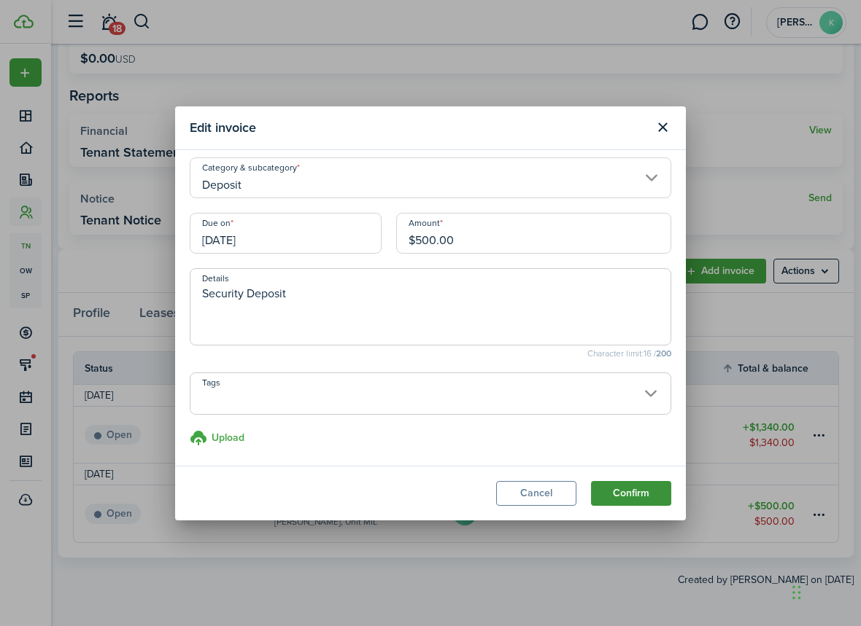
type textarea "Security Deposit"
click at [611, 488] on button "Confirm" at bounding box center [631, 493] width 80 height 25
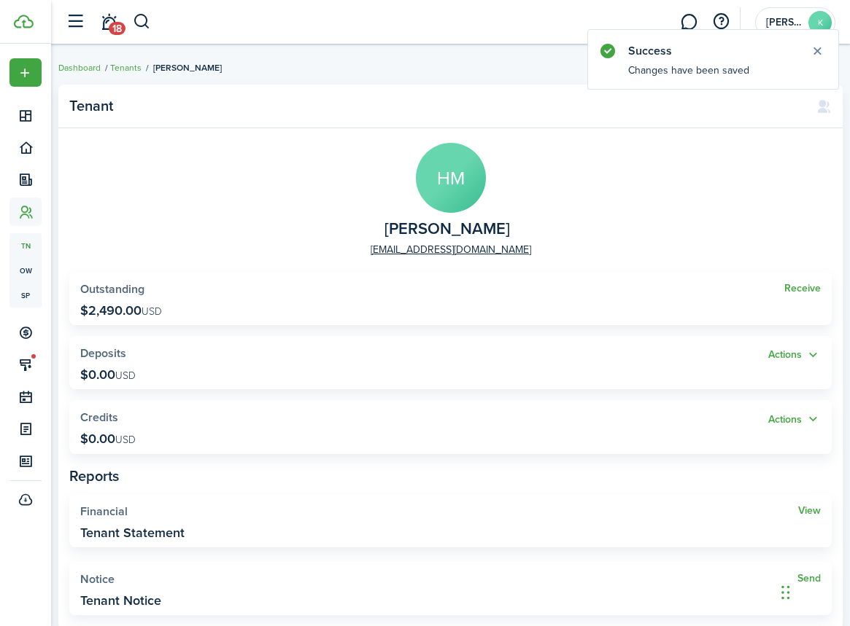
scroll to position [0, 0]
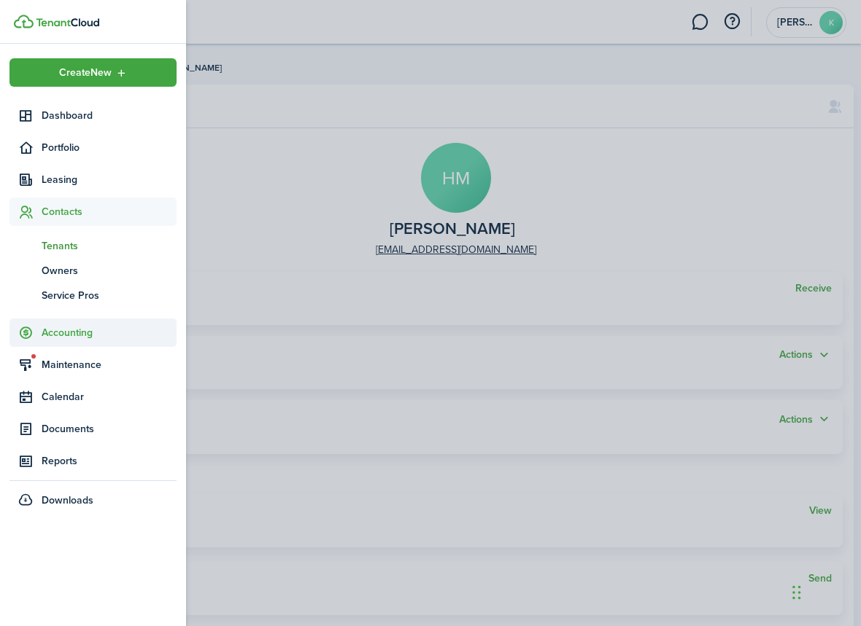
click at [66, 332] on span "Accounting" at bounding box center [109, 332] width 135 height 15
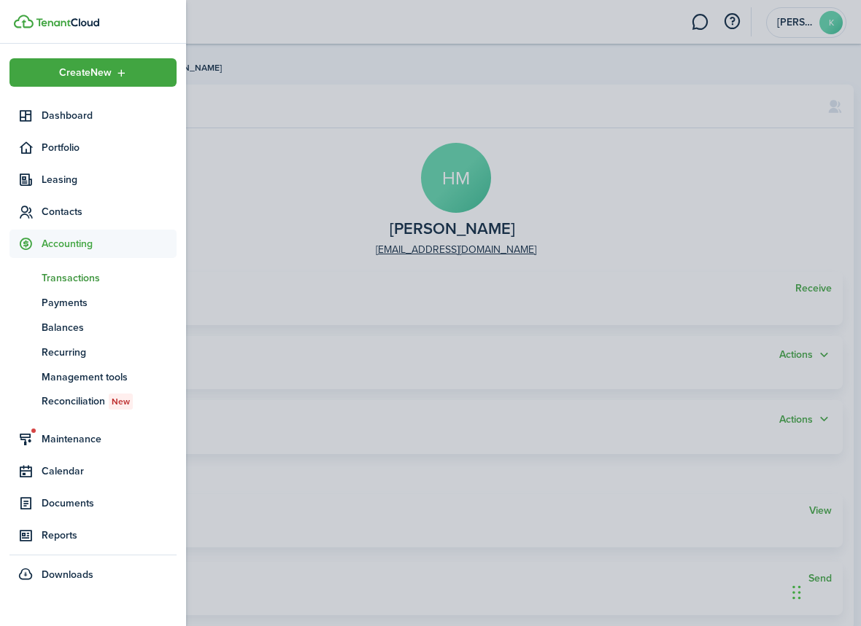
click at [70, 275] on span "Transactions" at bounding box center [109, 278] width 135 height 15
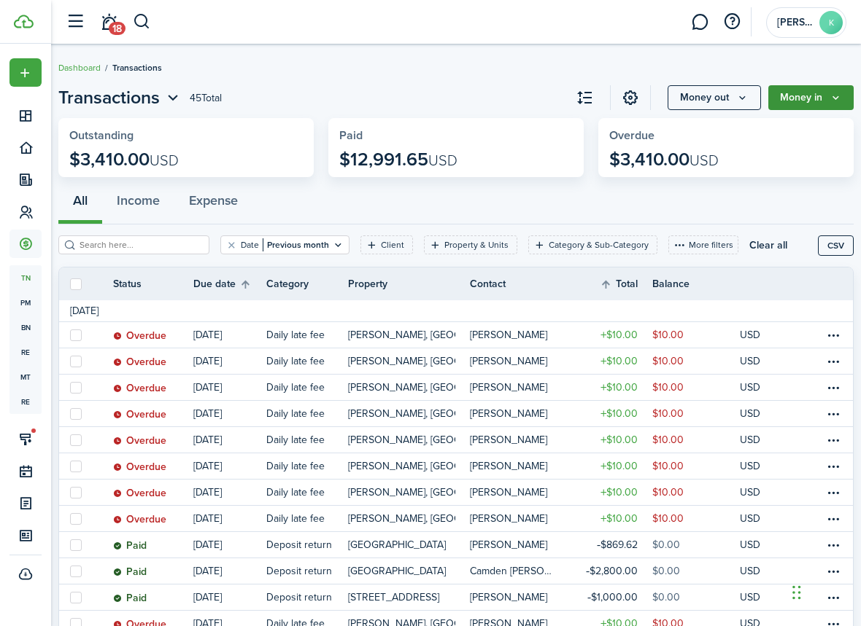
click at [829, 100] on icon "Money in" at bounding box center [835, 98] width 12 height 12
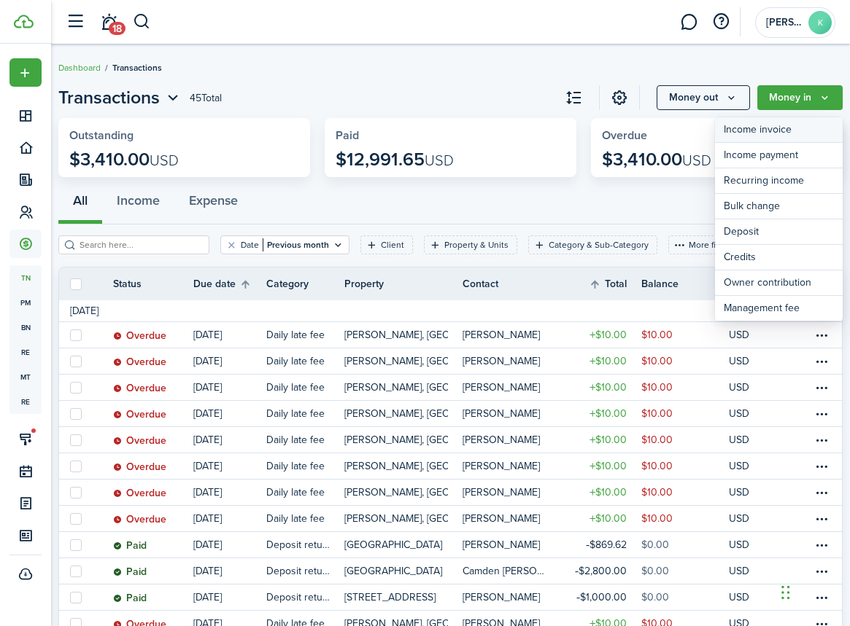
click at [747, 142] on link "Income invoice" at bounding box center [779, 130] width 128 height 26
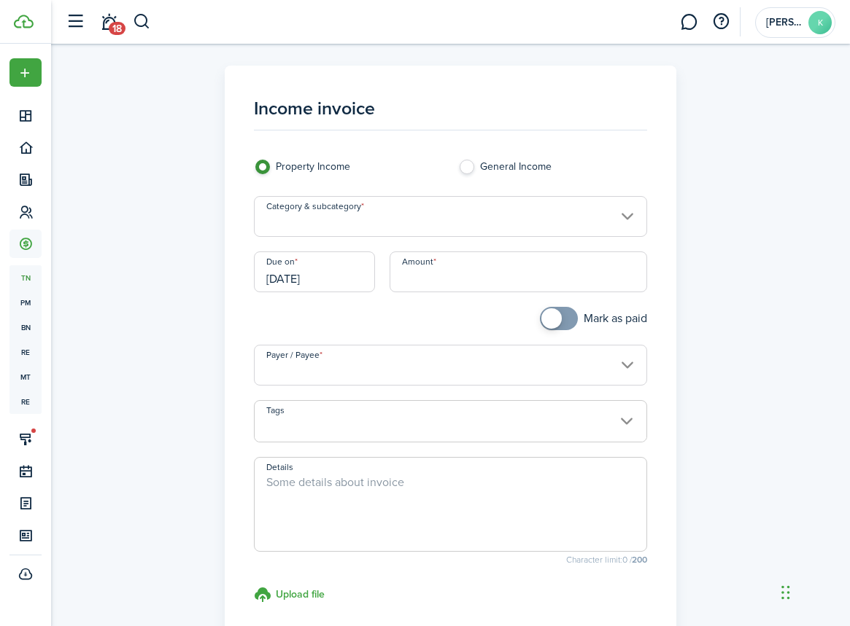
click at [426, 234] on input "Category & subcategory" at bounding box center [450, 216] width 393 height 41
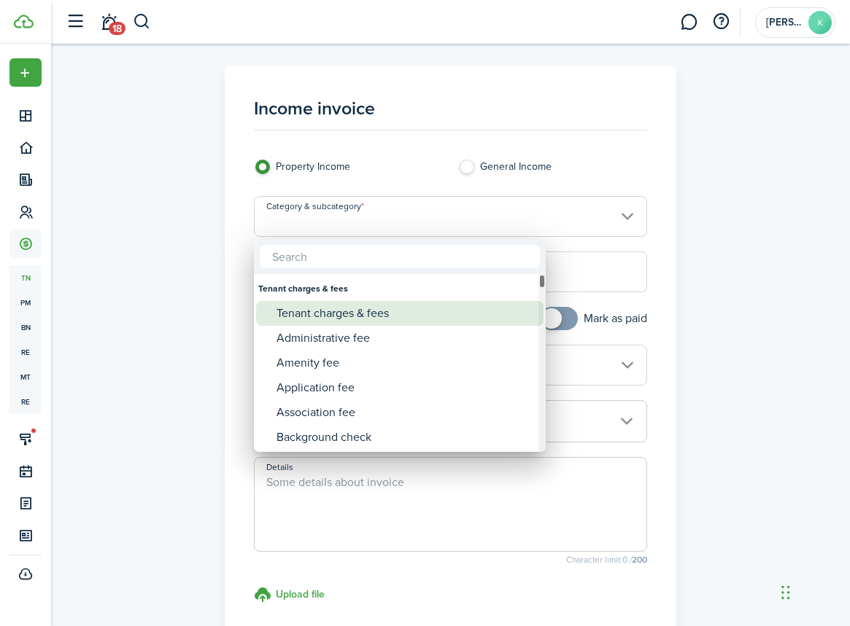
click at [344, 319] on div "Tenant charges & fees" at bounding box center [405, 313] width 258 height 25
type input "Tenant charges & fees"
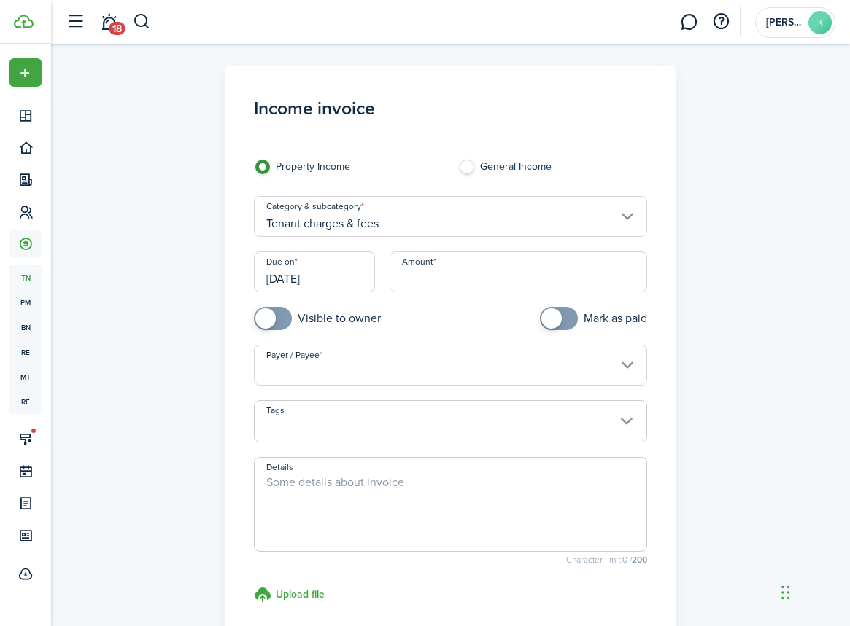
click at [408, 279] on input "Amount" at bounding box center [517, 272] width 257 height 41
click at [323, 268] on input "[DATE]" at bounding box center [314, 272] width 121 height 41
type input "$150.00"
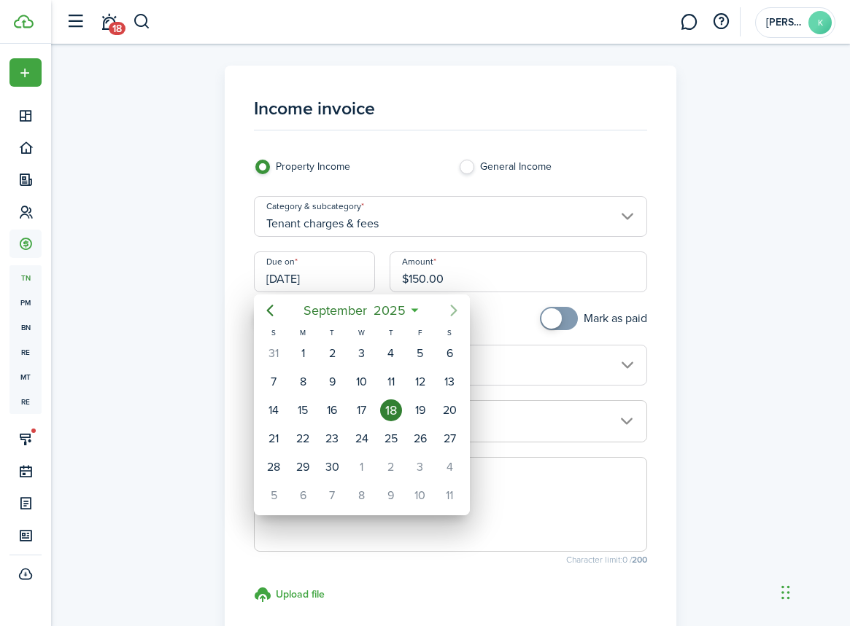
click at [452, 309] on icon "Next page" at bounding box center [454, 311] width 18 height 18
click at [419, 385] on div "10" at bounding box center [420, 382] width 22 height 22
type input "[DATE]"
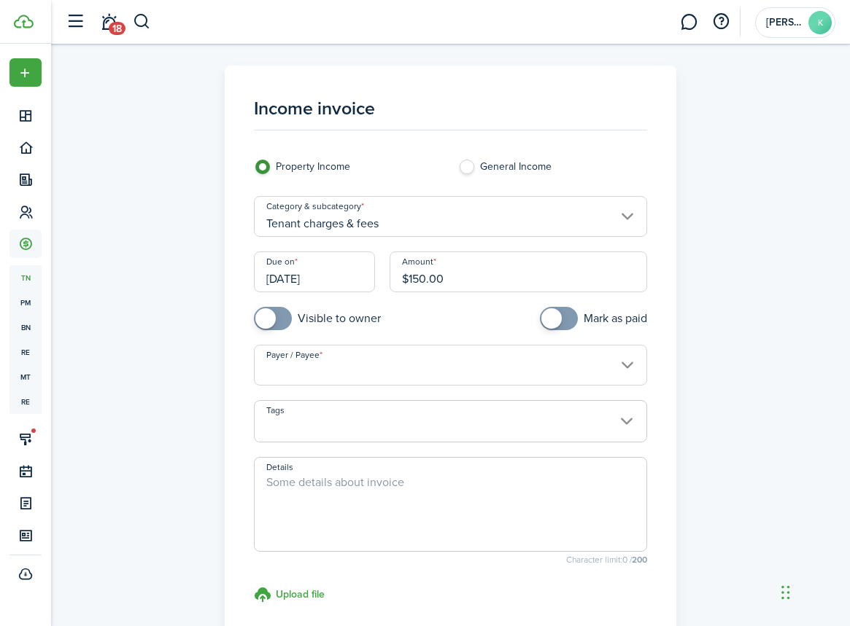
click at [337, 365] on input "Payer / Payee" at bounding box center [450, 365] width 393 height 41
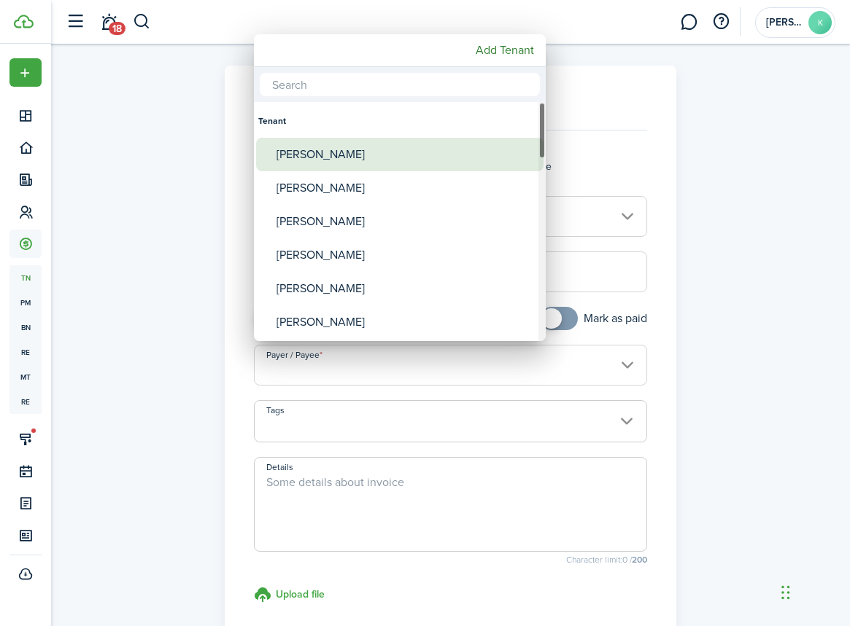
click at [342, 159] on div "[PERSON_NAME]" at bounding box center [405, 155] width 258 height 34
type input "[PERSON_NAME]"
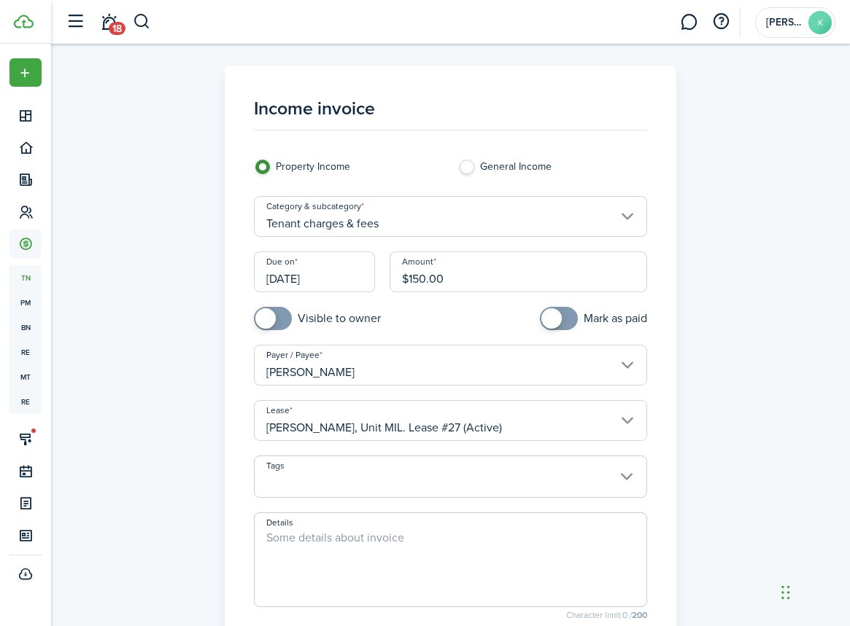
click at [329, 543] on textarea "Details" at bounding box center [451, 564] width 392 height 70
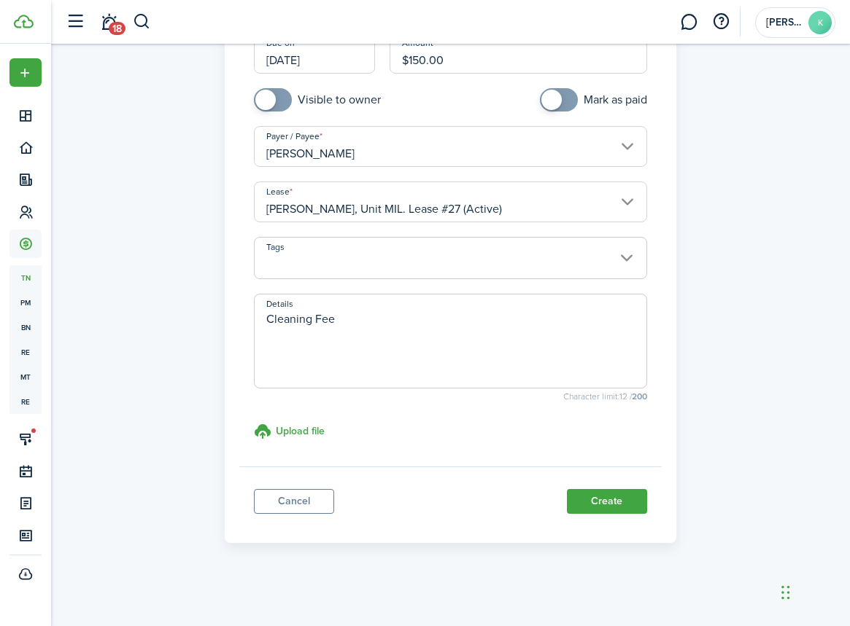
scroll to position [223, 0]
type textarea "Cleaning Fee"
click at [621, 505] on button "Create" at bounding box center [607, 501] width 80 height 25
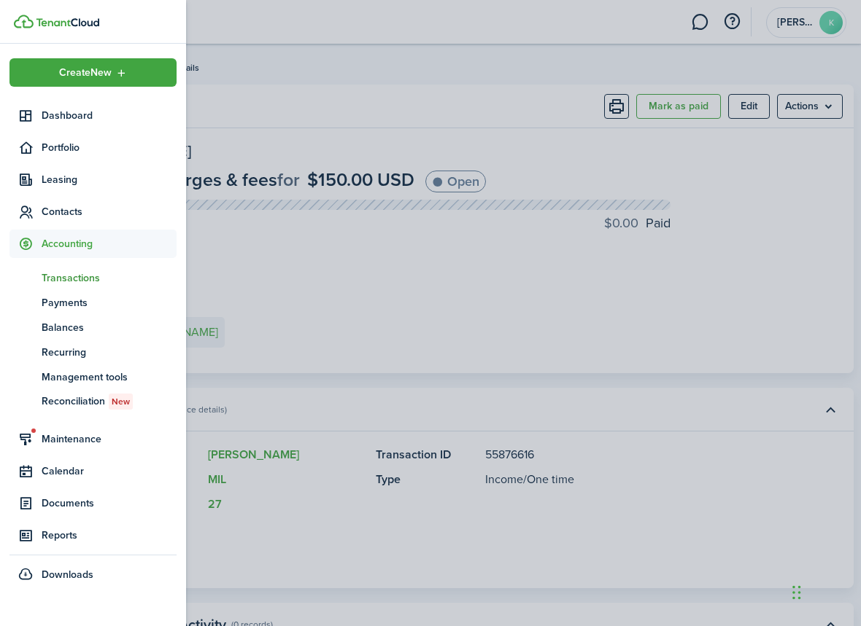
click at [65, 278] on span "Transactions" at bounding box center [109, 278] width 135 height 15
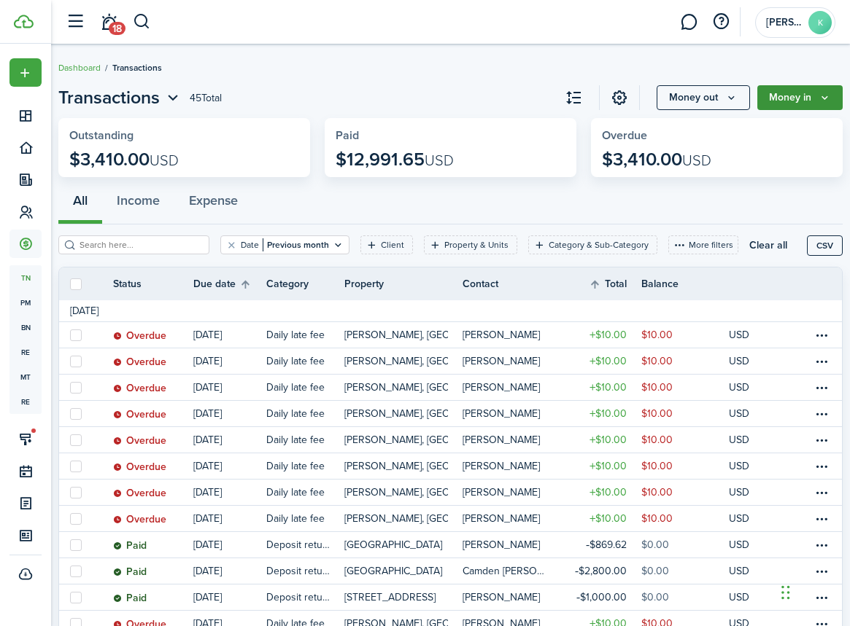
click at [824, 97] on icon "Money in" at bounding box center [824, 98] width 12 height 12
